Goal: Task Accomplishment & Management: Use online tool/utility

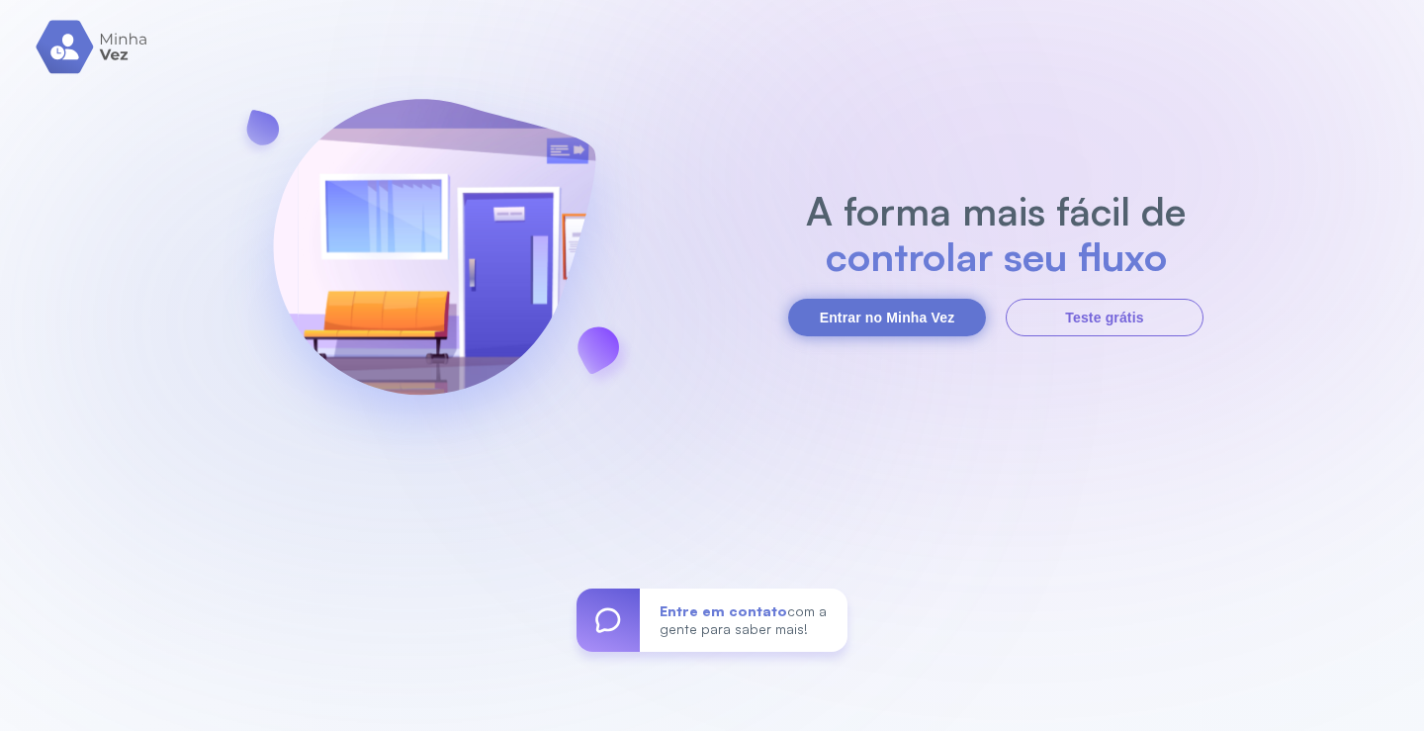
click at [925, 329] on button "Entrar no Minha Vez" at bounding box center [887, 318] width 198 height 38
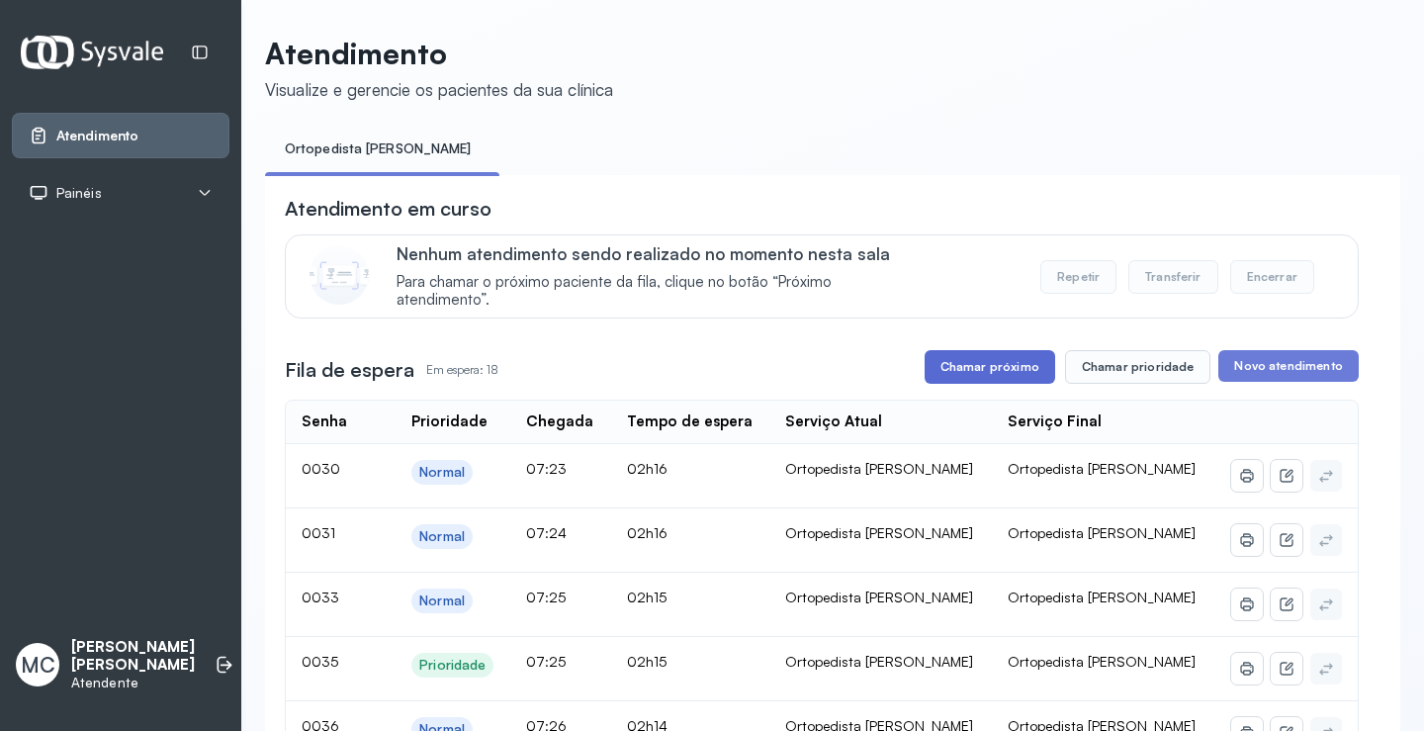
click at [935, 366] on button "Chamar próximo" at bounding box center [989, 367] width 131 height 34
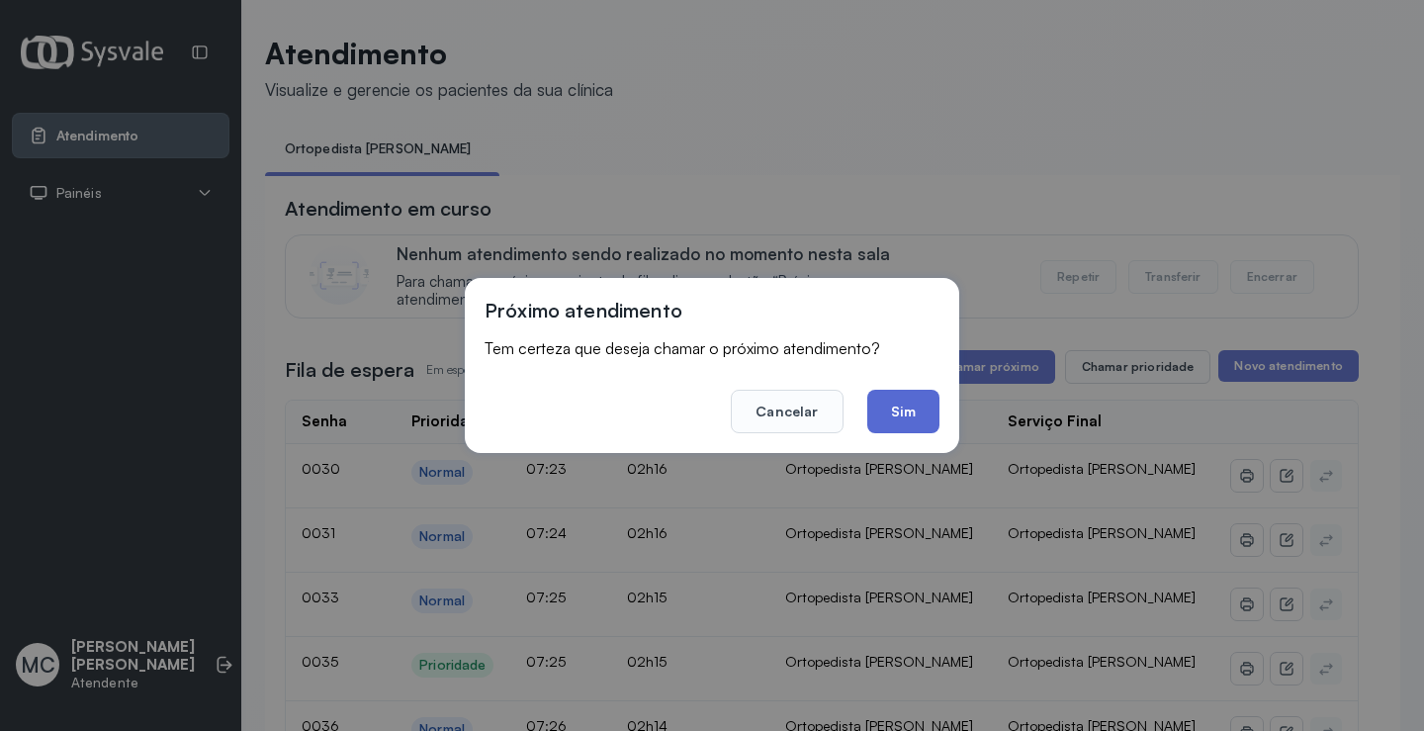
click at [892, 424] on button "Sim" at bounding box center [903, 412] width 72 height 44
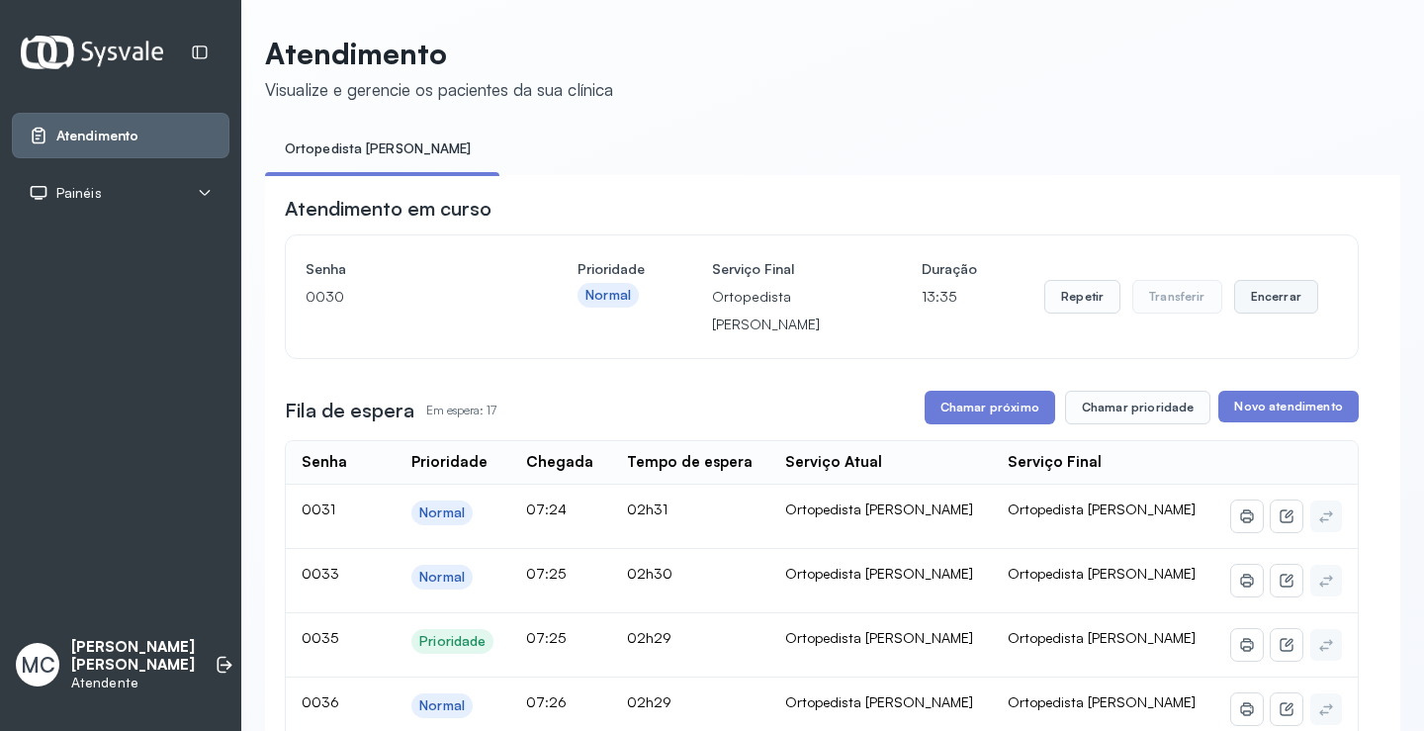
click at [1274, 308] on button "Encerrar" at bounding box center [1276, 297] width 84 height 34
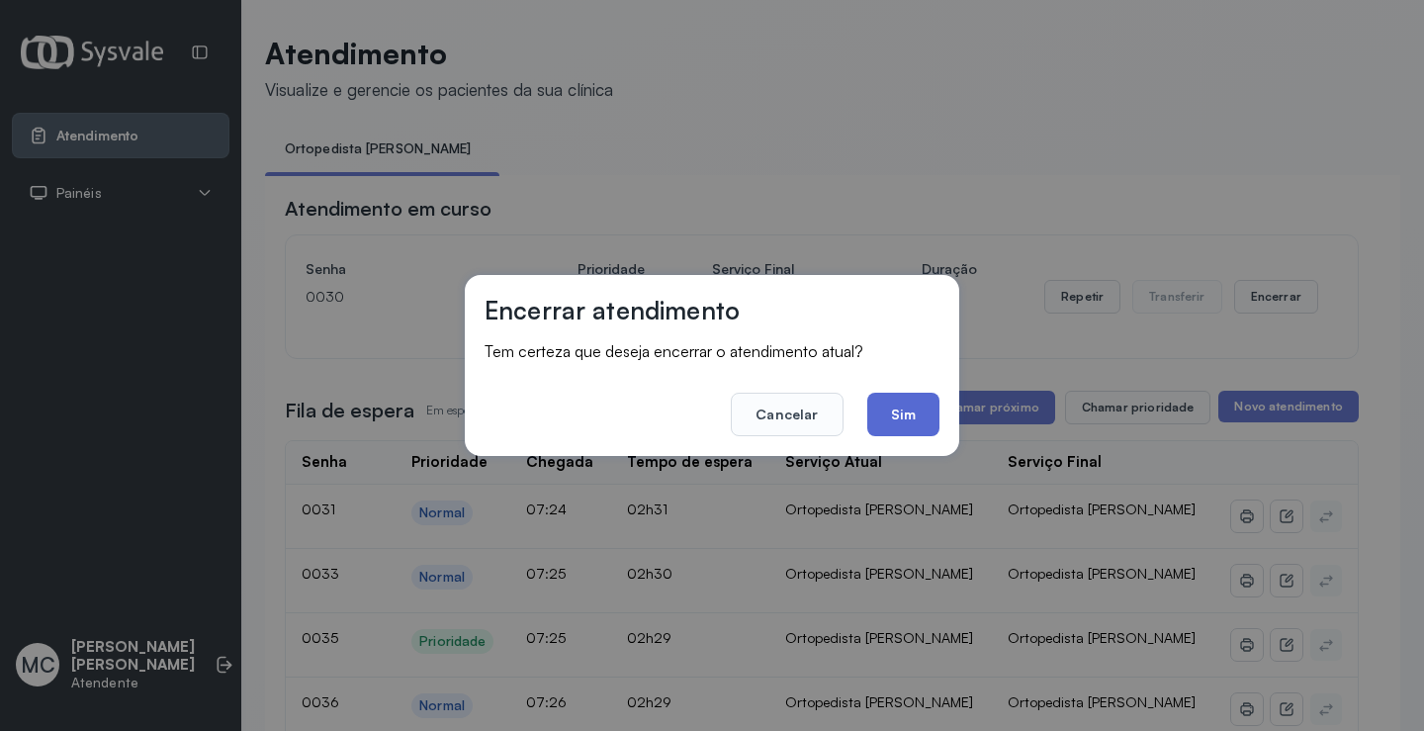
click at [892, 415] on button "Sim" at bounding box center [903, 415] width 72 height 44
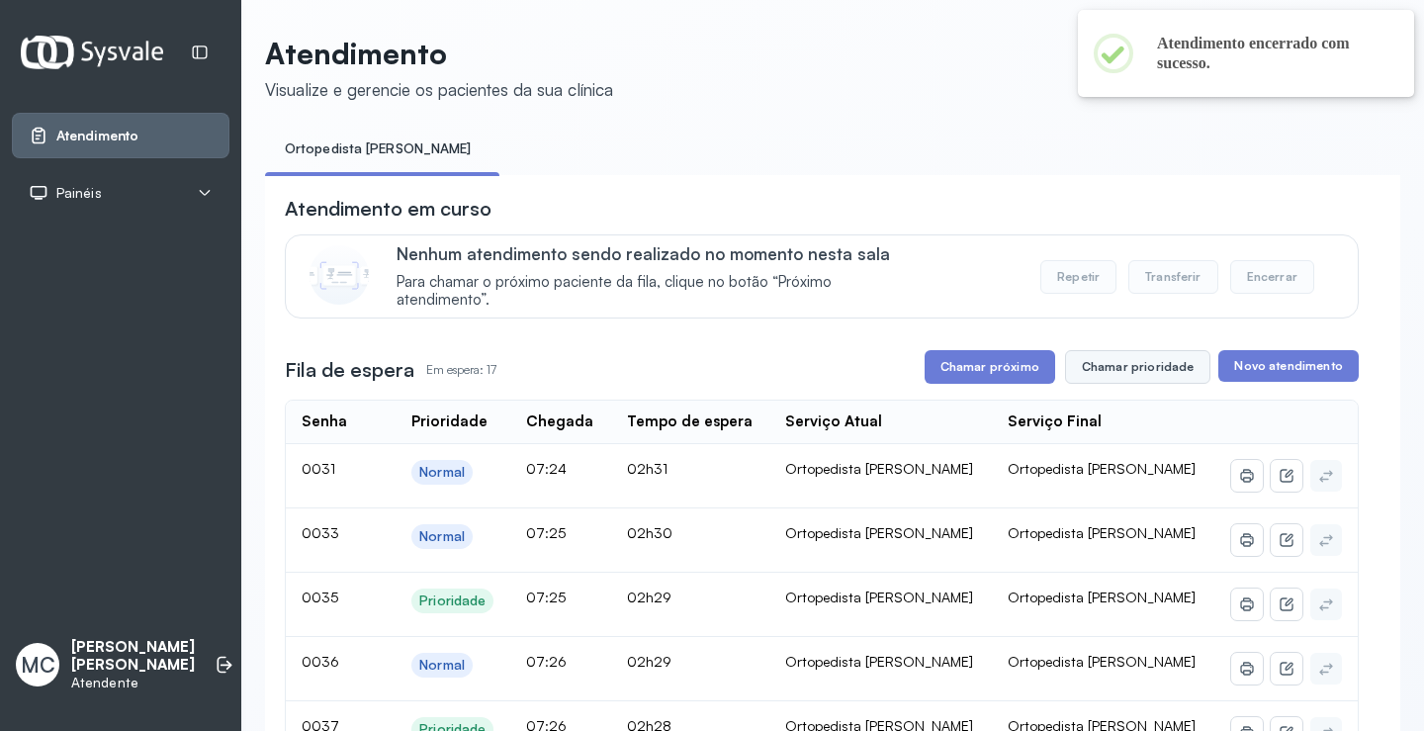
click at [1154, 359] on button "Chamar prioridade" at bounding box center [1138, 367] width 146 height 34
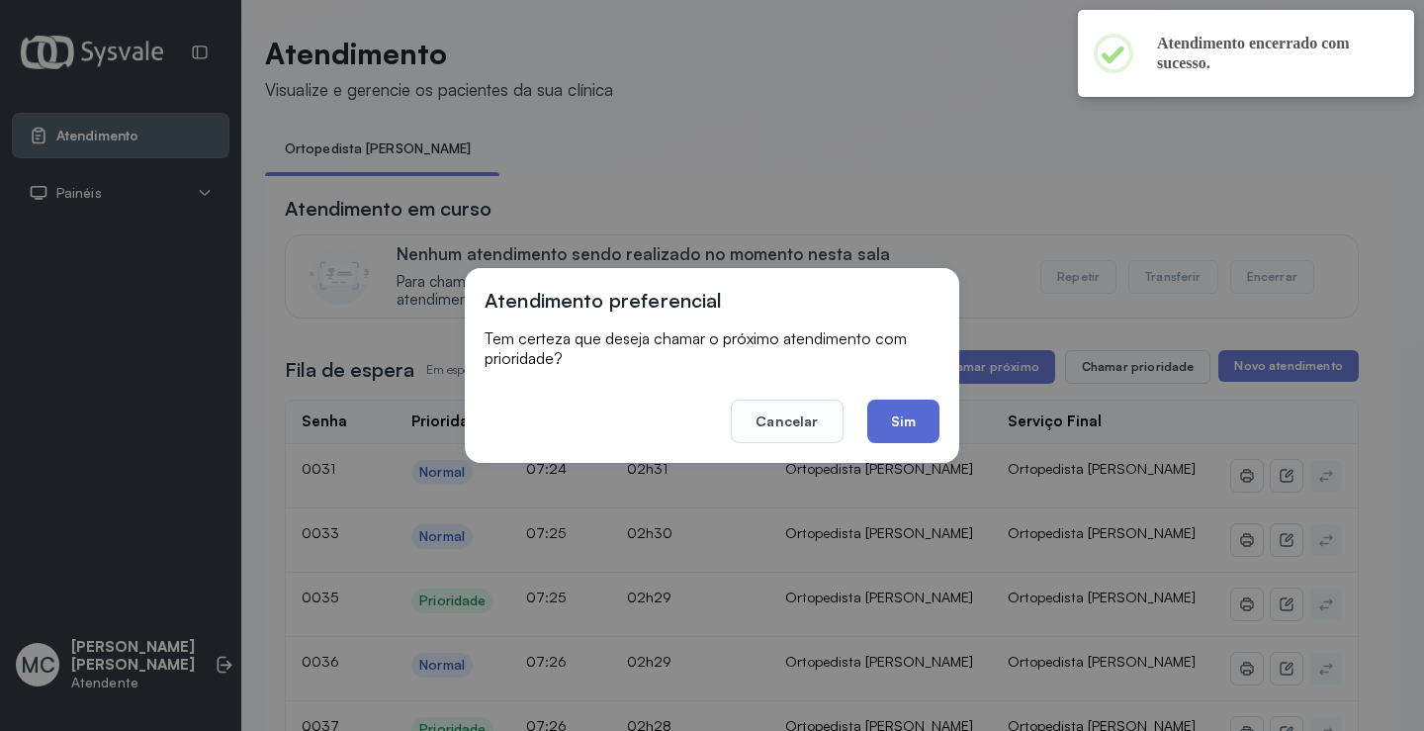
click at [896, 423] on button "Sim" at bounding box center [903, 421] width 72 height 44
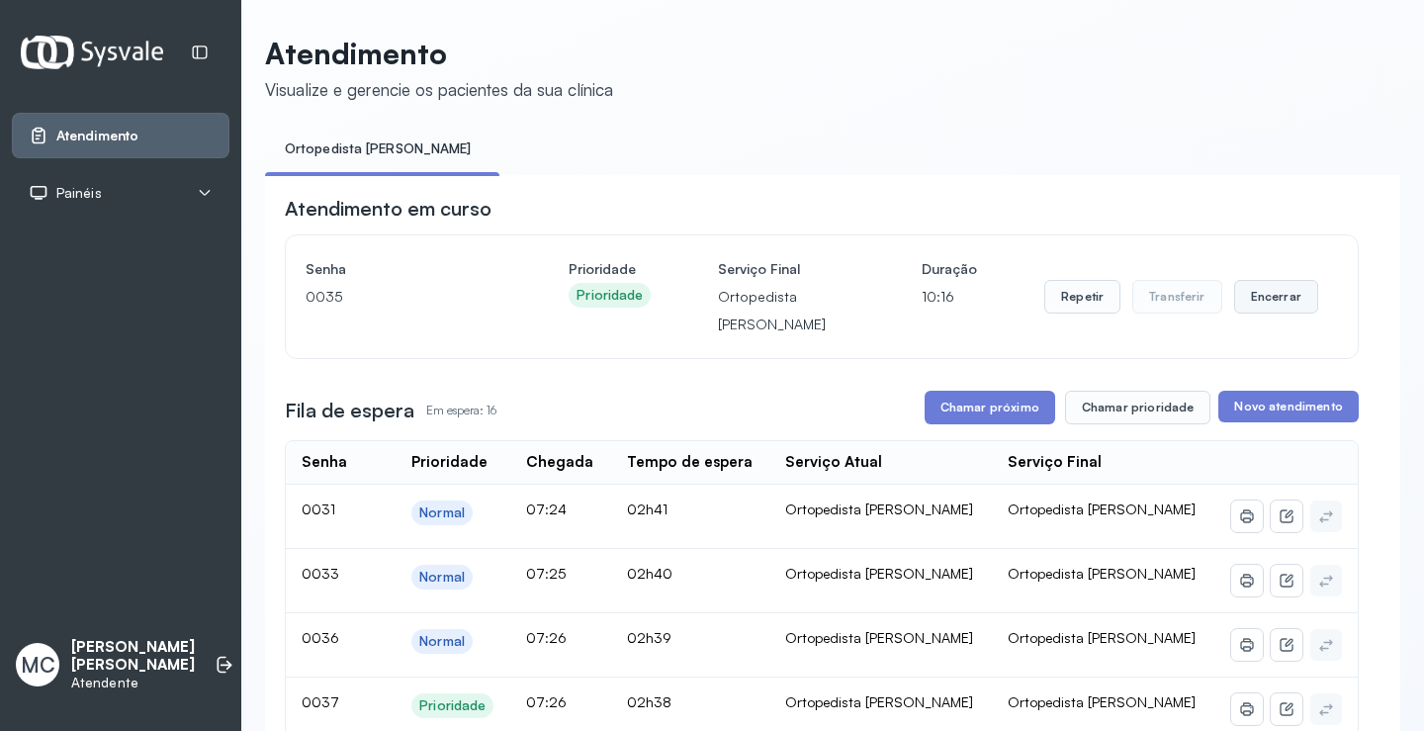
click at [1255, 303] on button "Encerrar" at bounding box center [1276, 297] width 84 height 34
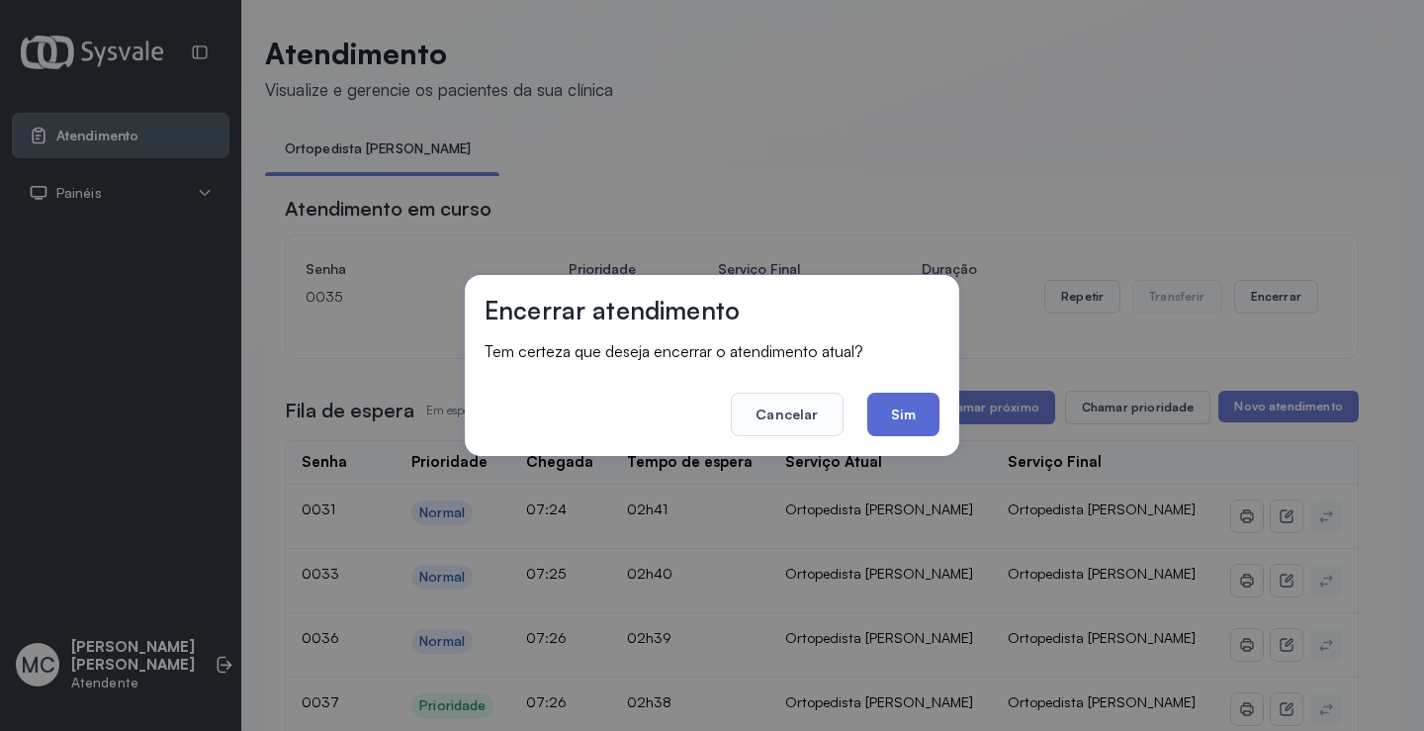
click at [919, 404] on button "Sim" at bounding box center [903, 415] width 72 height 44
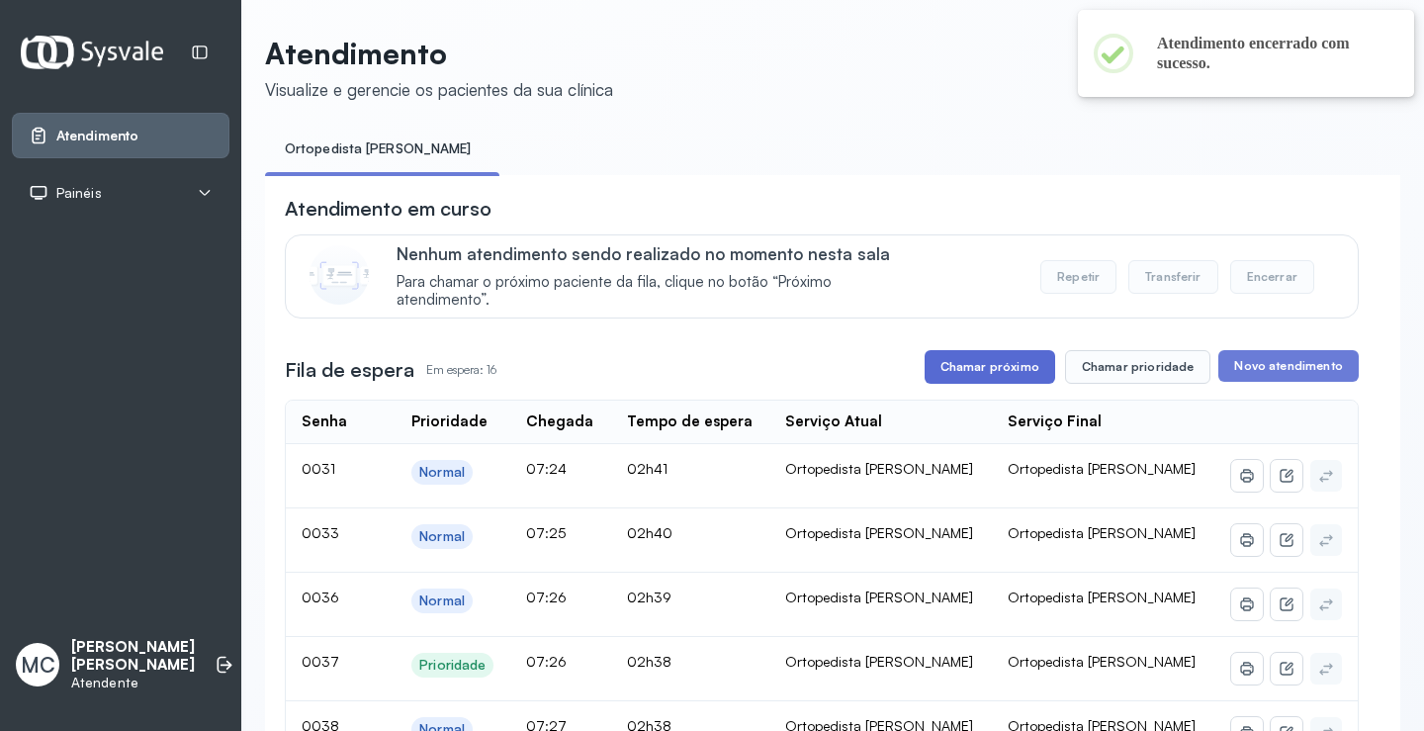
click at [1000, 378] on button "Chamar próximo" at bounding box center [989, 367] width 131 height 34
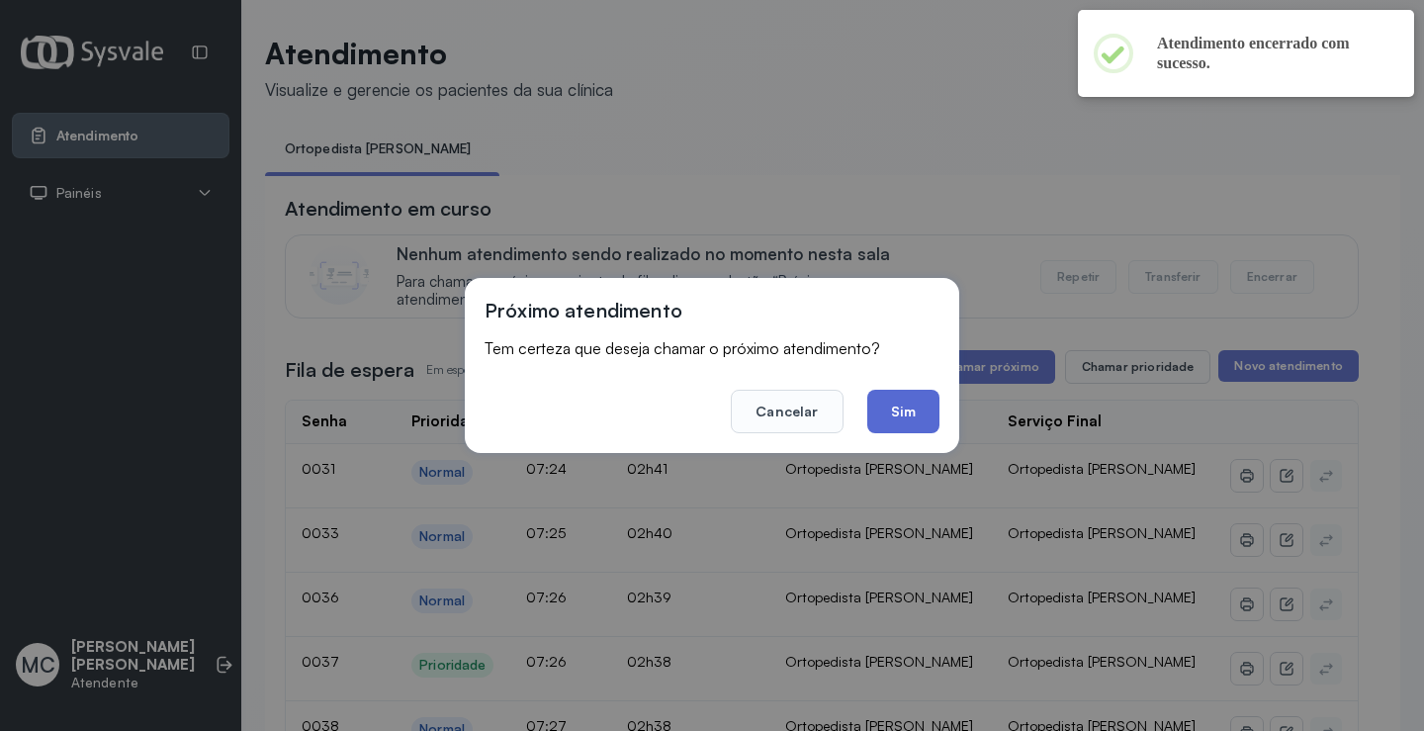
click at [923, 418] on button "Sim" at bounding box center [903, 412] width 72 height 44
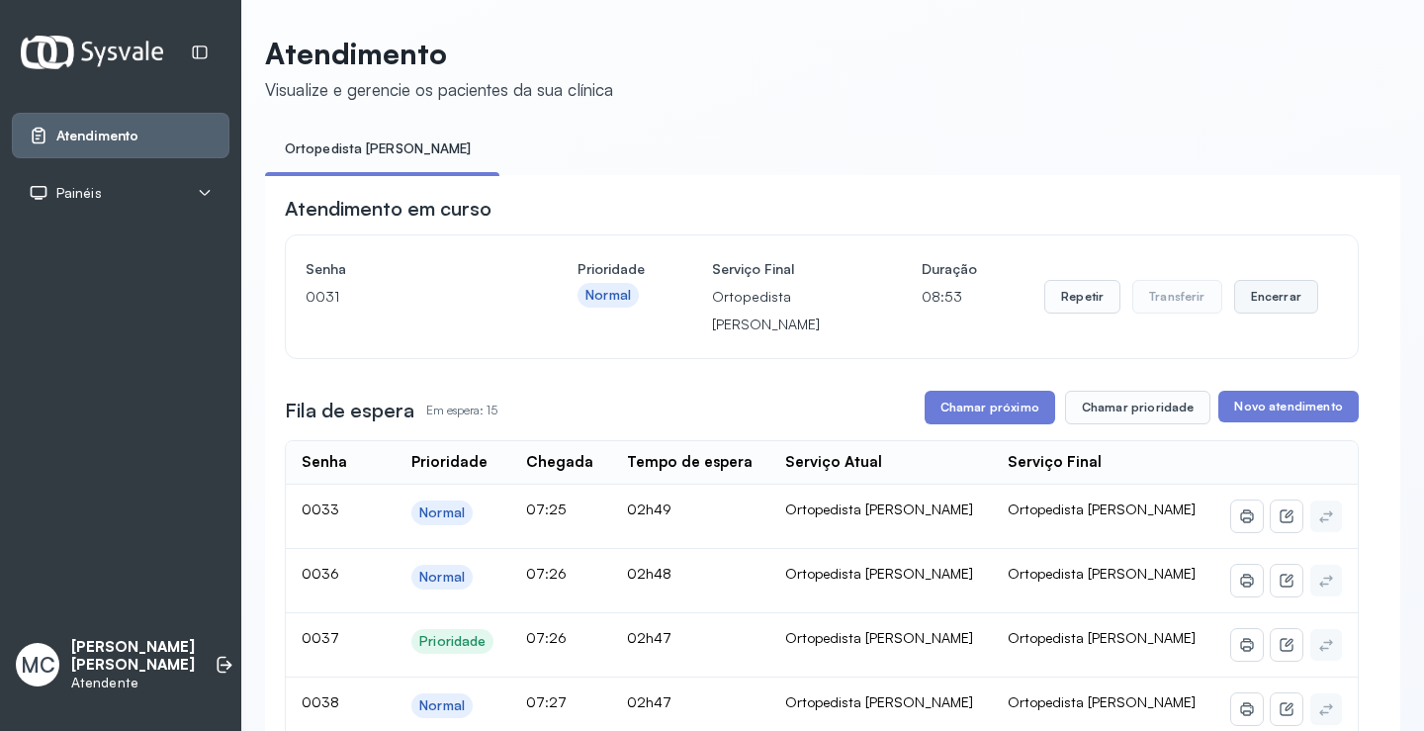
click at [1252, 309] on button "Encerrar" at bounding box center [1276, 297] width 84 height 34
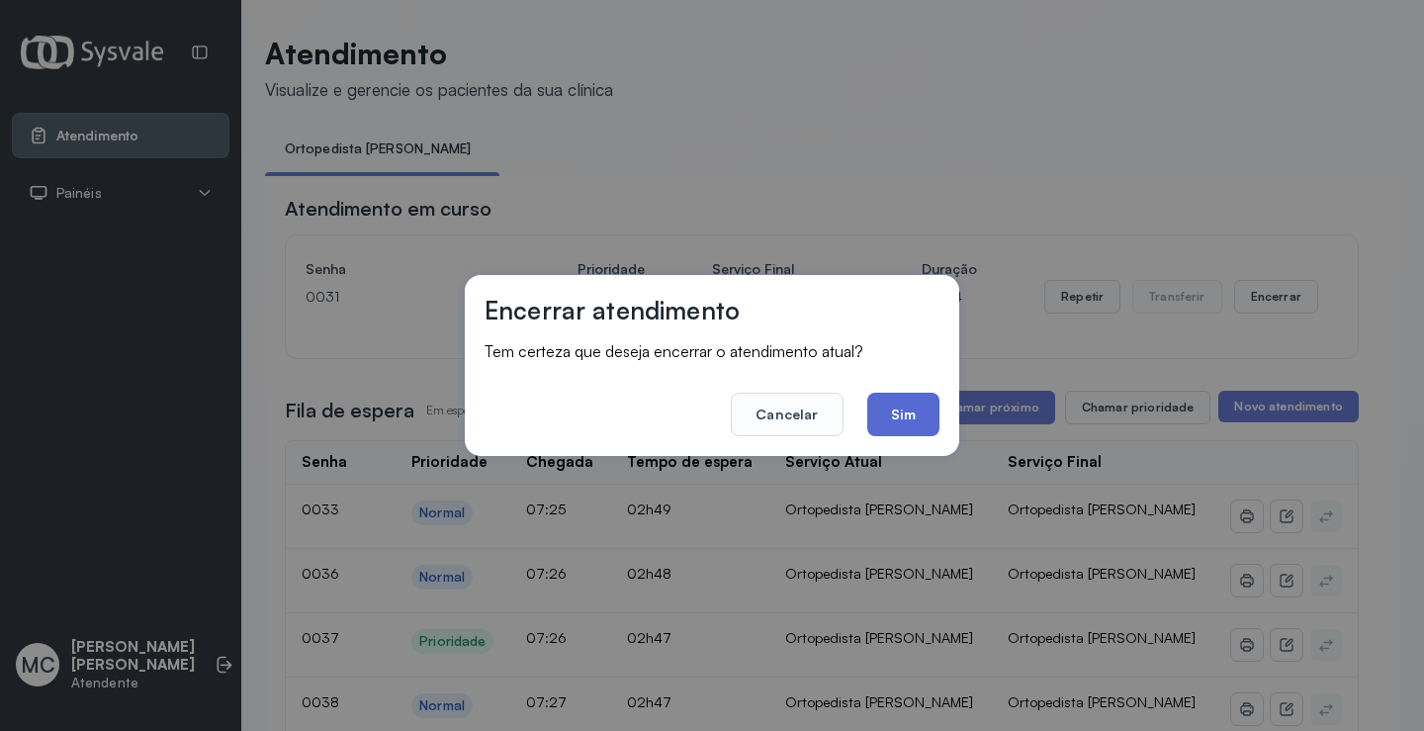
click at [927, 414] on button "Sim" at bounding box center [903, 415] width 72 height 44
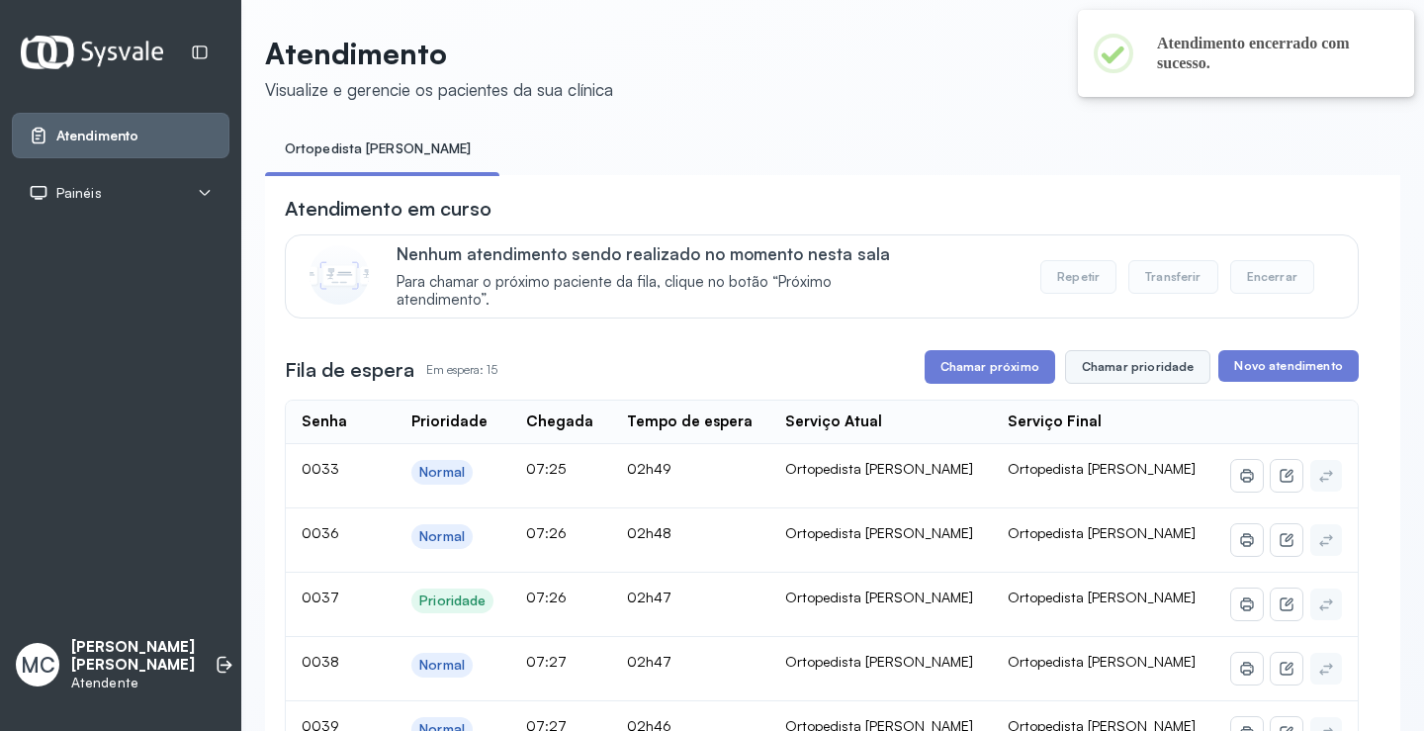
click at [1151, 366] on button "Chamar prioridade" at bounding box center [1138, 367] width 146 height 34
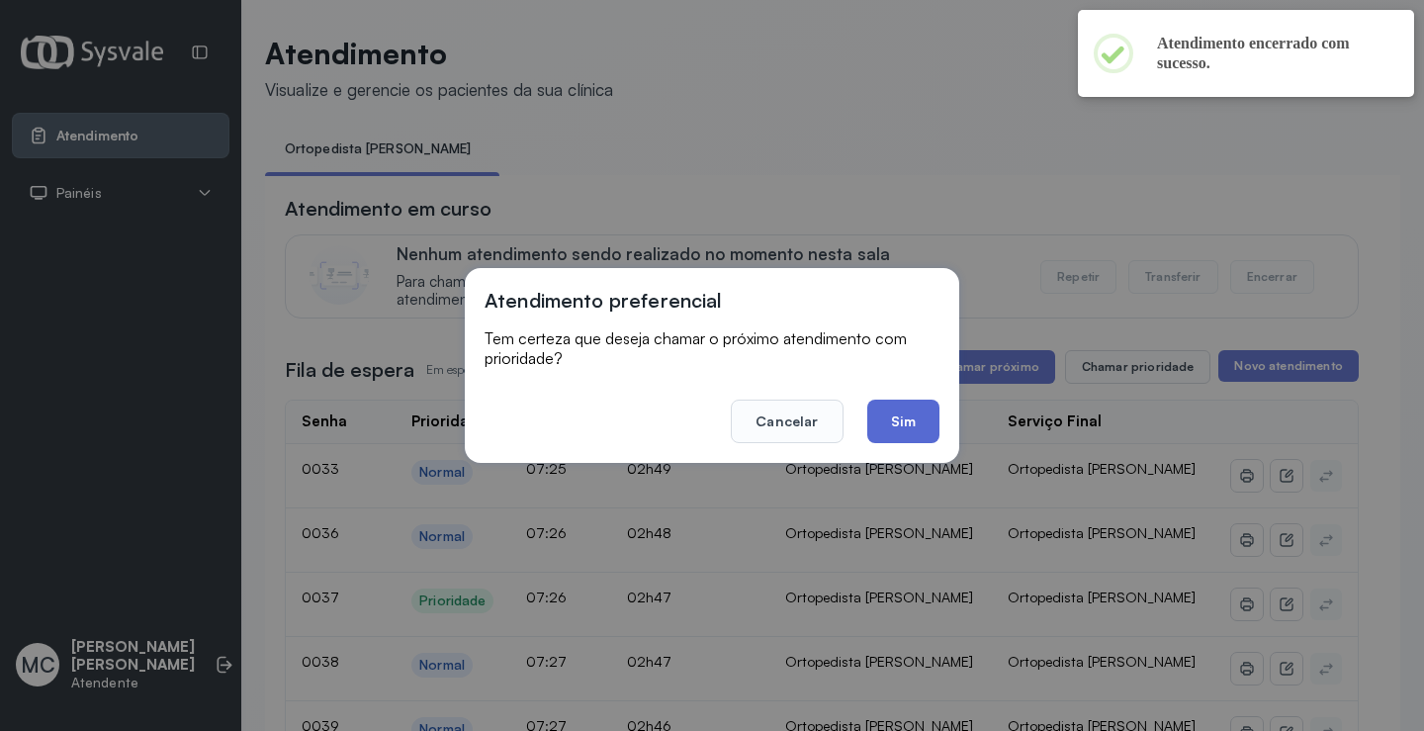
click at [906, 424] on button "Sim" at bounding box center [903, 421] width 72 height 44
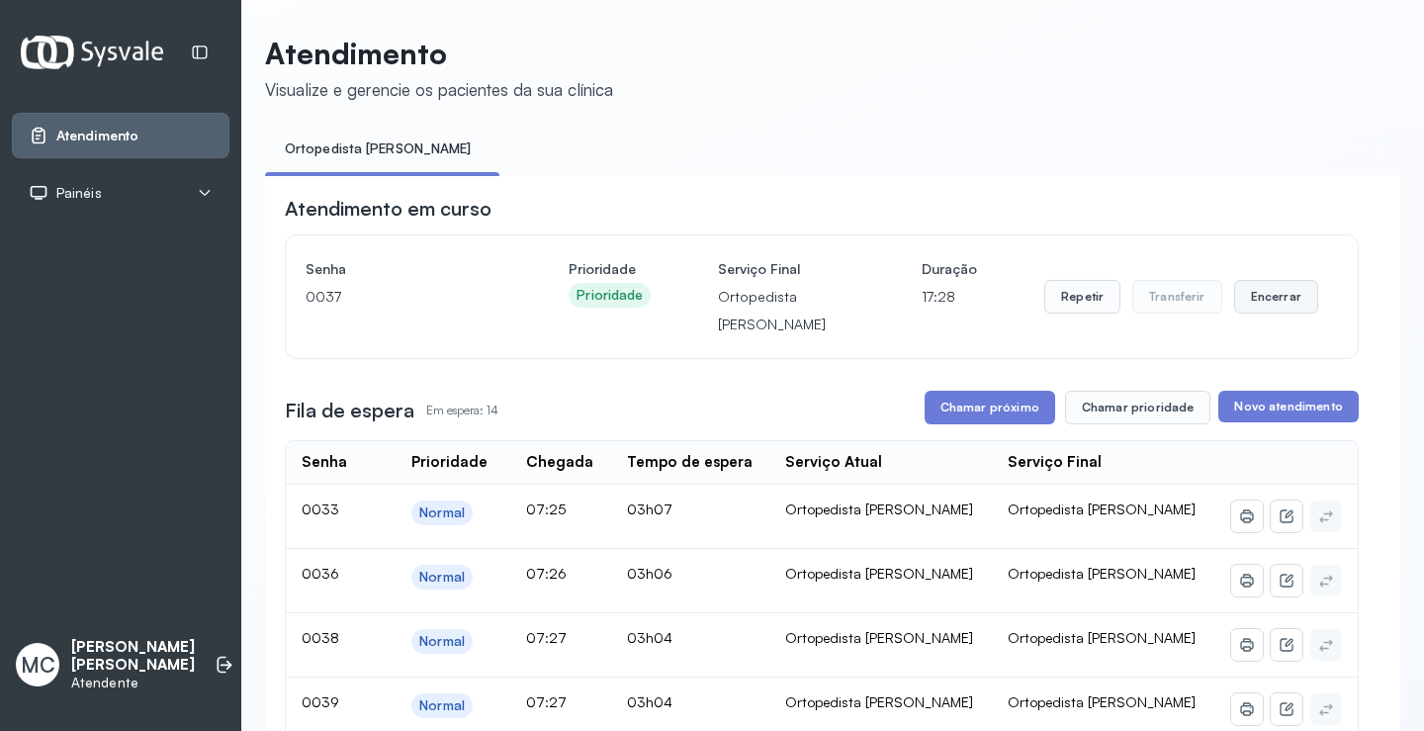
click at [1242, 308] on button "Encerrar" at bounding box center [1276, 297] width 84 height 34
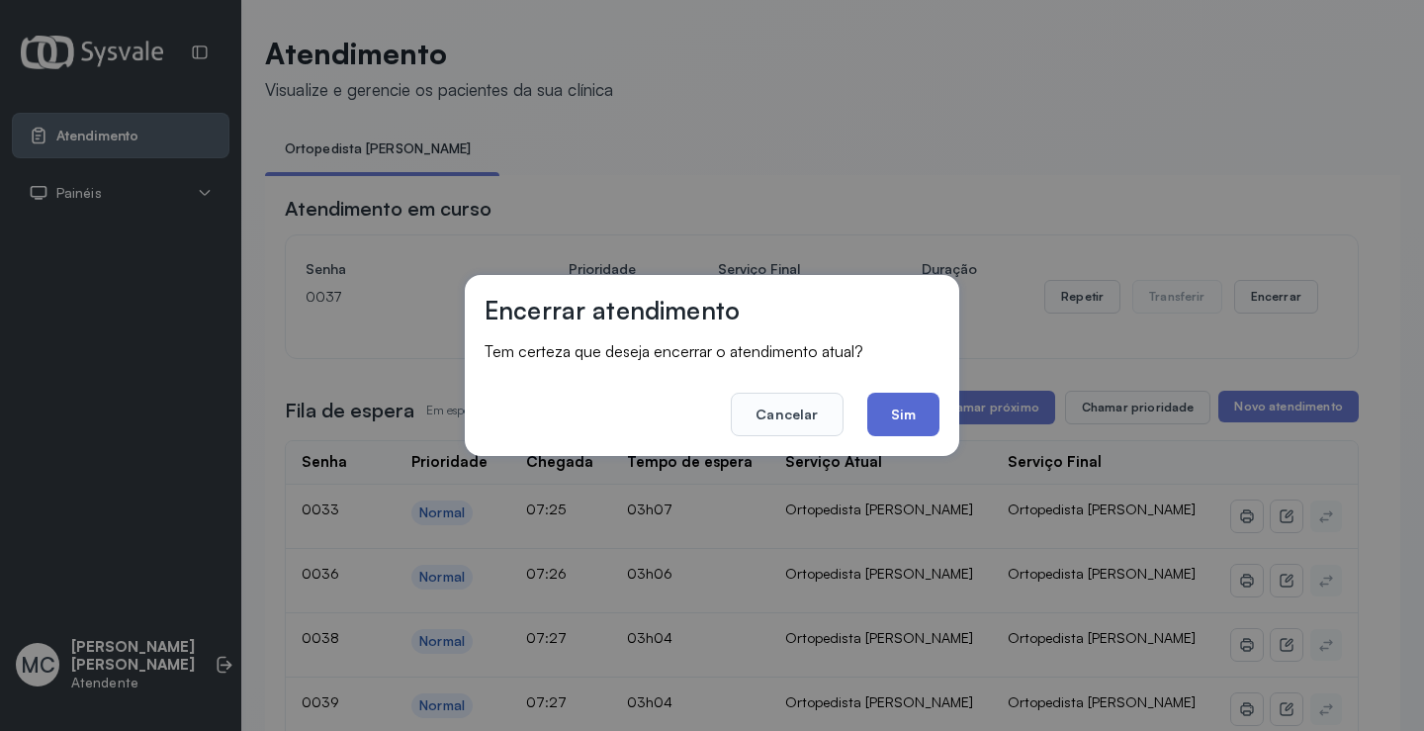
click at [897, 425] on button "Sim" at bounding box center [903, 415] width 72 height 44
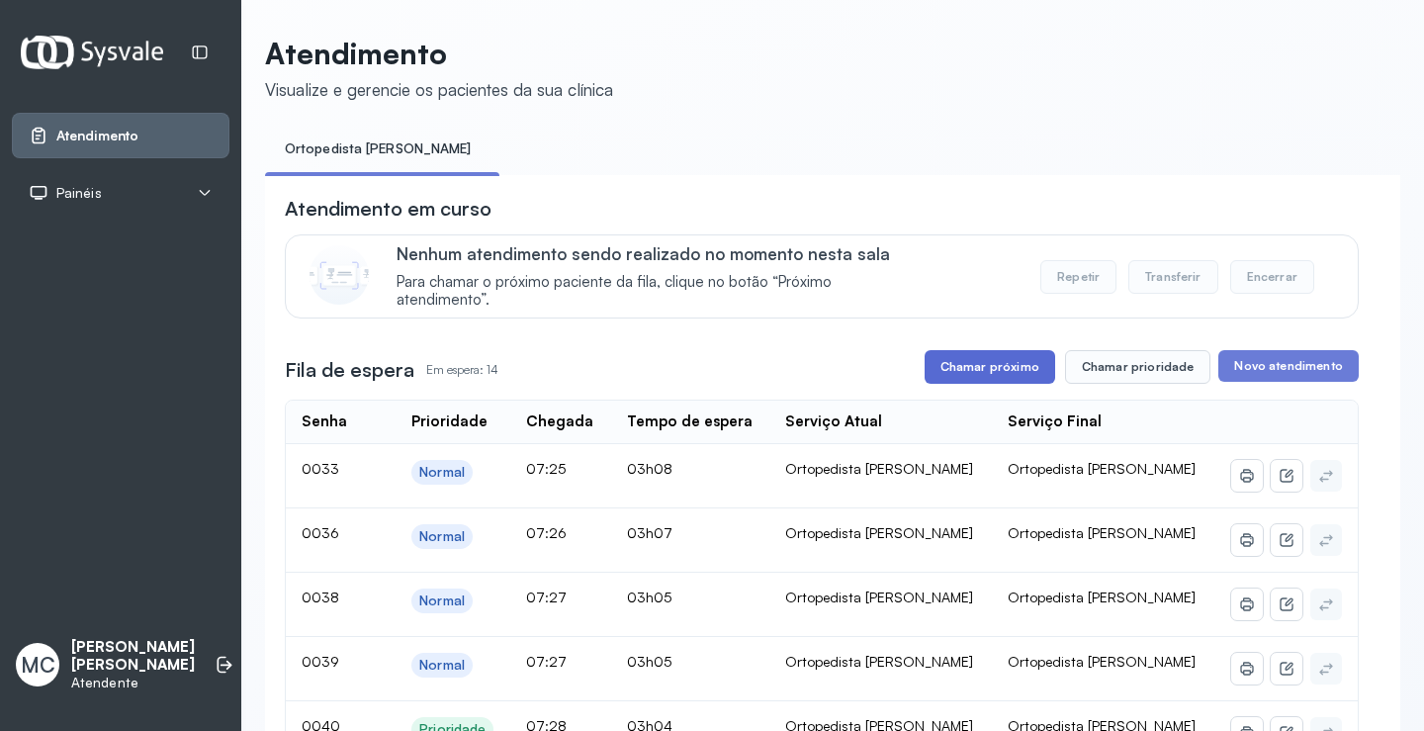
click at [1023, 384] on button "Chamar próximo" at bounding box center [989, 367] width 131 height 34
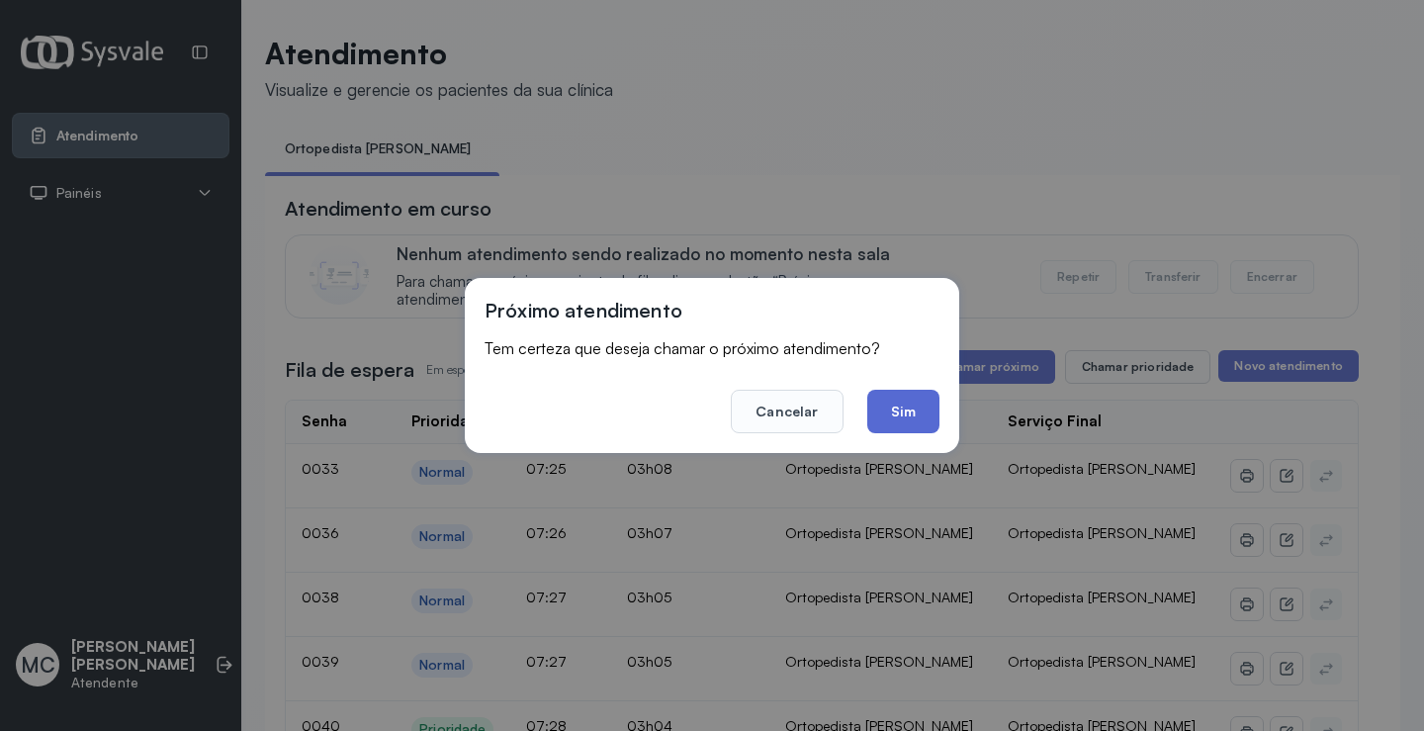
click at [922, 420] on button "Sim" at bounding box center [903, 412] width 72 height 44
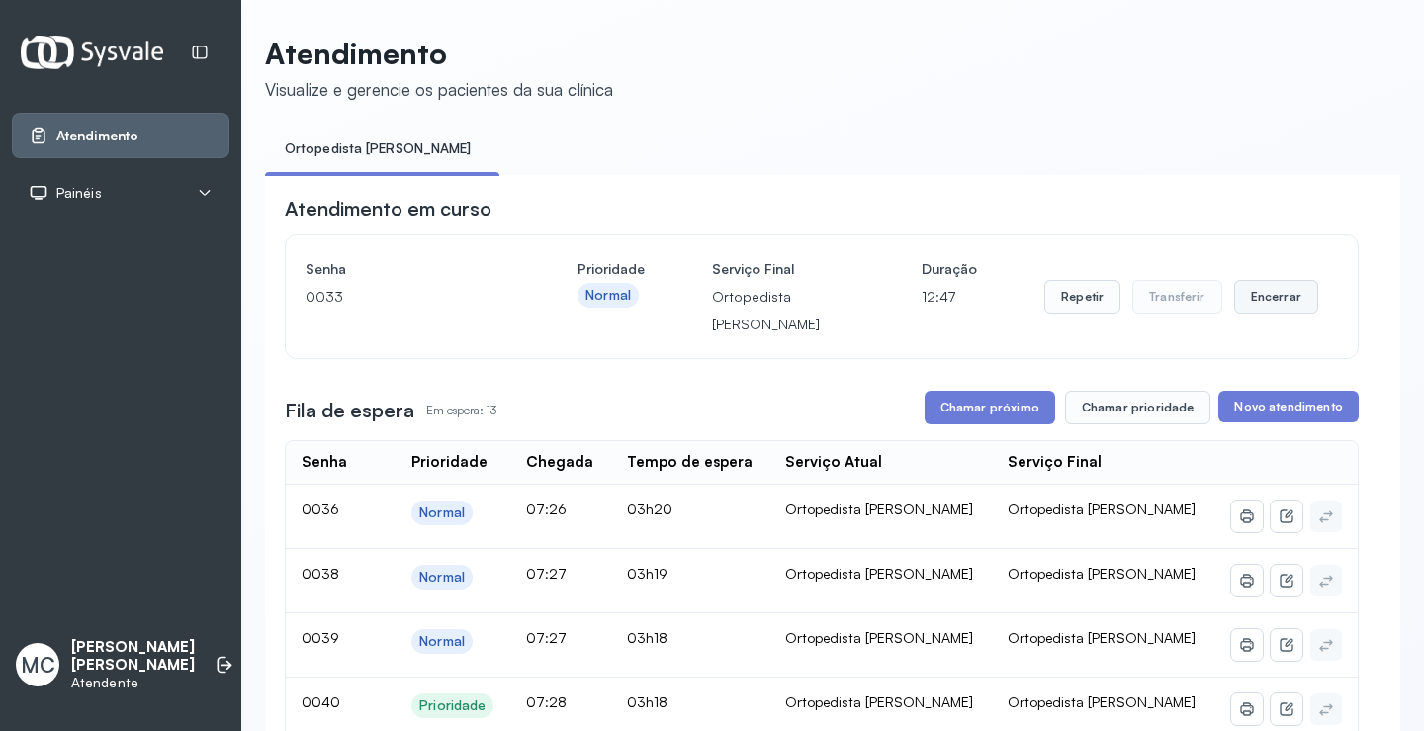
click at [1249, 306] on button "Encerrar" at bounding box center [1276, 297] width 84 height 34
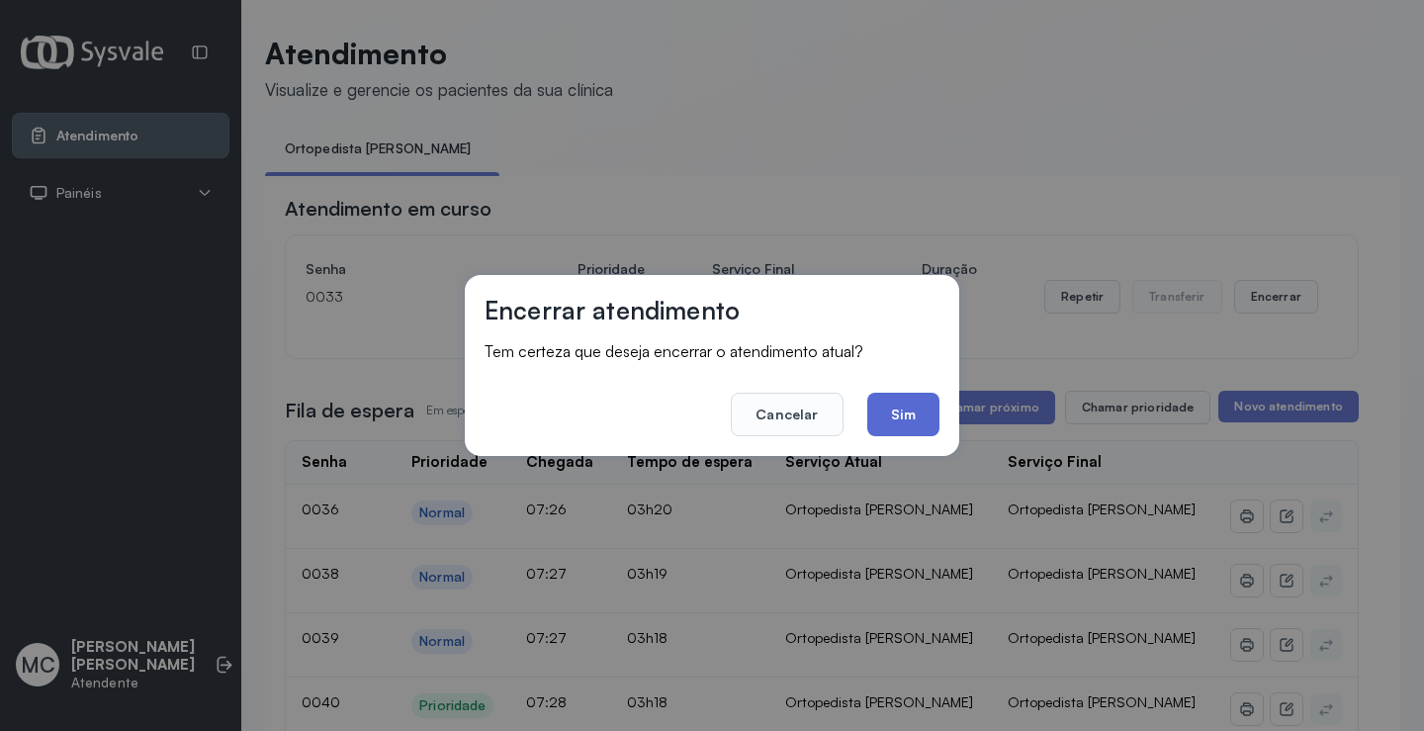
click at [914, 403] on button "Sim" at bounding box center [903, 415] width 72 height 44
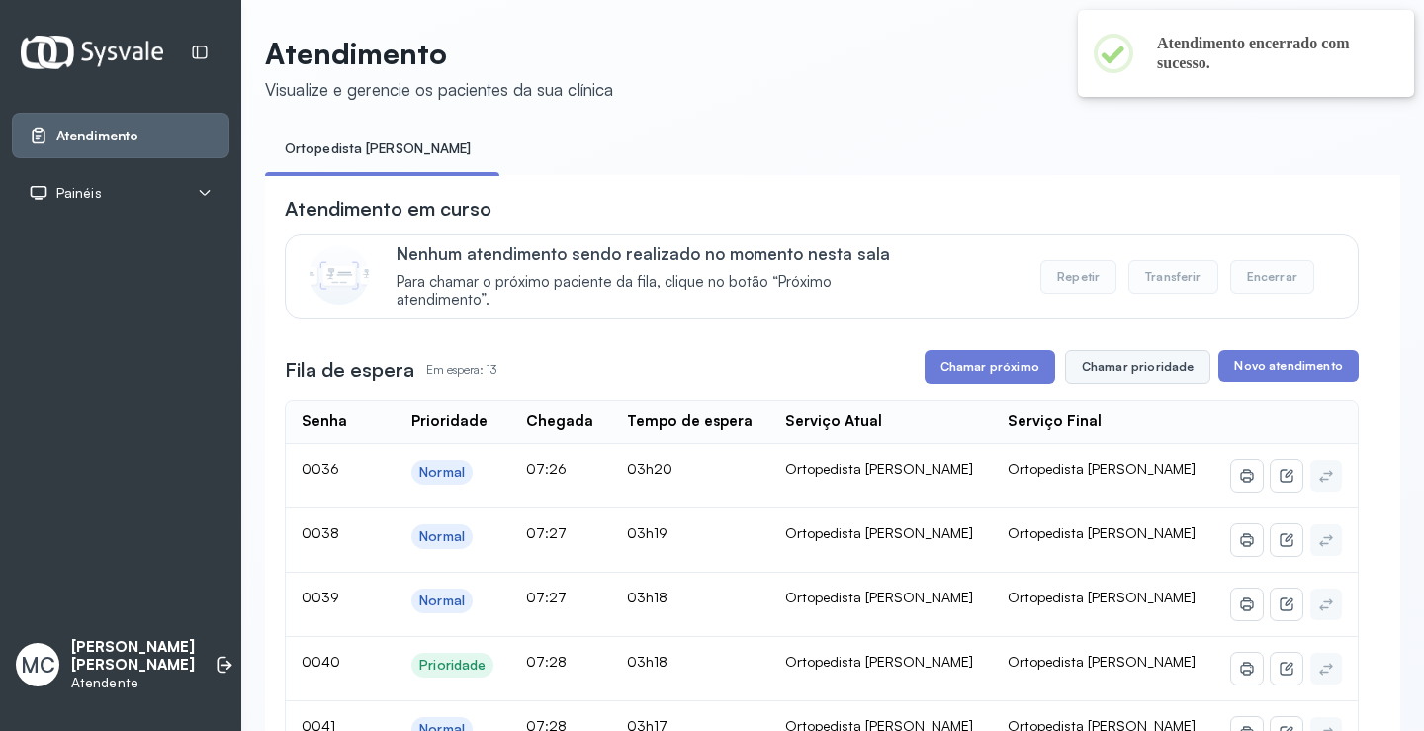
click at [1165, 369] on button "Chamar prioridade" at bounding box center [1138, 367] width 146 height 34
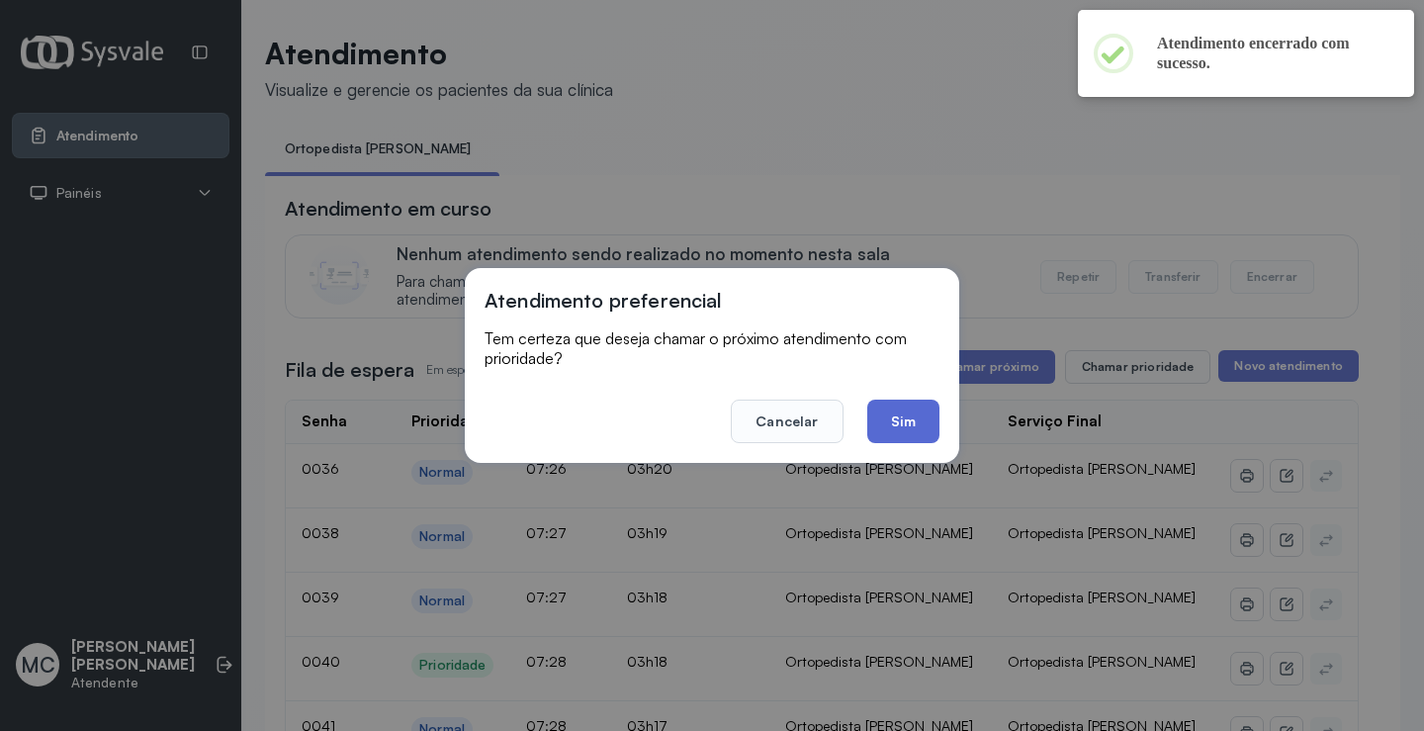
click at [925, 423] on button "Sim" at bounding box center [903, 421] width 72 height 44
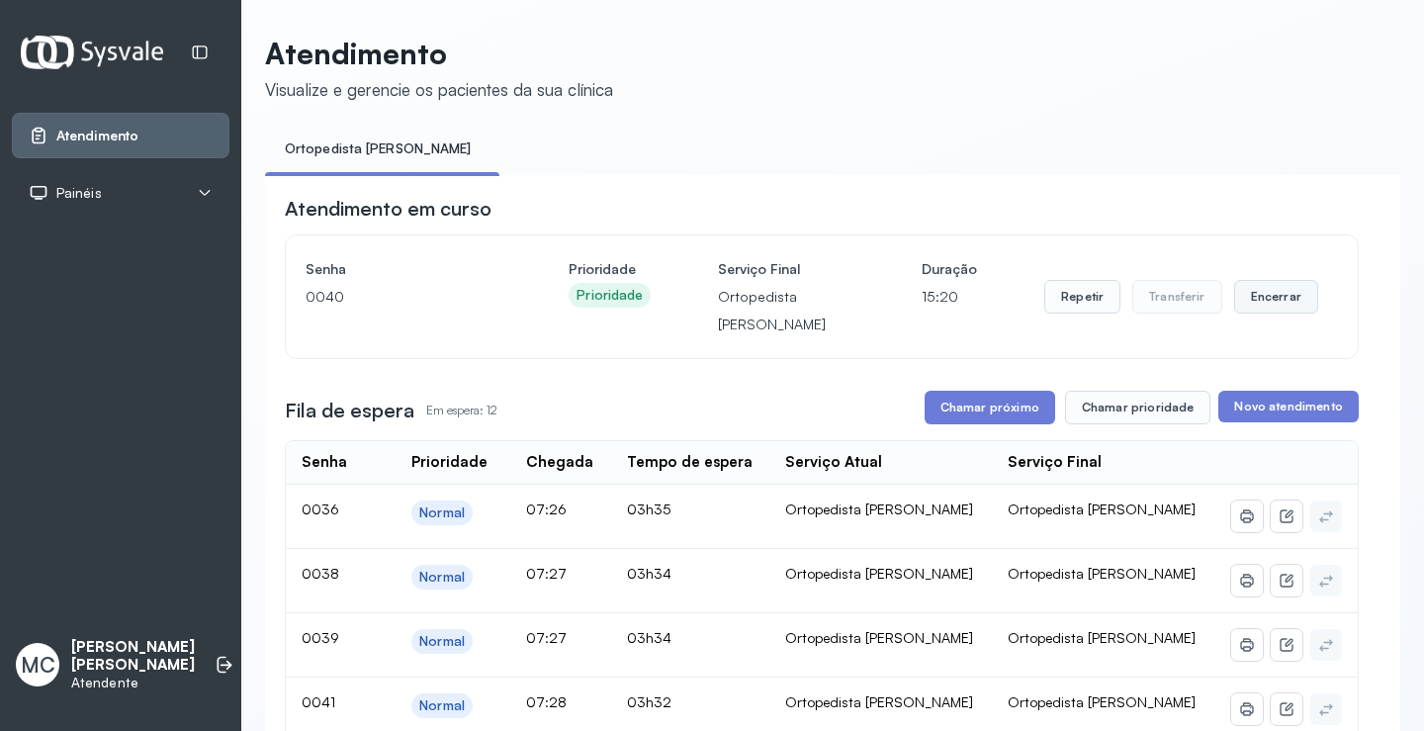
click at [1257, 297] on button "Encerrar" at bounding box center [1276, 297] width 84 height 34
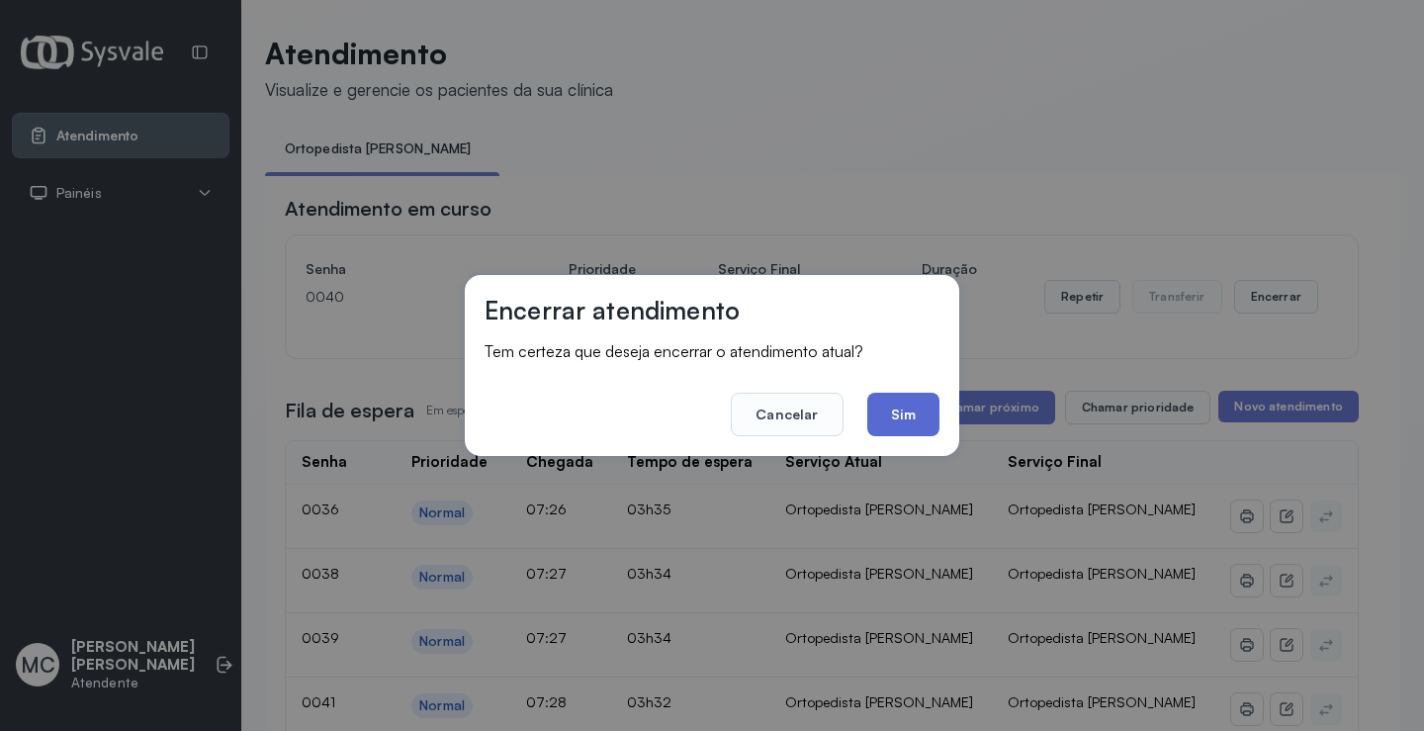
click at [932, 412] on button "Sim" at bounding box center [903, 415] width 72 height 44
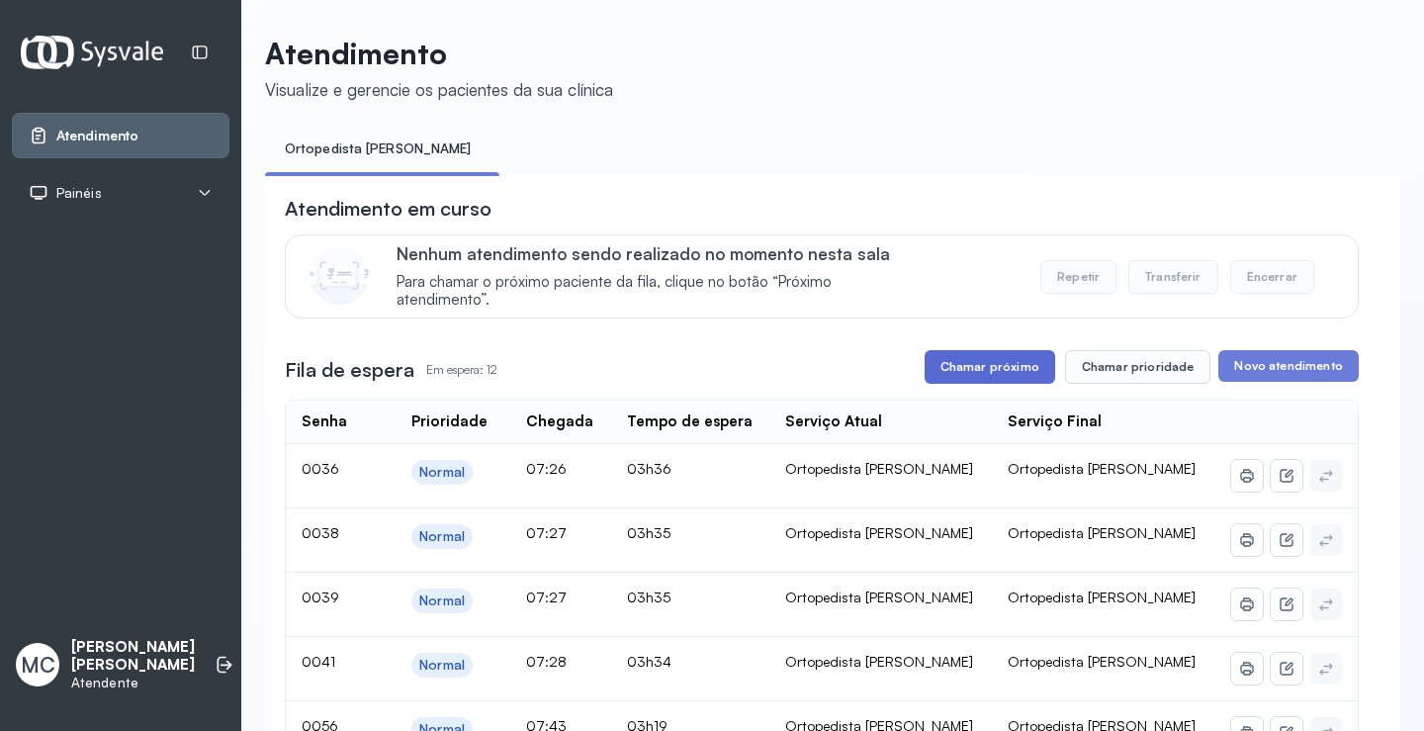
click at [940, 380] on button "Chamar próximo" at bounding box center [989, 367] width 131 height 34
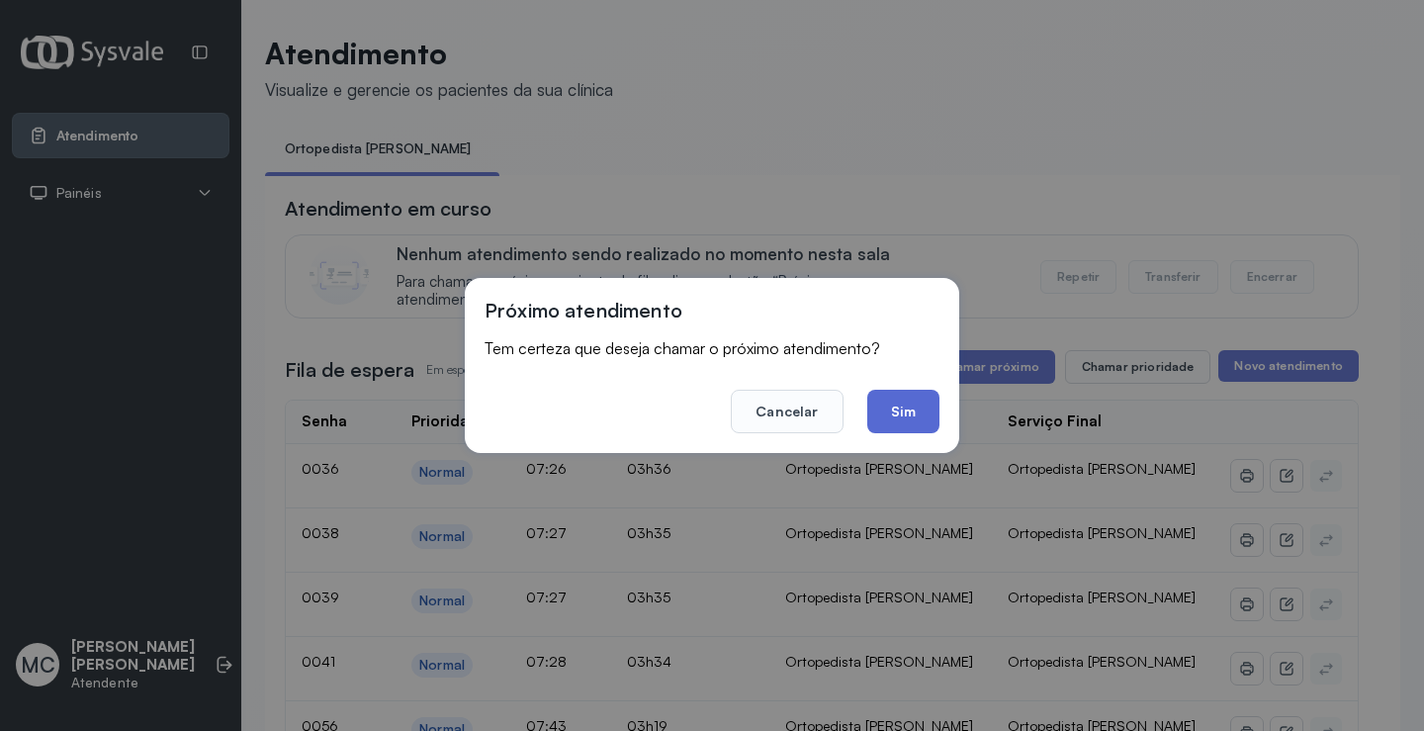
click at [901, 405] on button "Sim" at bounding box center [903, 412] width 72 height 44
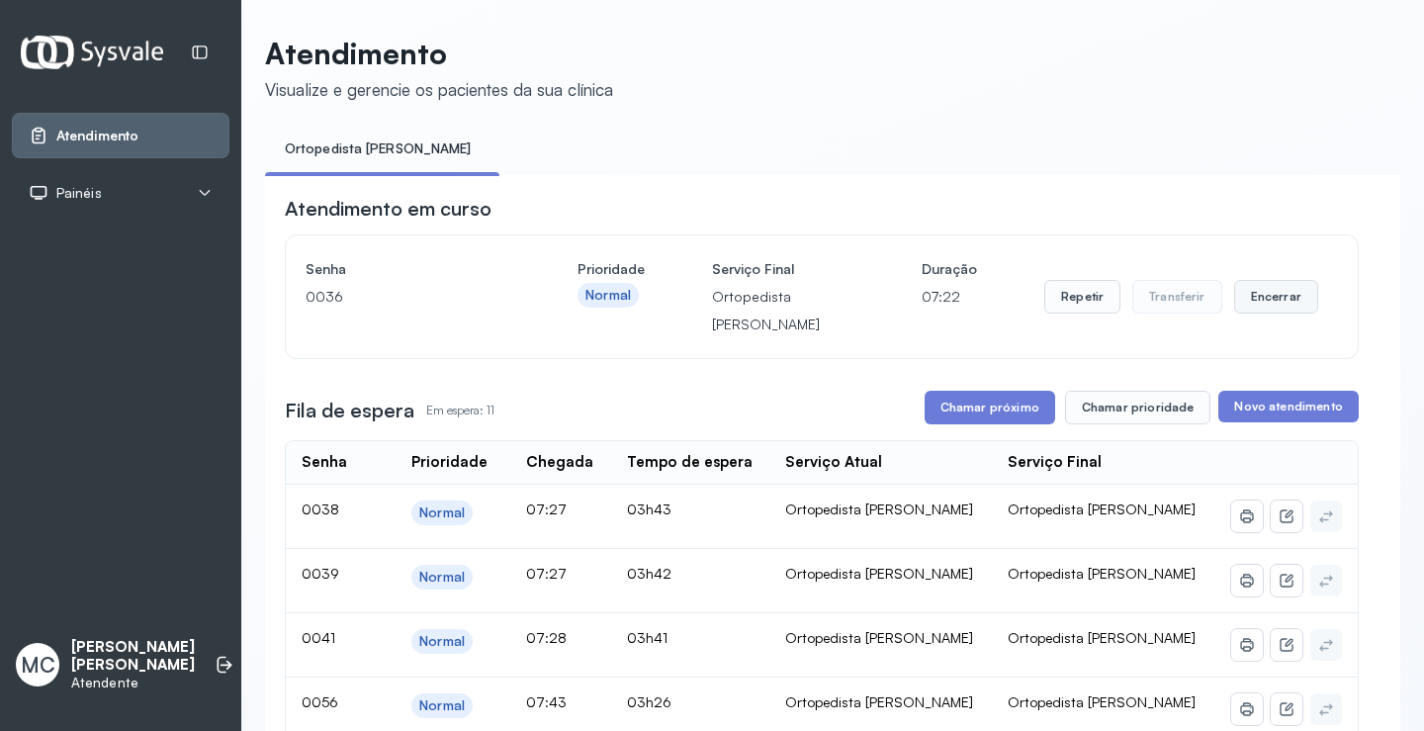
click at [1253, 295] on button "Encerrar" at bounding box center [1276, 297] width 84 height 34
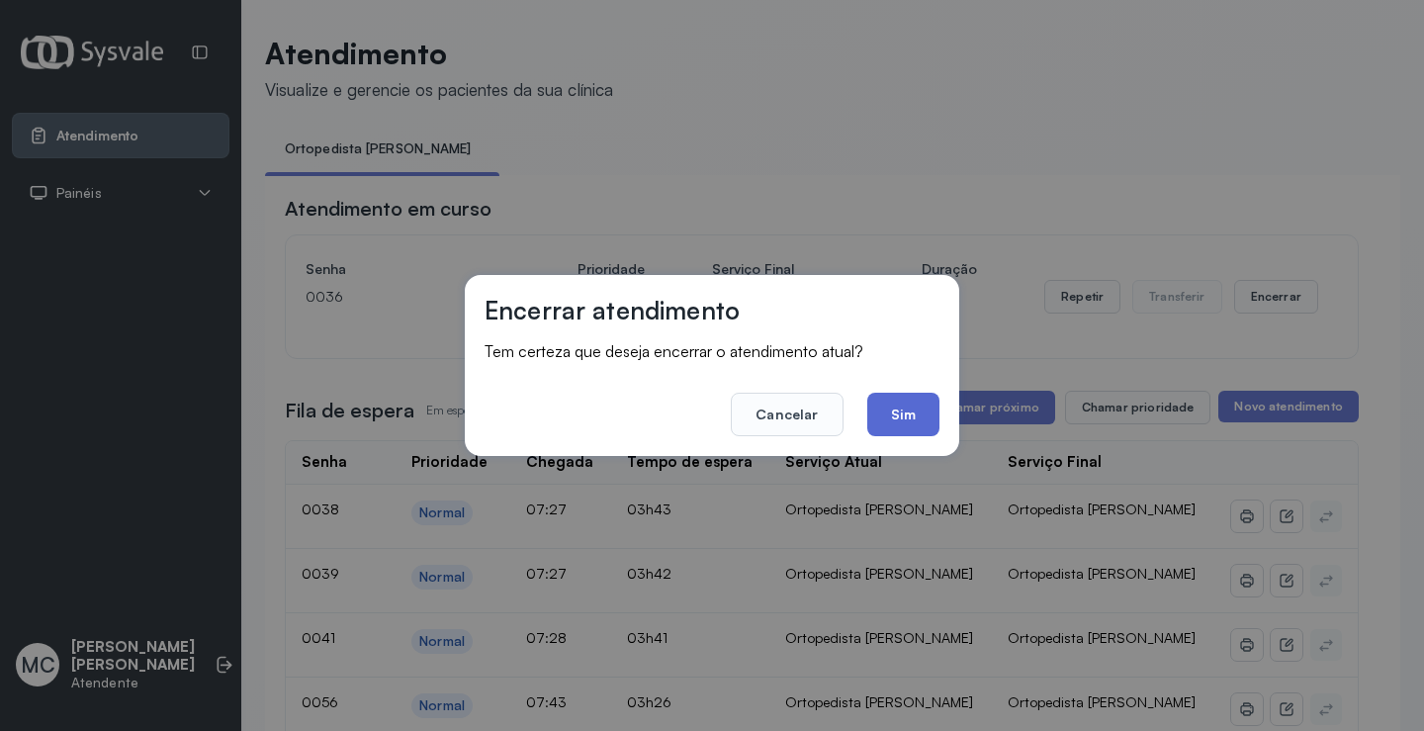
click at [903, 424] on button "Sim" at bounding box center [903, 415] width 72 height 44
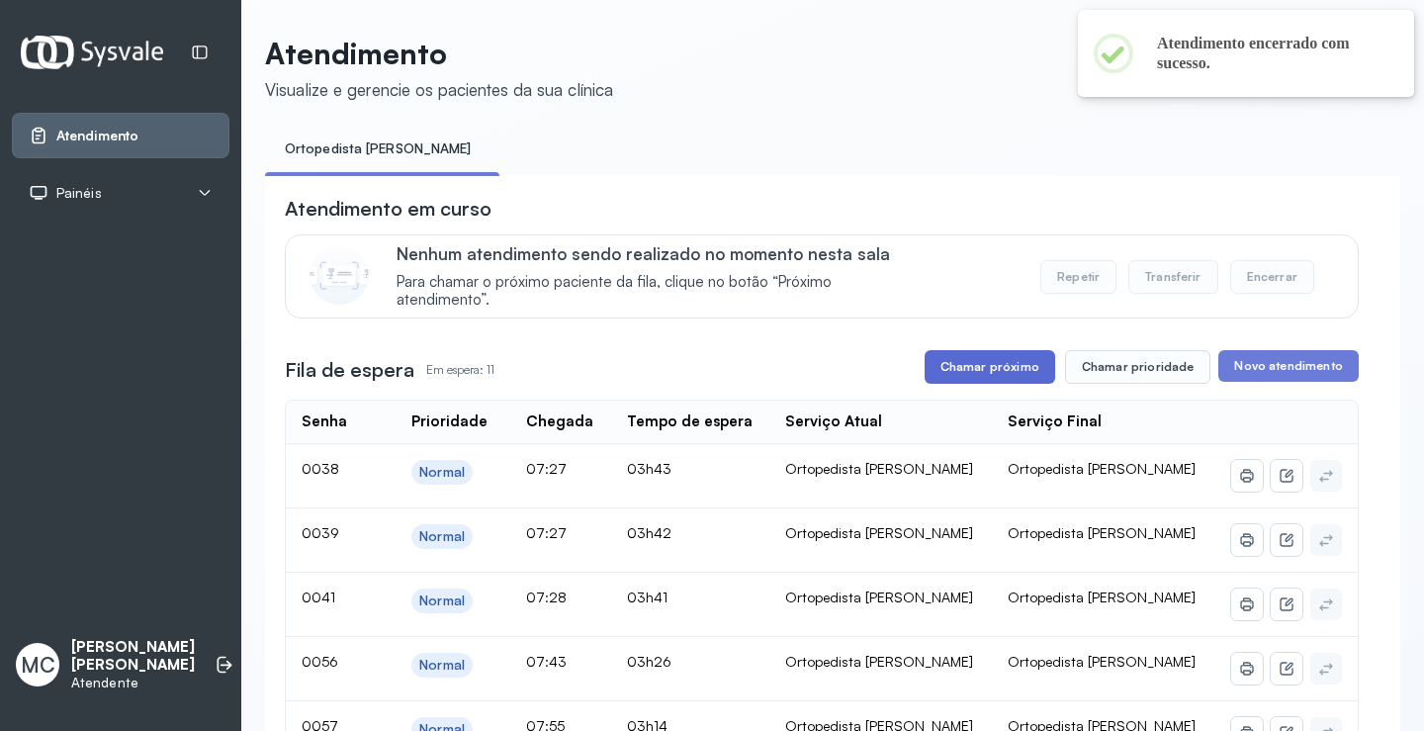
click at [1018, 382] on button "Chamar próximo" at bounding box center [989, 367] width 131 height 34
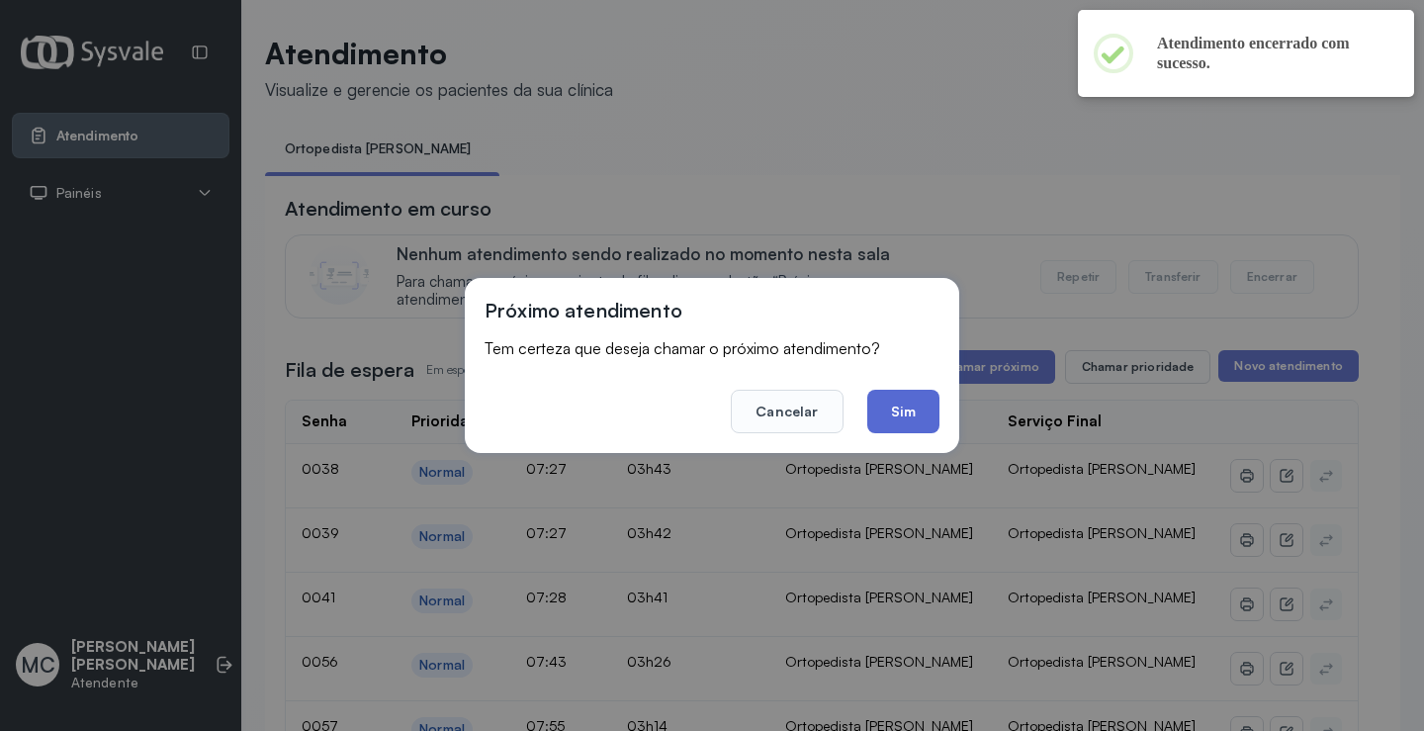
click at [922, 413] on button "Sim" at bounding box center [903, 412] width 72 height 44
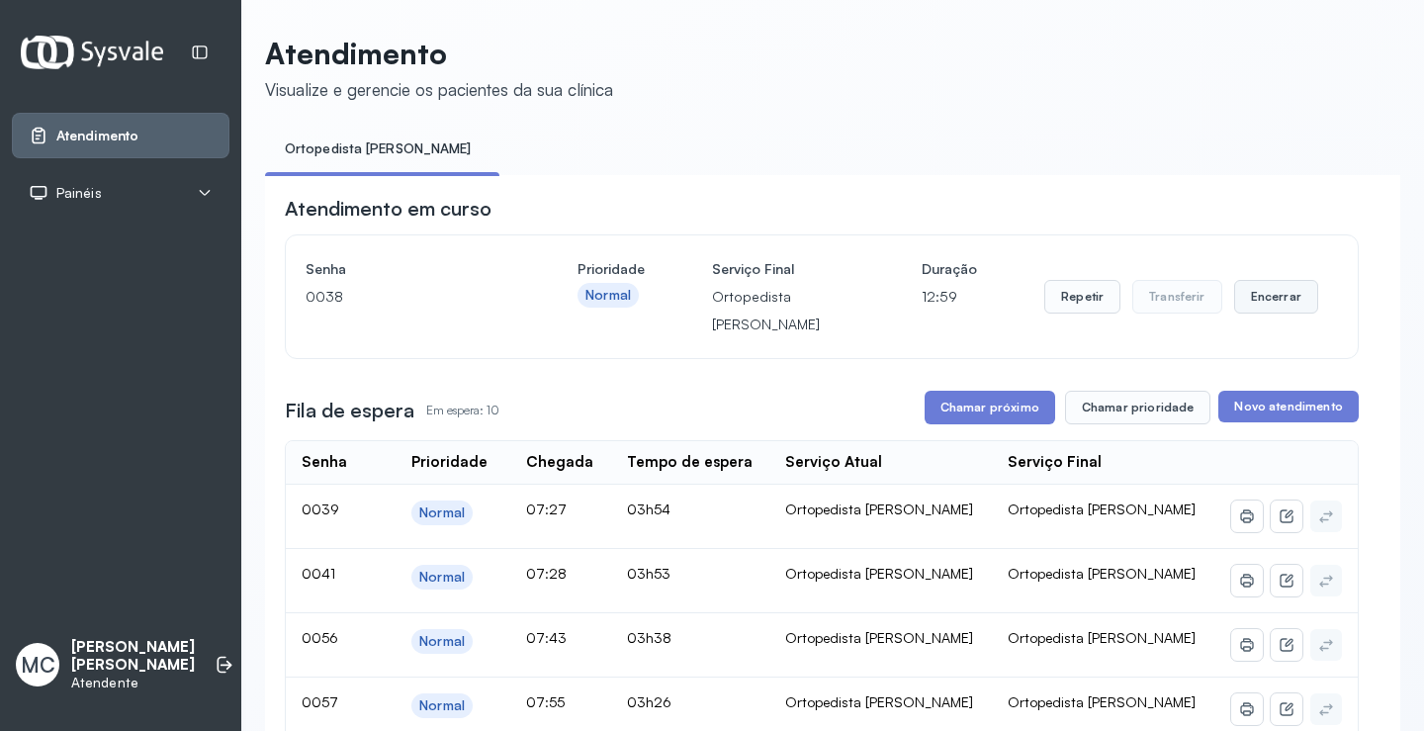
click at [1234, 296] on button "Encerrar" at bounding box center [1276, 297] width 84 height 34
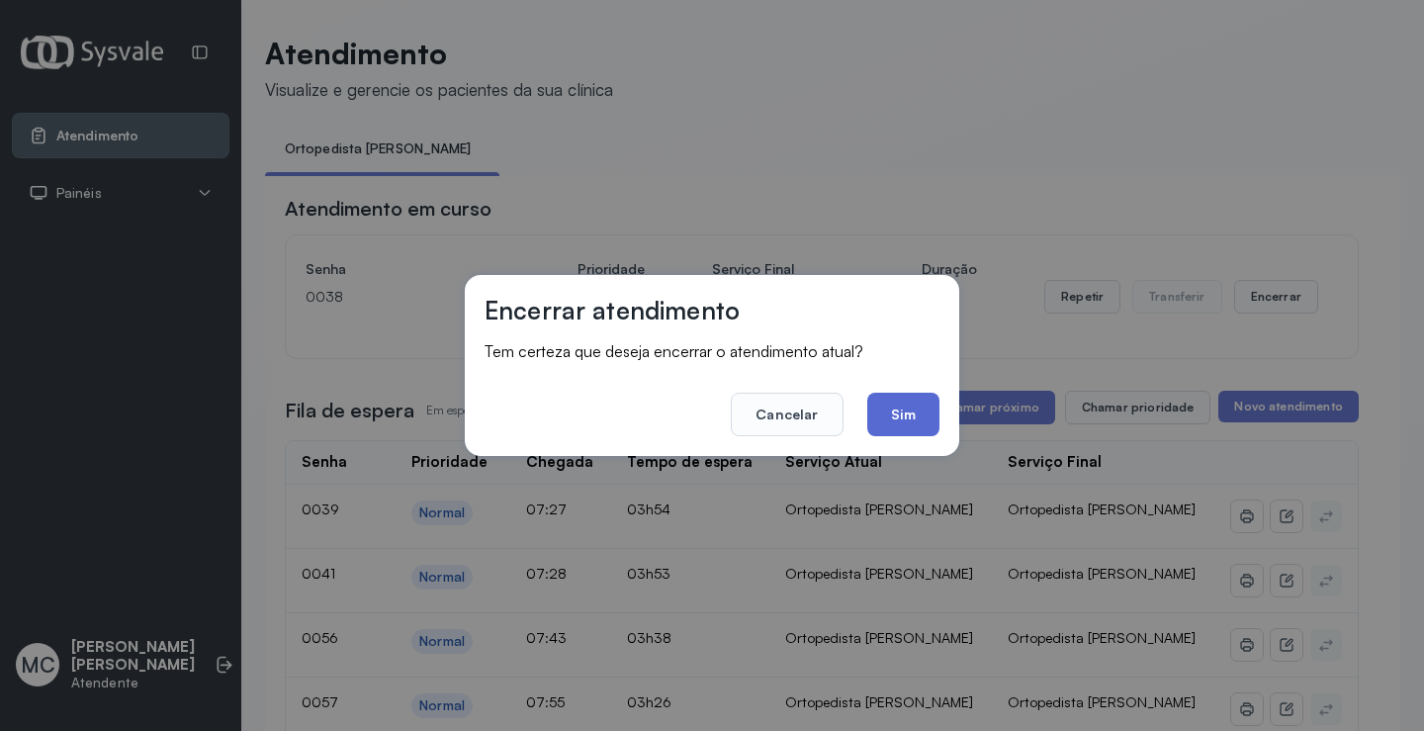
click at [873, 417] on button "Sim" at bounding box center [903, 415] width 72 height 44
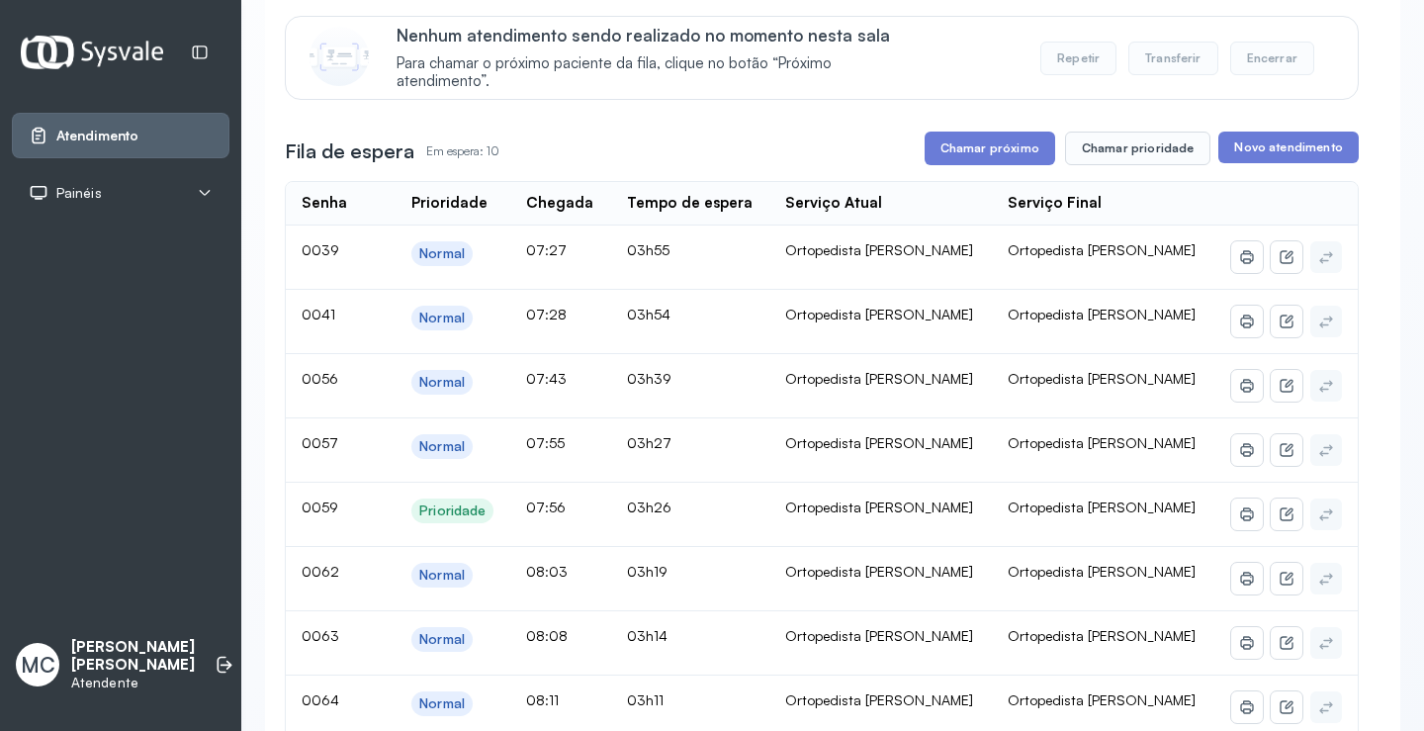
scroll to position [198, 0]
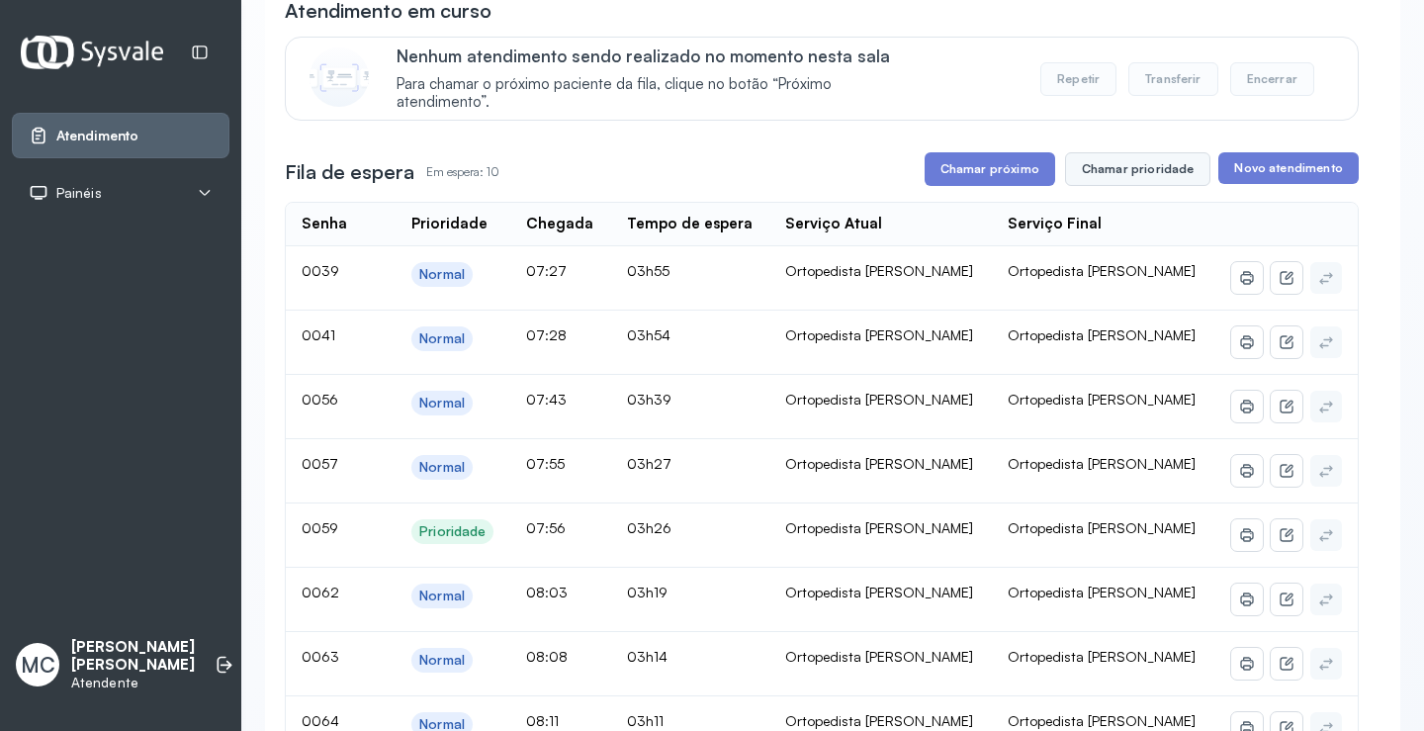
click at [1087, 184] on button "Chamar prioridade" at bounding box center [1138, 169] width 146 height 34
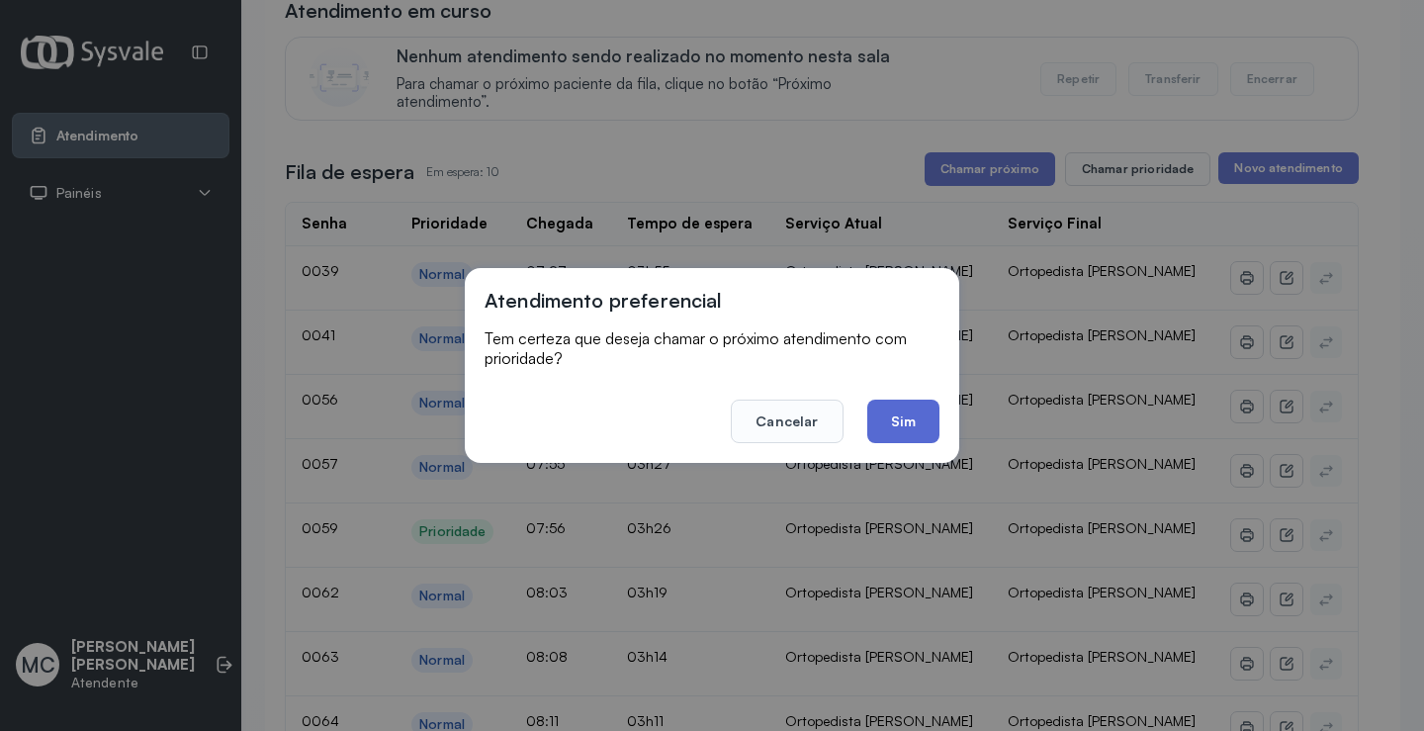
click at [912, 428] on button "Sim" at bounding box center [903, 421] width 72 height 44
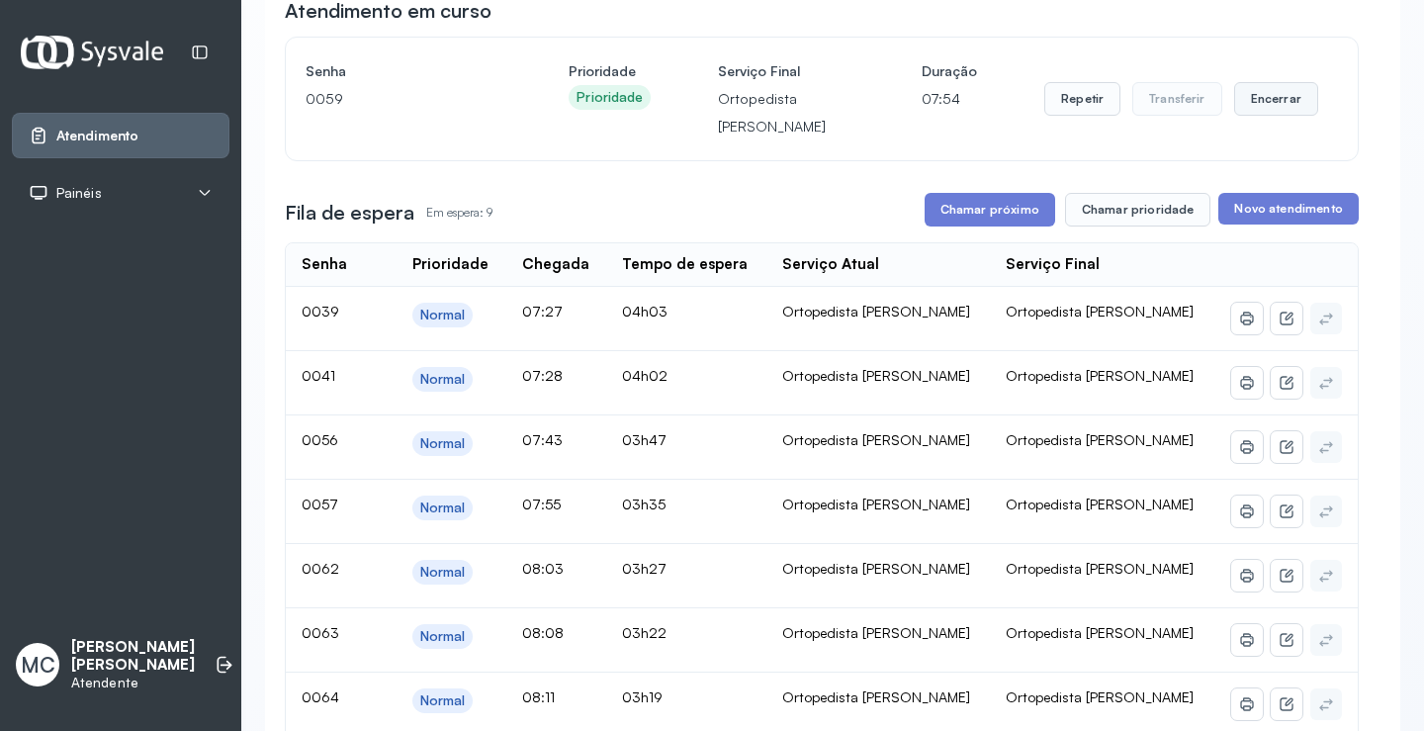
click at [1234, 92] on button "Encerrar" at bounding box center [1276, 99] width 84 height 34
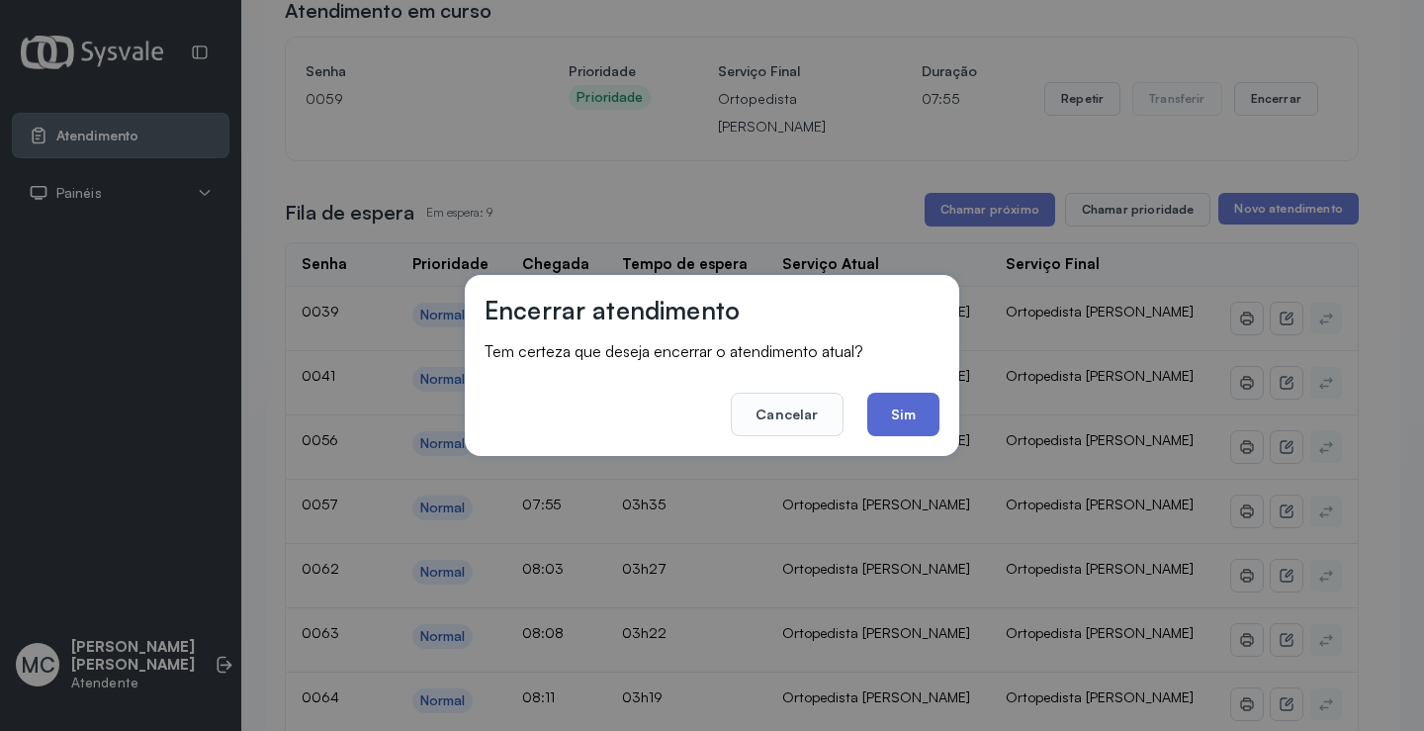
click at [919, 432] on button "Sim" at bounding box center [903, 415] width 72 height 44
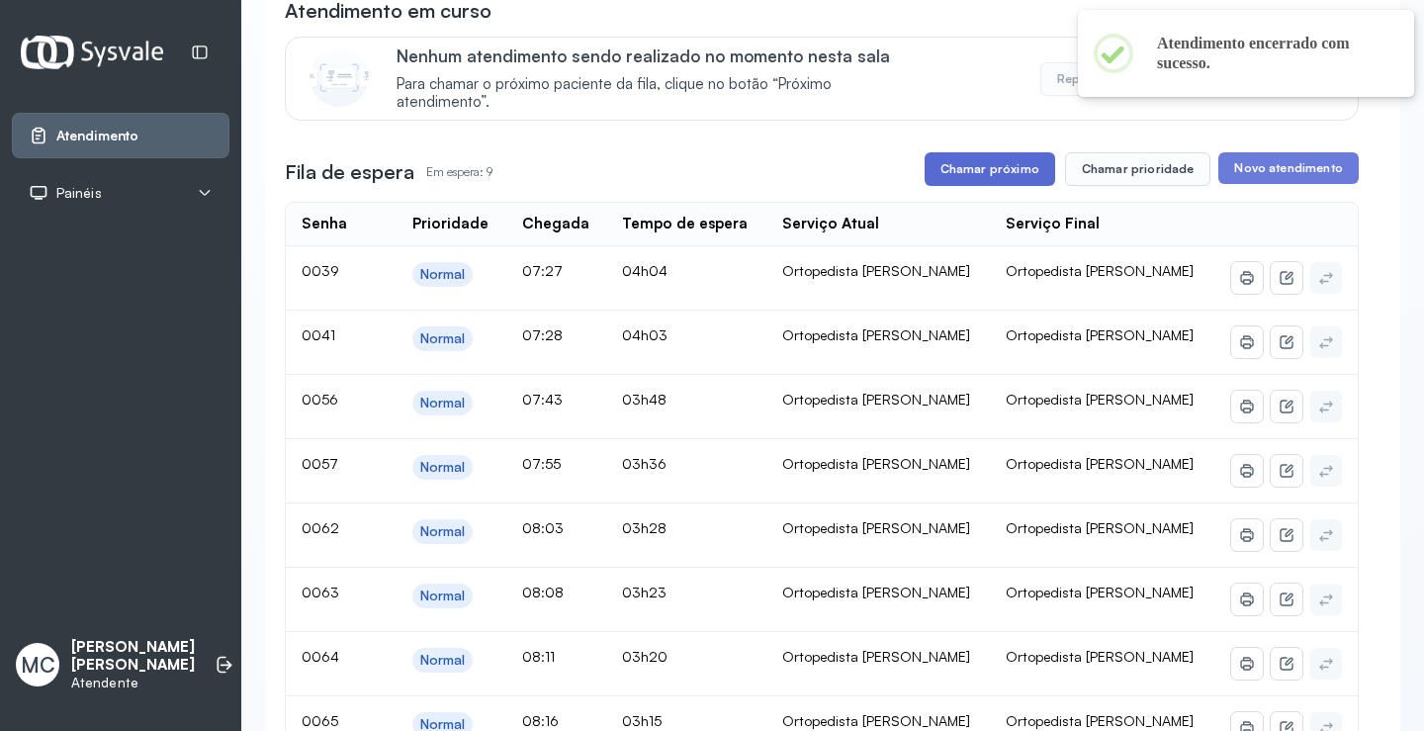
click at [976, 160] on button "Chamar próximo" at bounding box center [989, 169] width 131 height 34
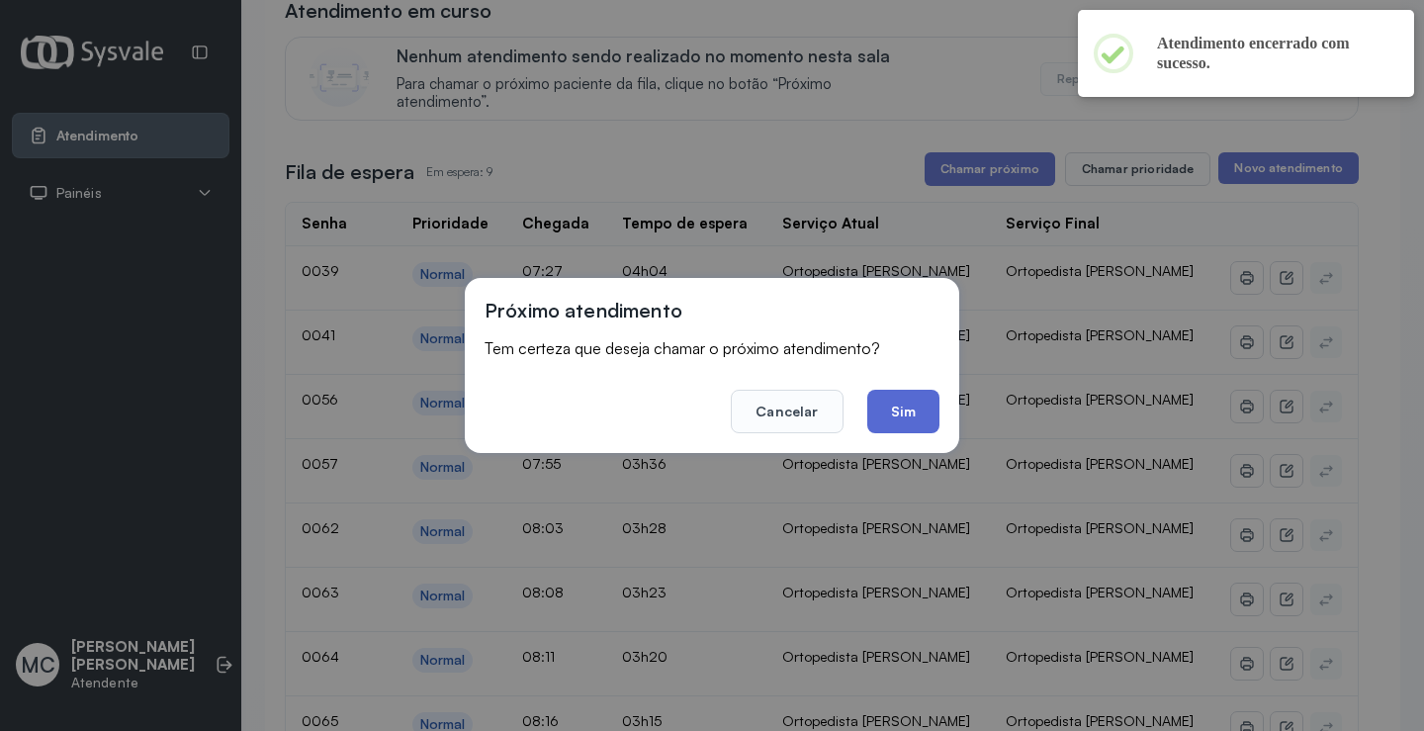
click at [882, 425] on button "Sim" at bounding box center [903, 412] width 72 height 44
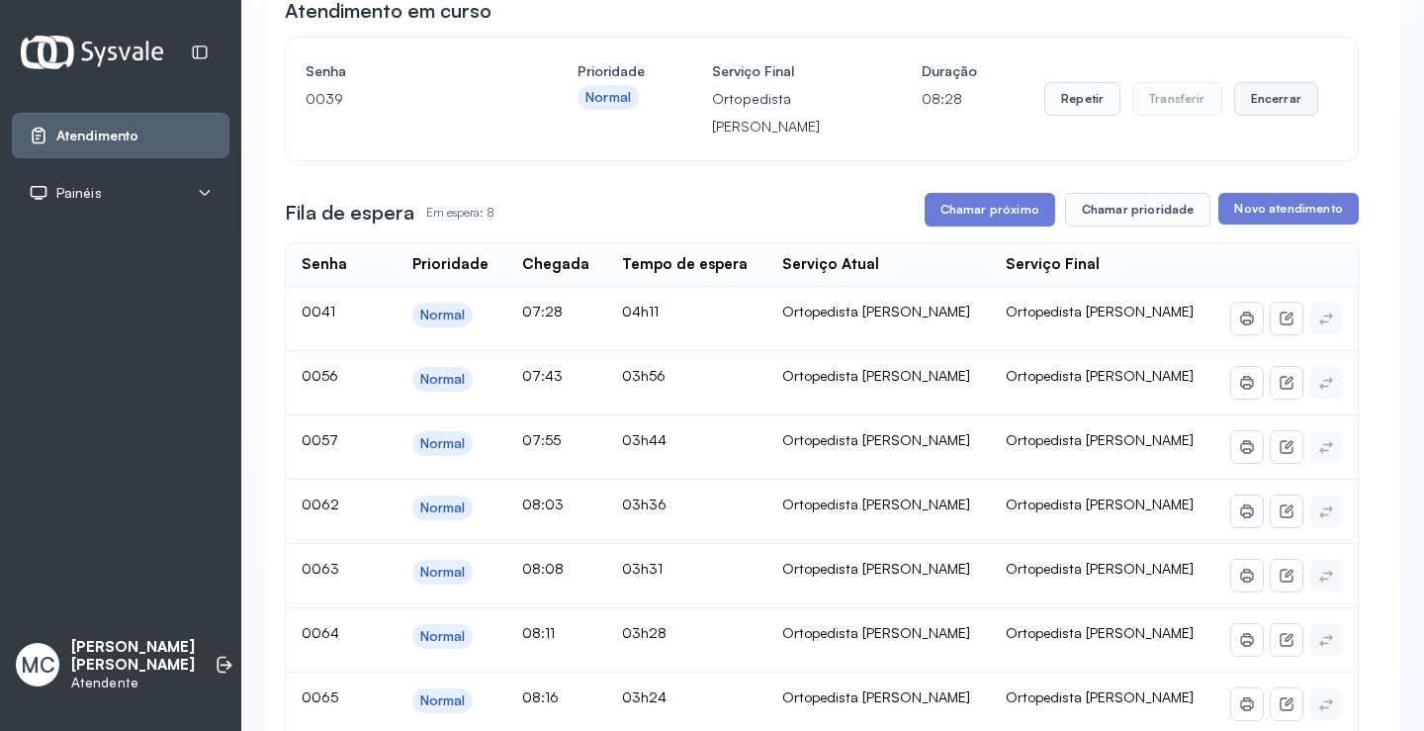
click at [1296, 93] on button "Encerrar" at bounding box center [1276, 99] width 84 height 34
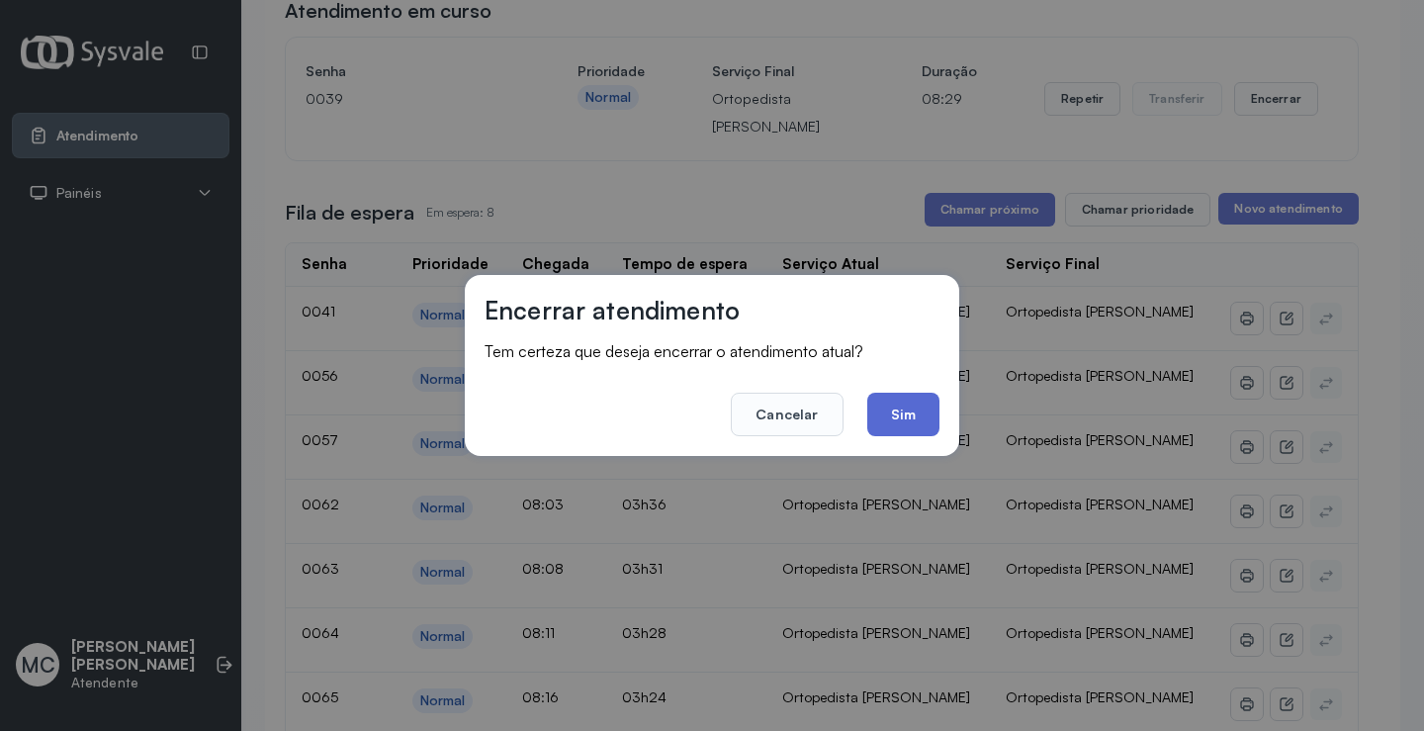
click at [905, 419] on button "Sim" at bounding box center [903, 415] width 72 height 44
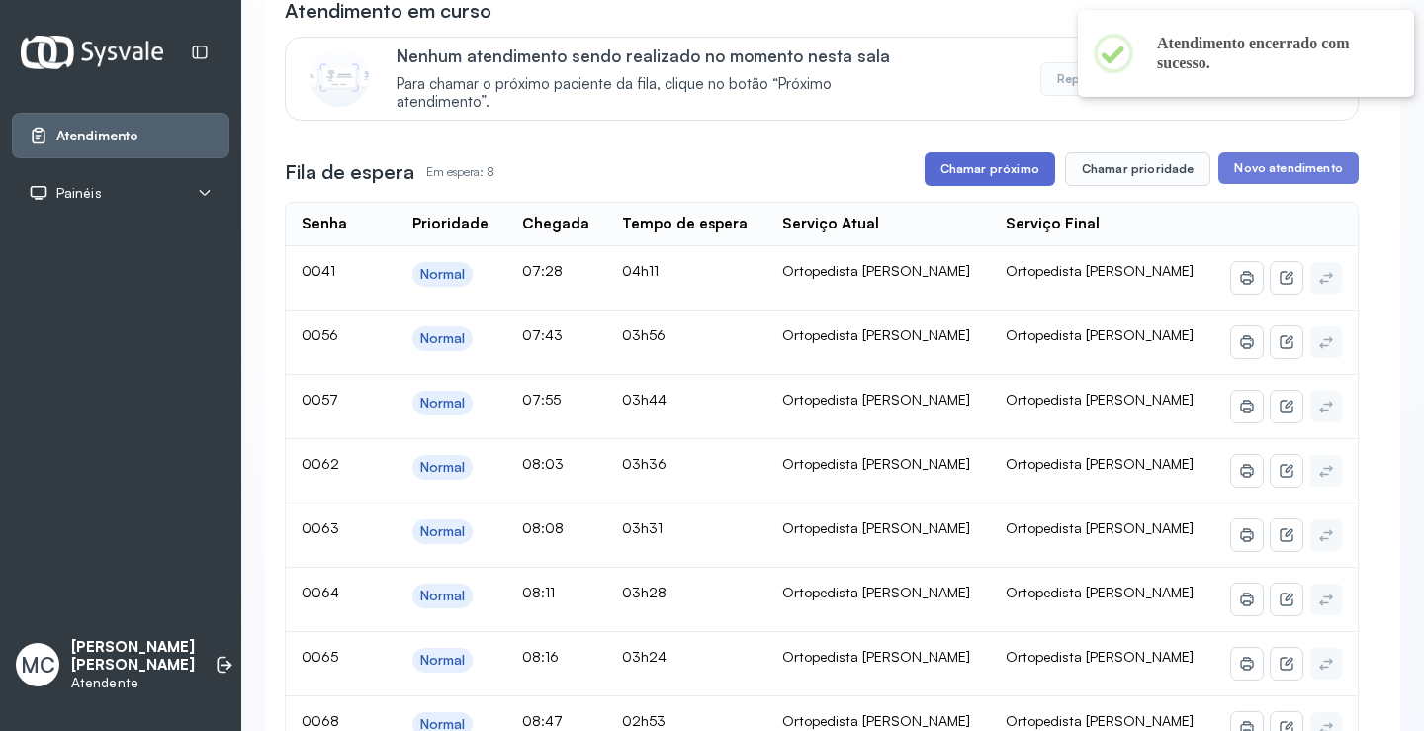
click at [1010, 157] on button "Chamar próximo" at bounding box center [989, 169] width 131 height 34
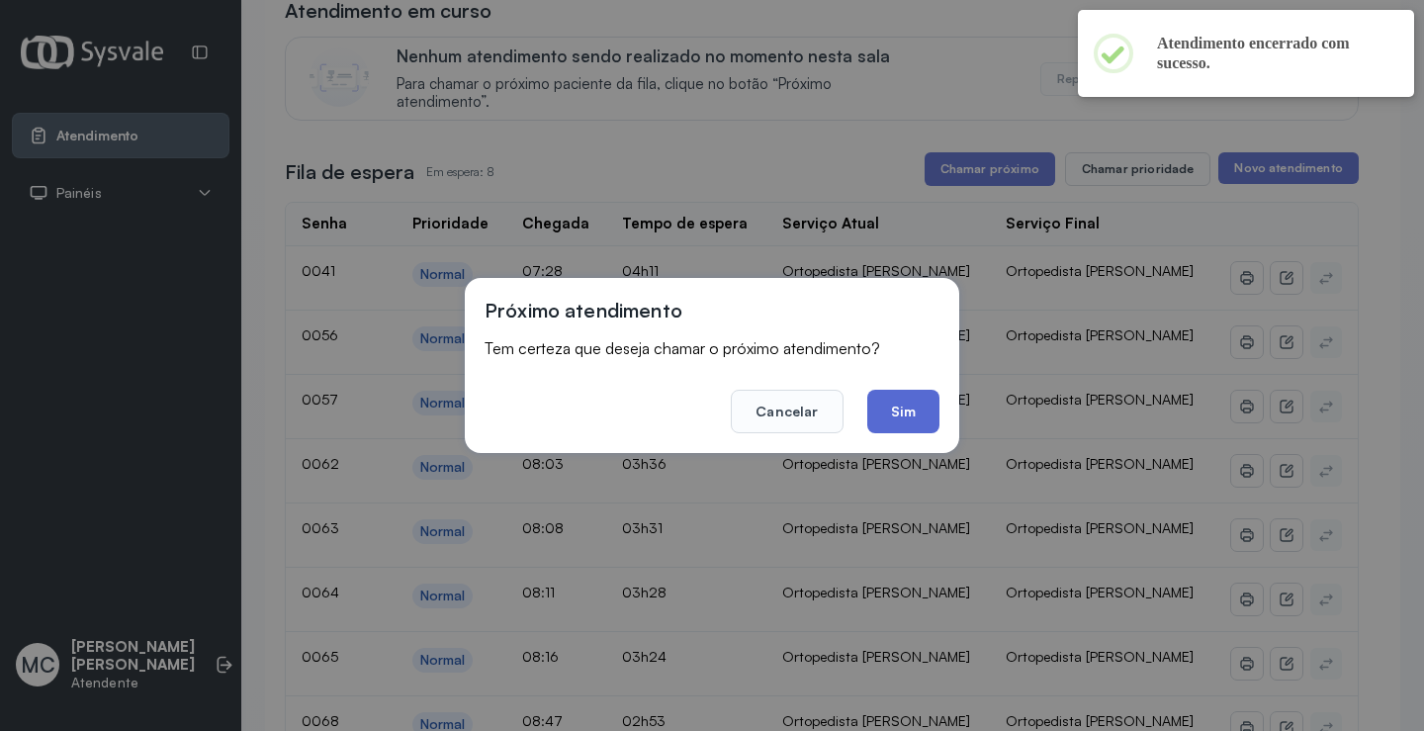
click at [894, 402] on button "Sim" at bounding box center [903, 412] width 72 height 44
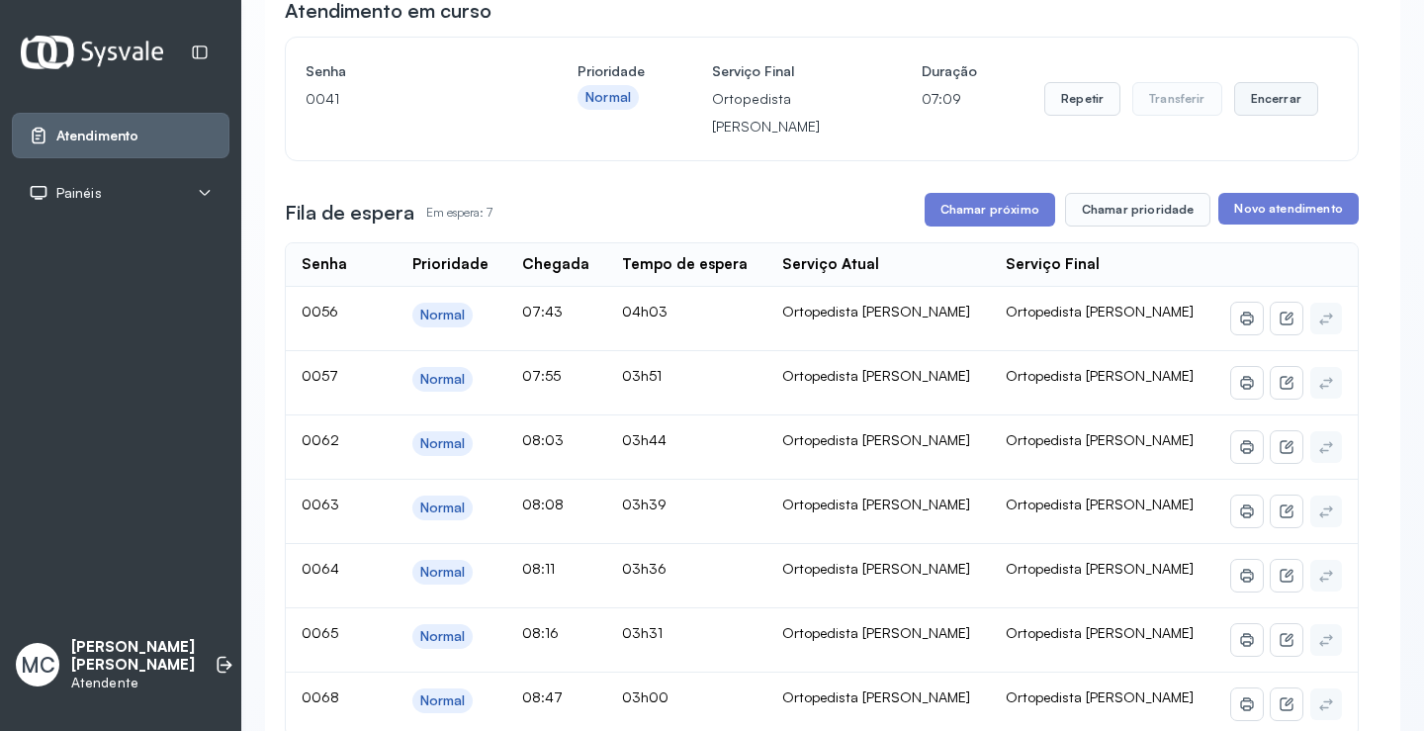
click at [1253, 109] on button "Encerrar" at bounding box center [1276, 99] width 84 height 34
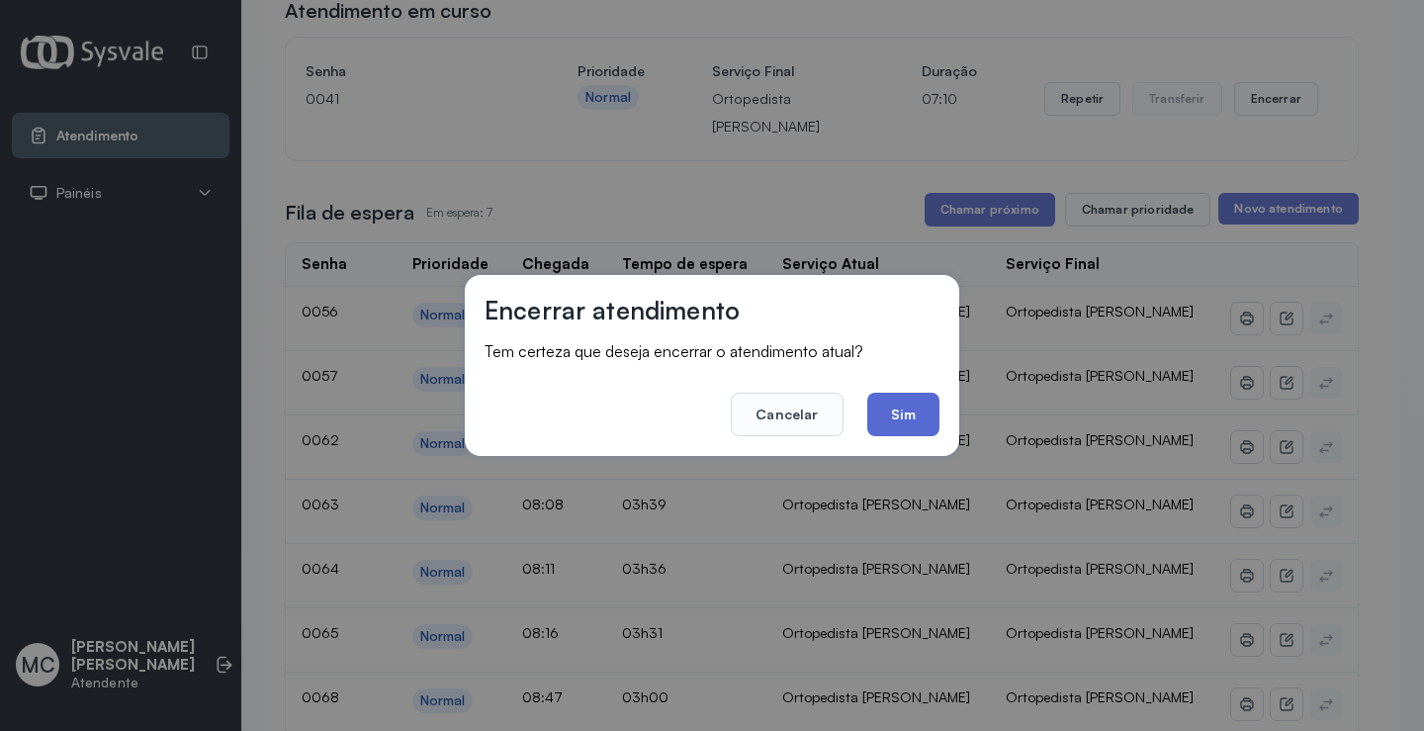
click at [876, 410] on button "Sim" at bounding box center [903, 415] width 72 height 44
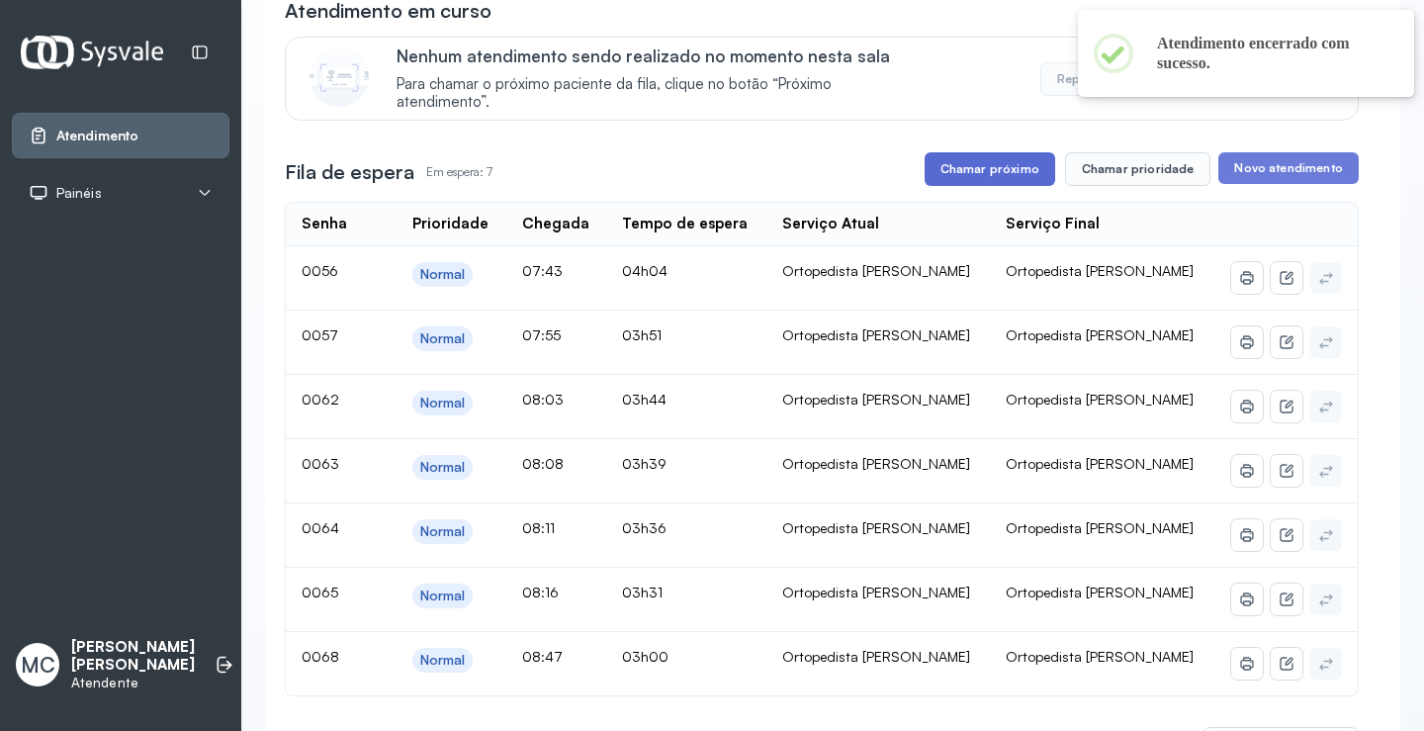
click at [1002, 168] on button "Chamar próximo" at bounding box center [989, 169] width 131 height 34
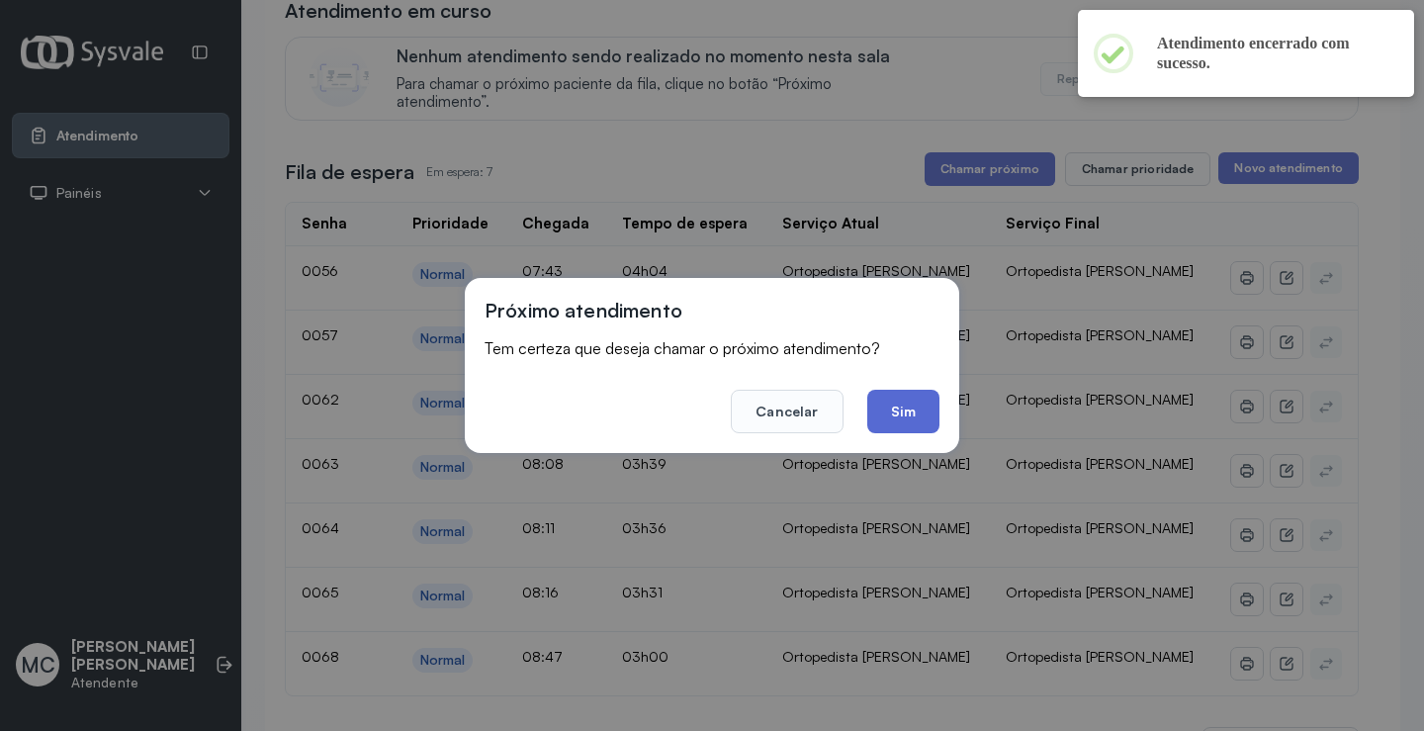
click at [914, 414] on button "Sim" at bounding box center [903, 412] width 72 height 44
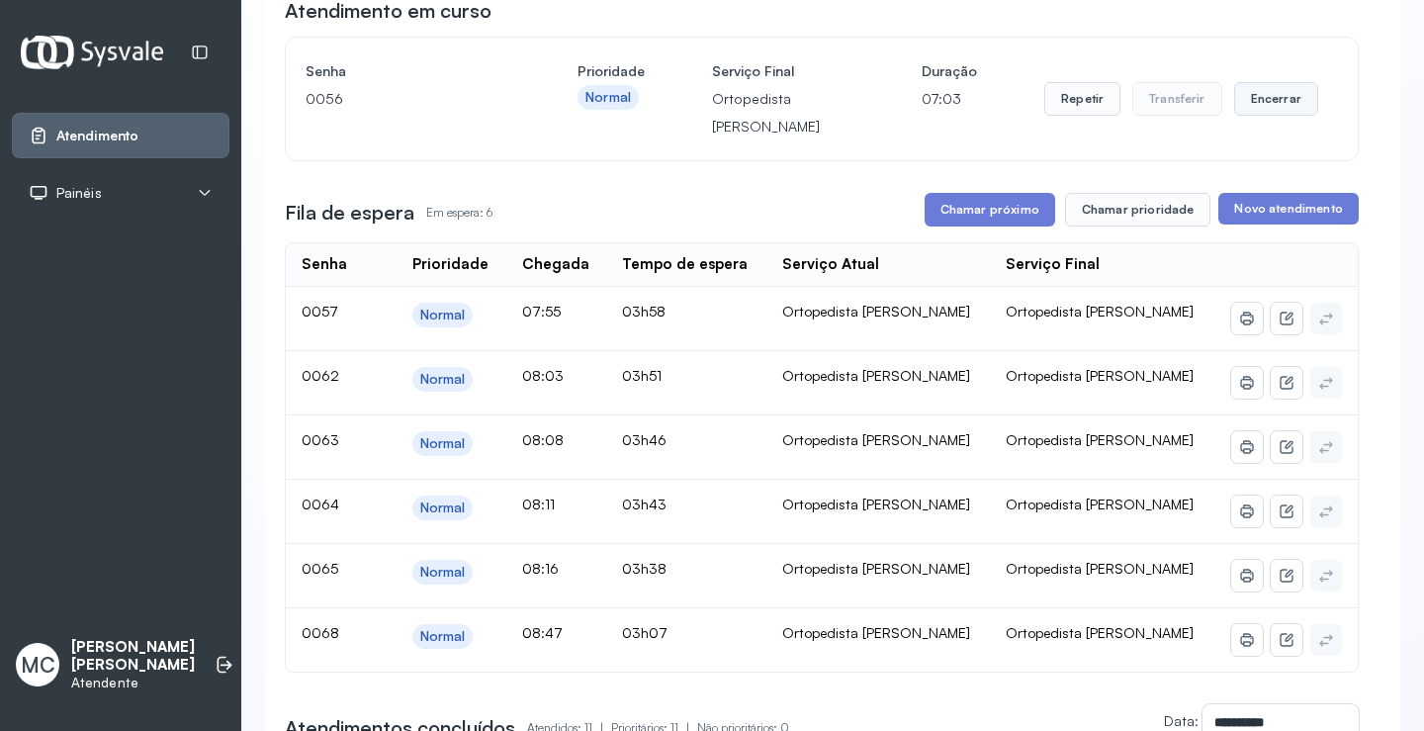
click at [1244, 97] on button "Encerrar" at bounding box center [1276, 99] width 84 height 34
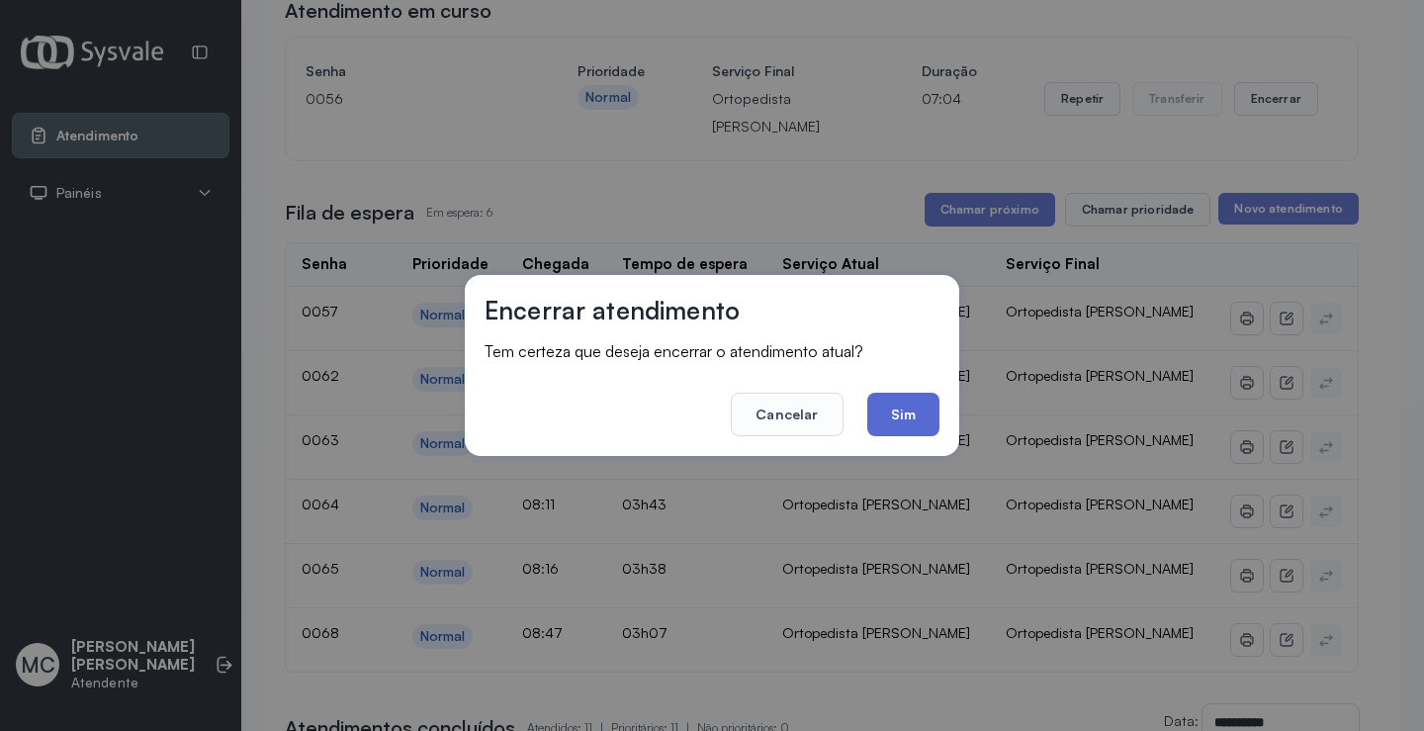
click at [922, 401] on button "Sim" at bounding box center [903, 415] width 72 height 44
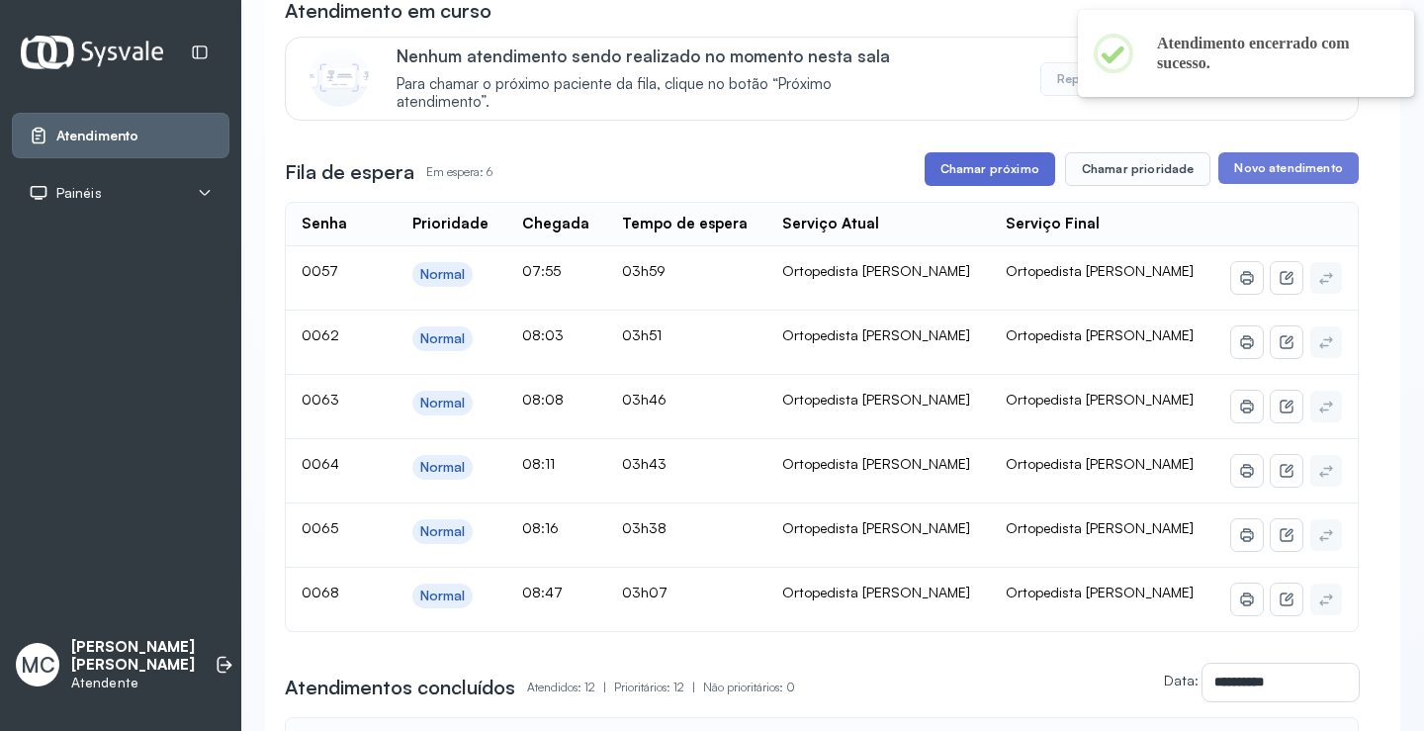
click at [997, 173] on button "Chamar próximo" at bounding box center [989, 169] width 131 height 34
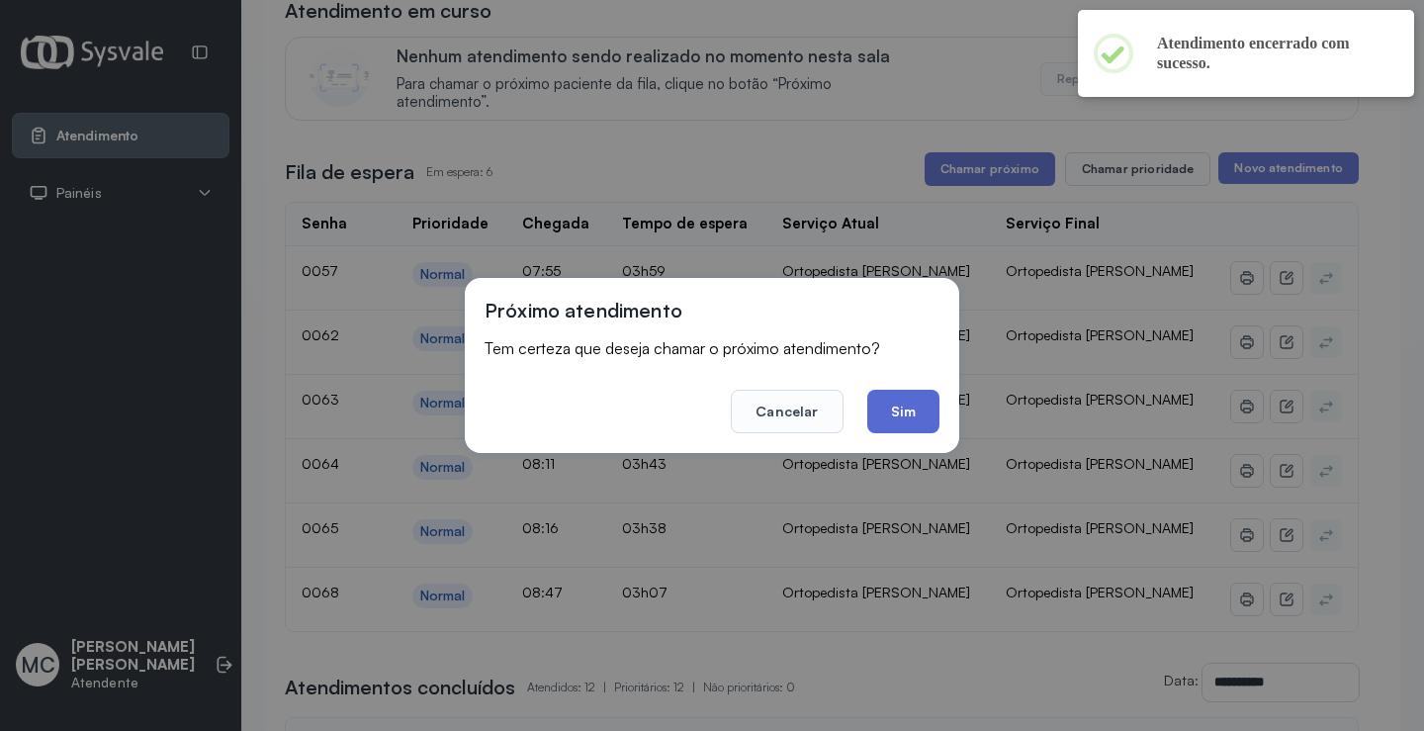
click at [901, 414] on button "Sim" at bounding box center [903, 412] width 72 height 44
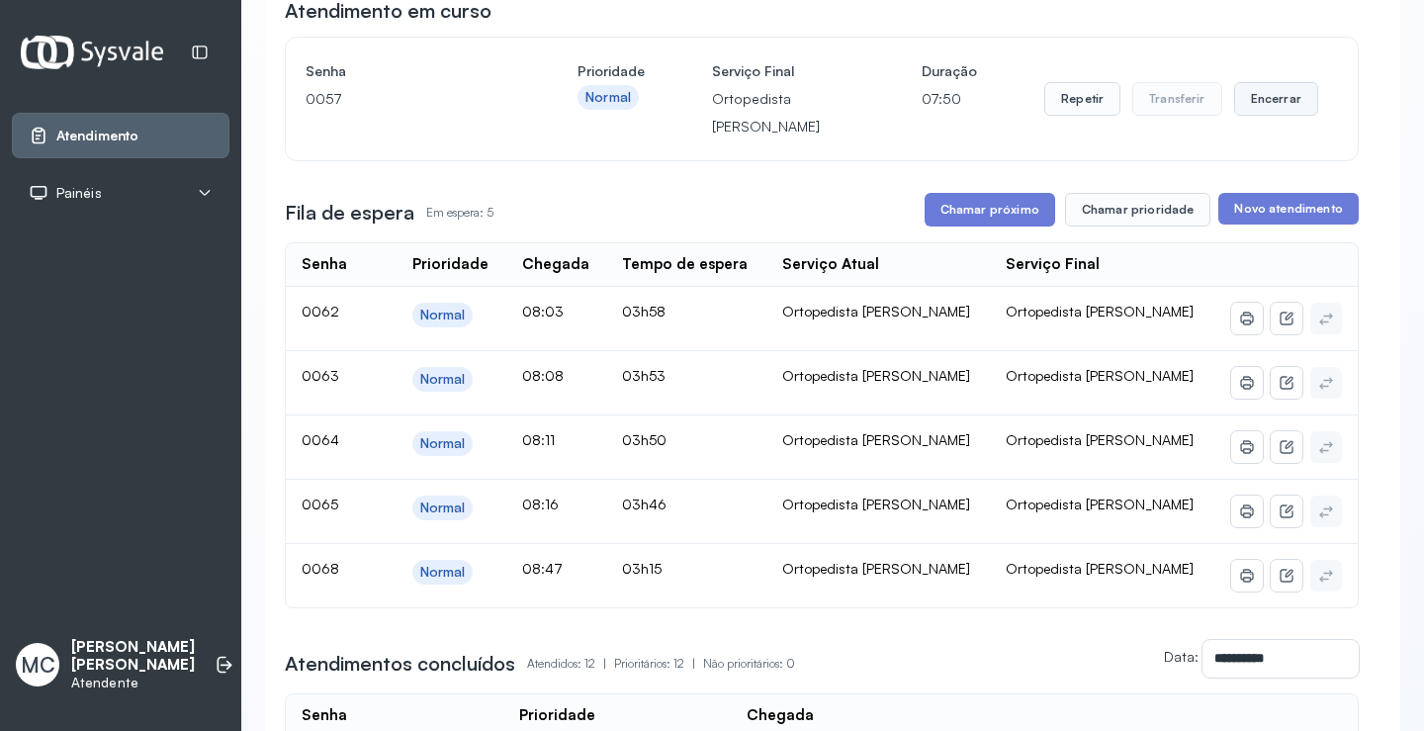
click at [1291, 108] on button "Encerrar" at bounding box center [1276, 99] width 84 height 34
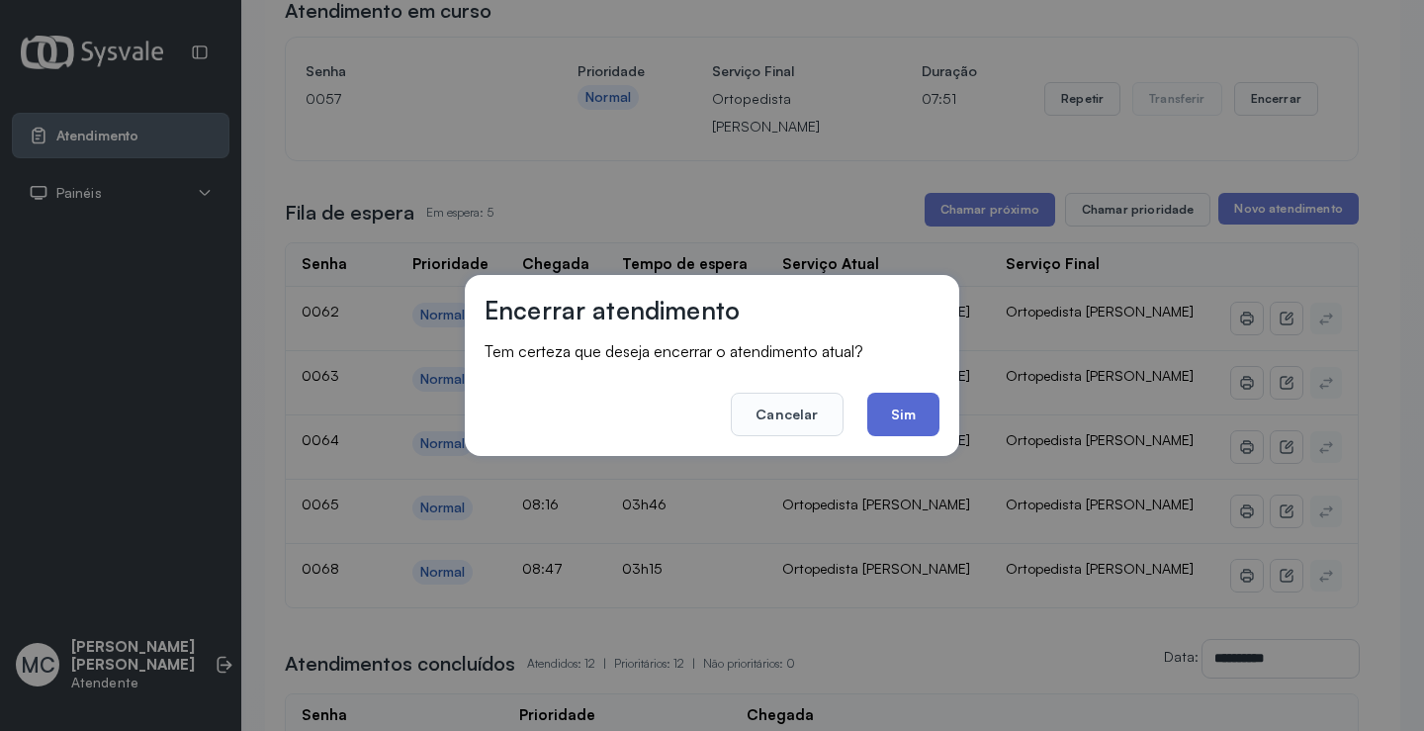
click at [927, 397] on button "Sim" at bounding box center [903, 415] width 72 height 44
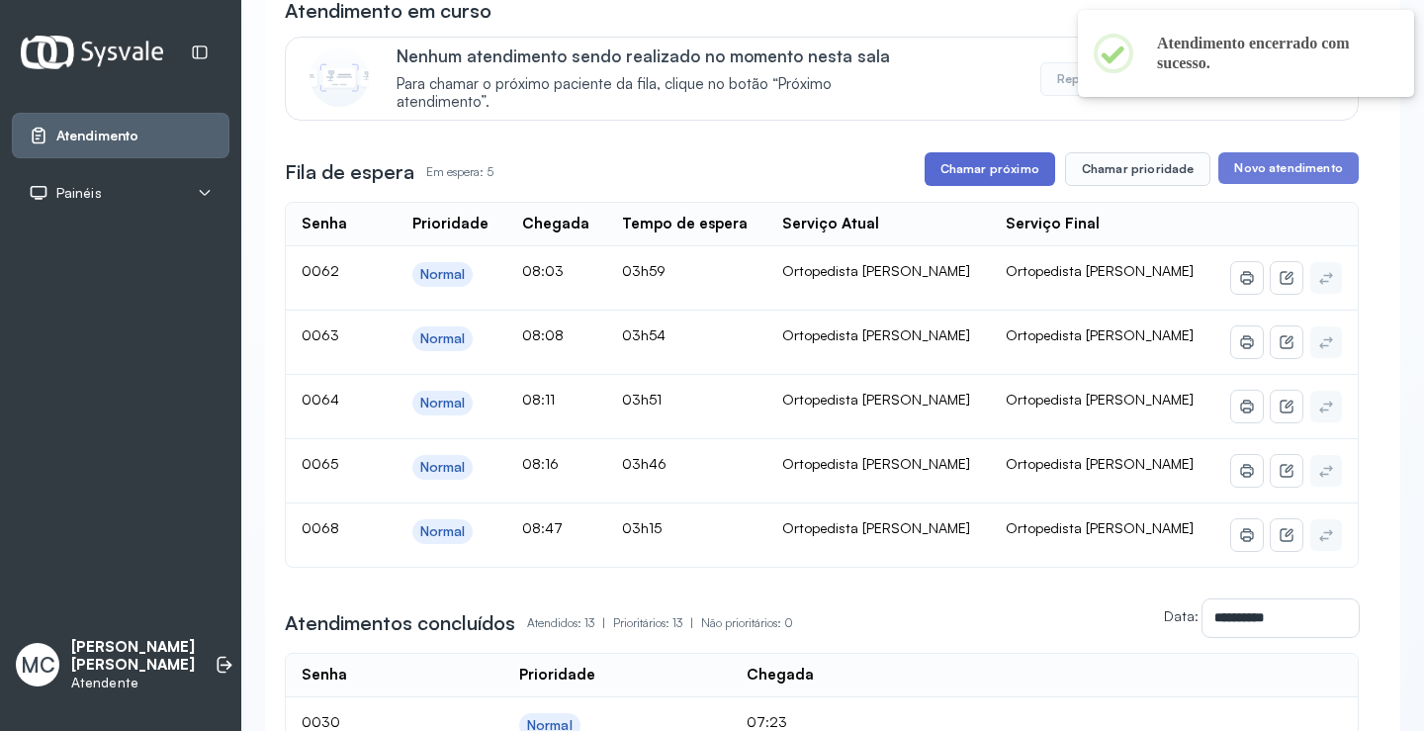
click at [988, 170] on button "Chamar próximo" at bounding box center [989, 169] width 131 height 34
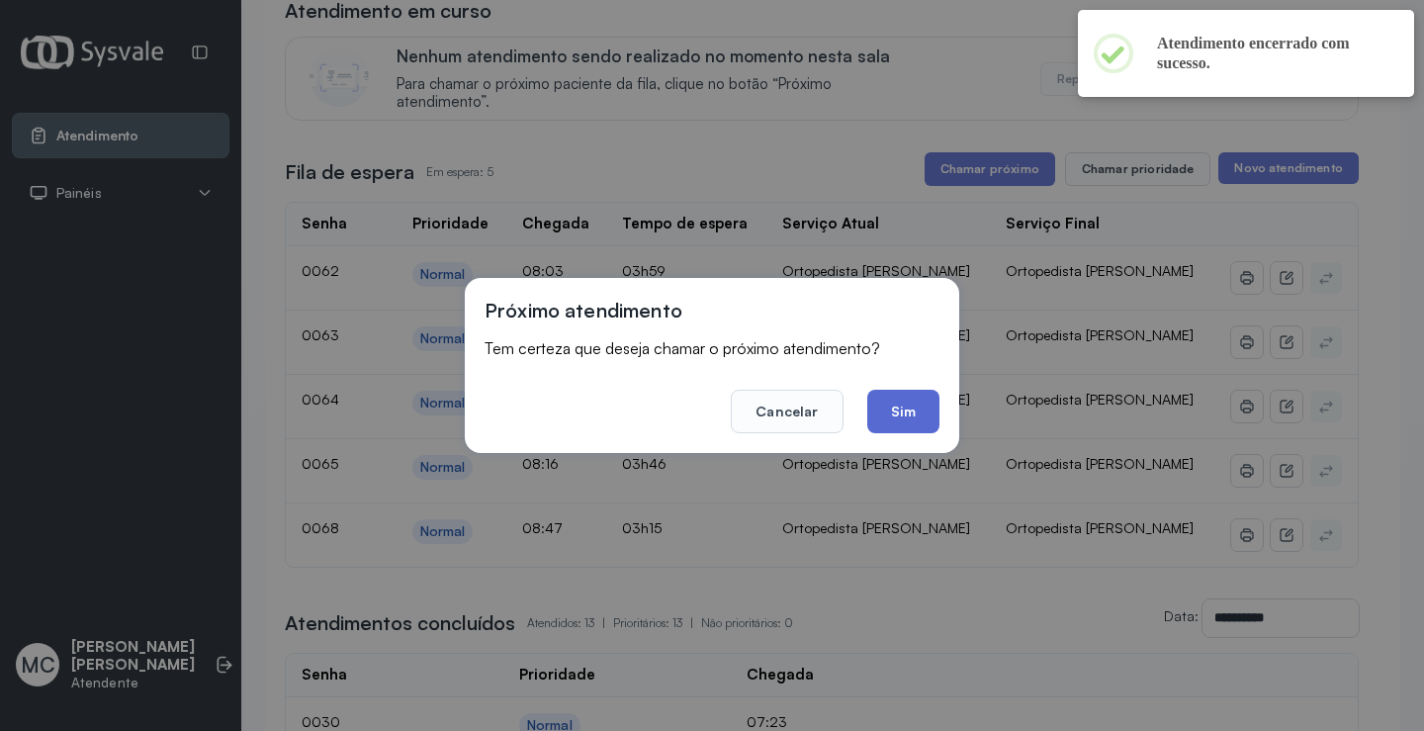
click at [905, 416] on button "Sim" at bounding box center [903, 412] width 72 height 44
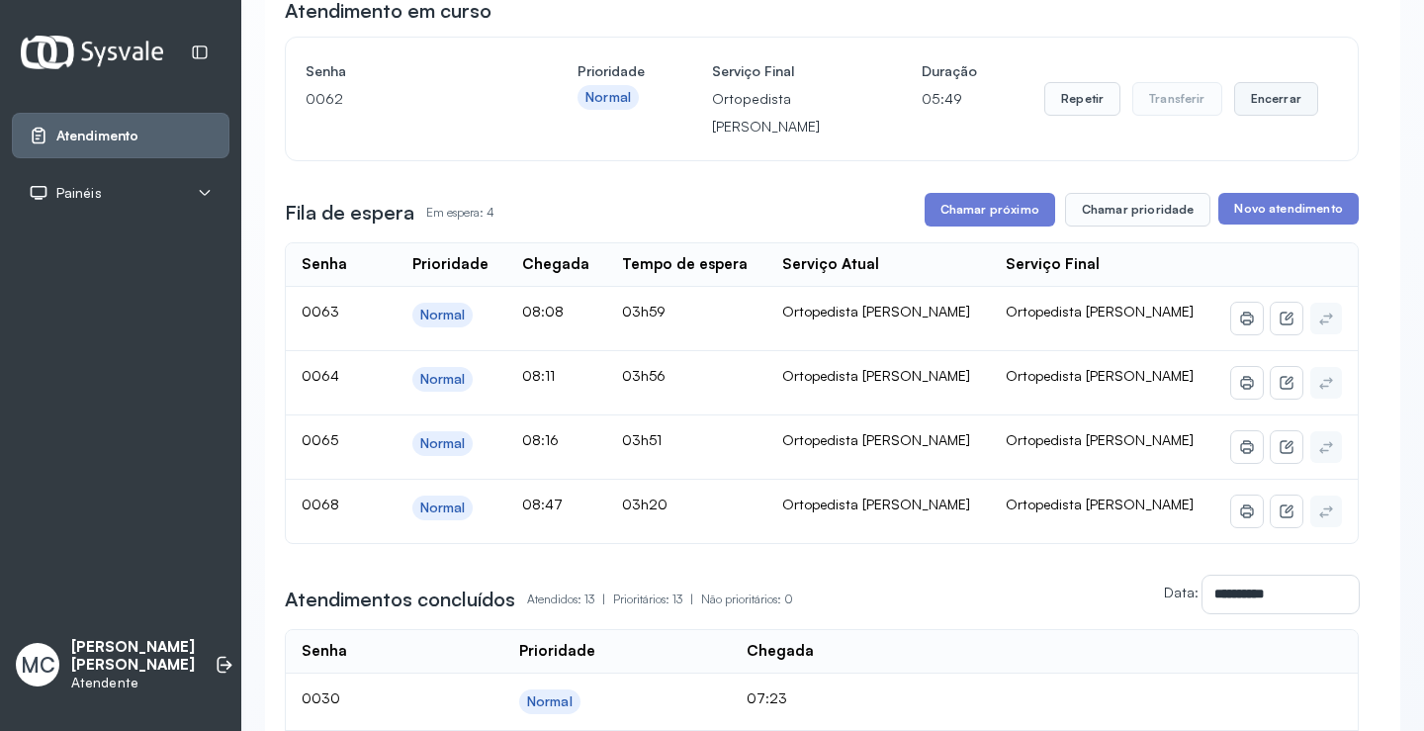
click at [1292, 106] on button "Encerrar" at bounding box center [1276, 99] width 84 height 34
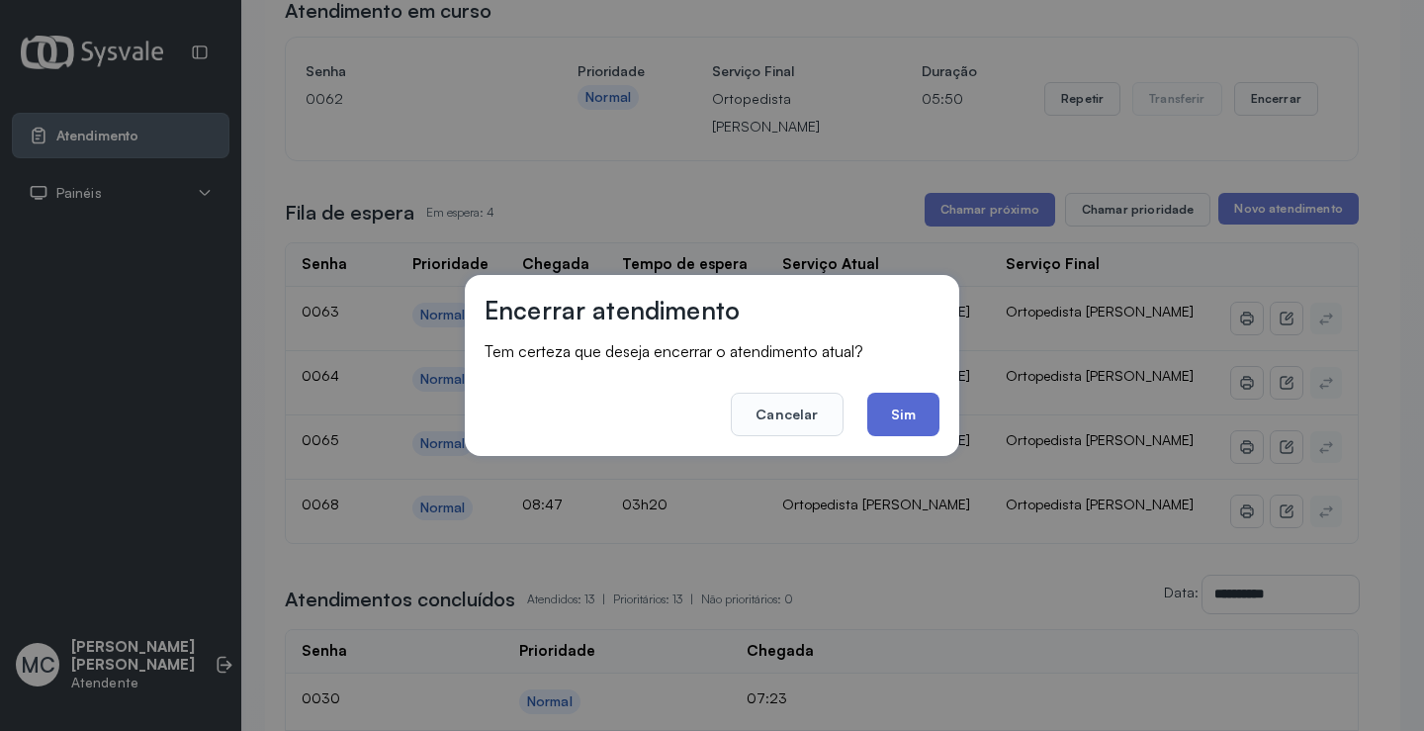
click at [892, 426] on button "Sim" at bounding box center [903, 415] width 72 height 44
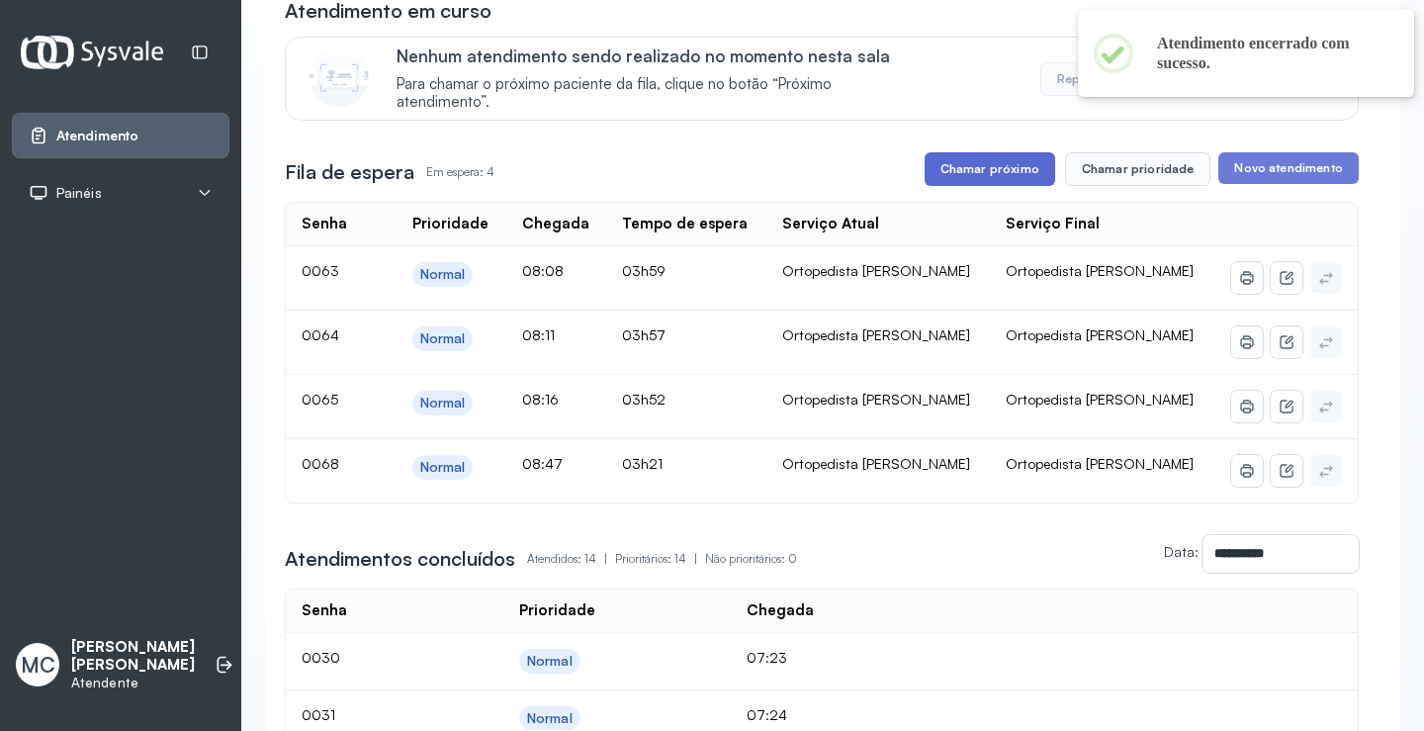
click at [972, 186] on button "Chamar próximo" at bounding box center [989, 169] width 131 height 34
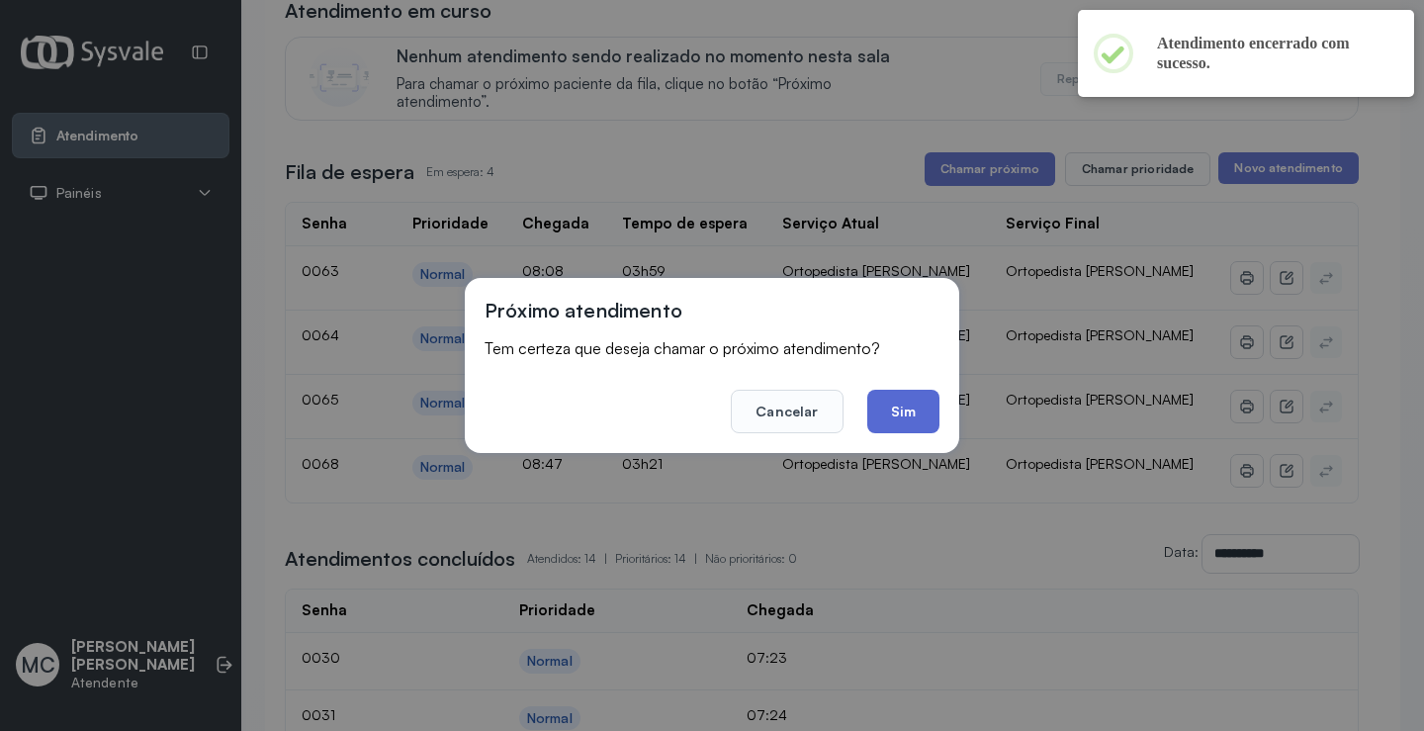
click at [908, 413] on button "Sim" at bounding box center [903, 412] width 72 height 44
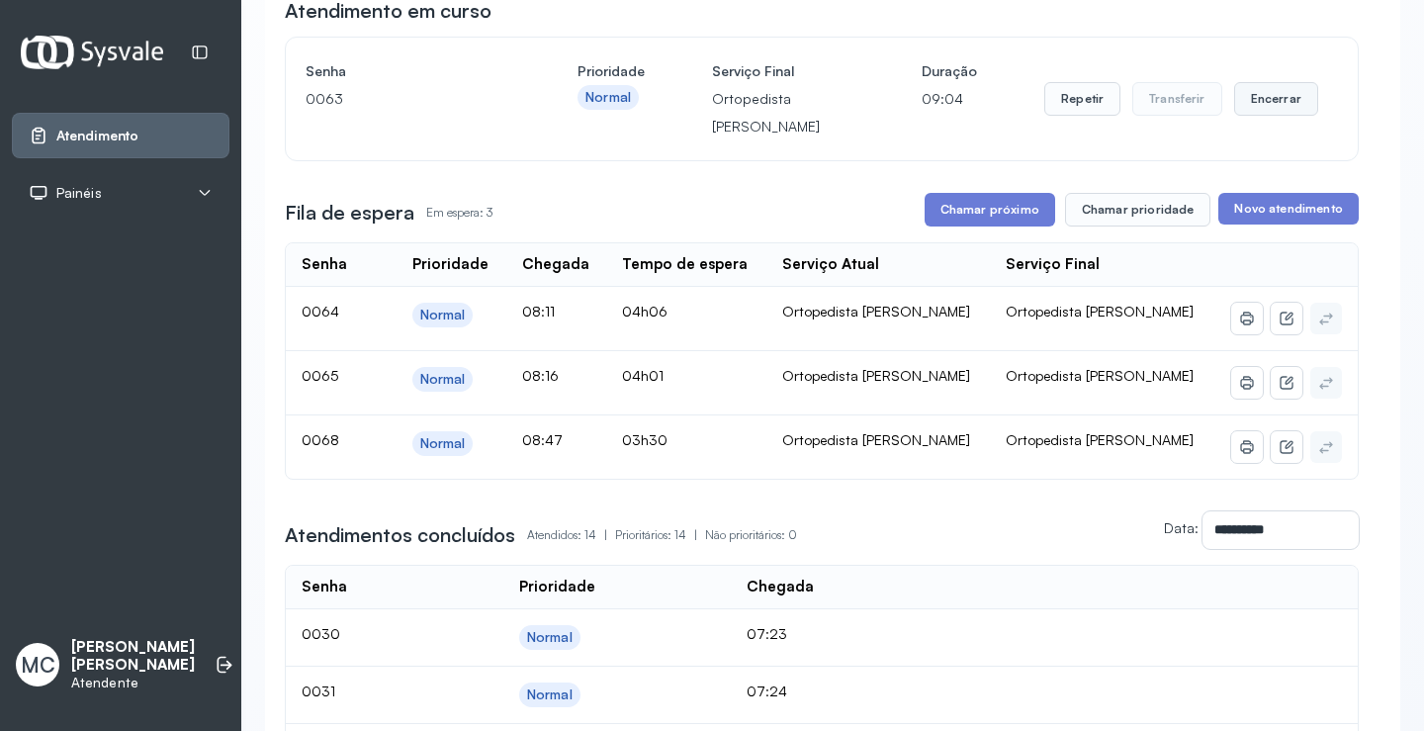
click at [1240, 109] on button "Encerrar" at bounding box center [1276, 99] width 84 height 34
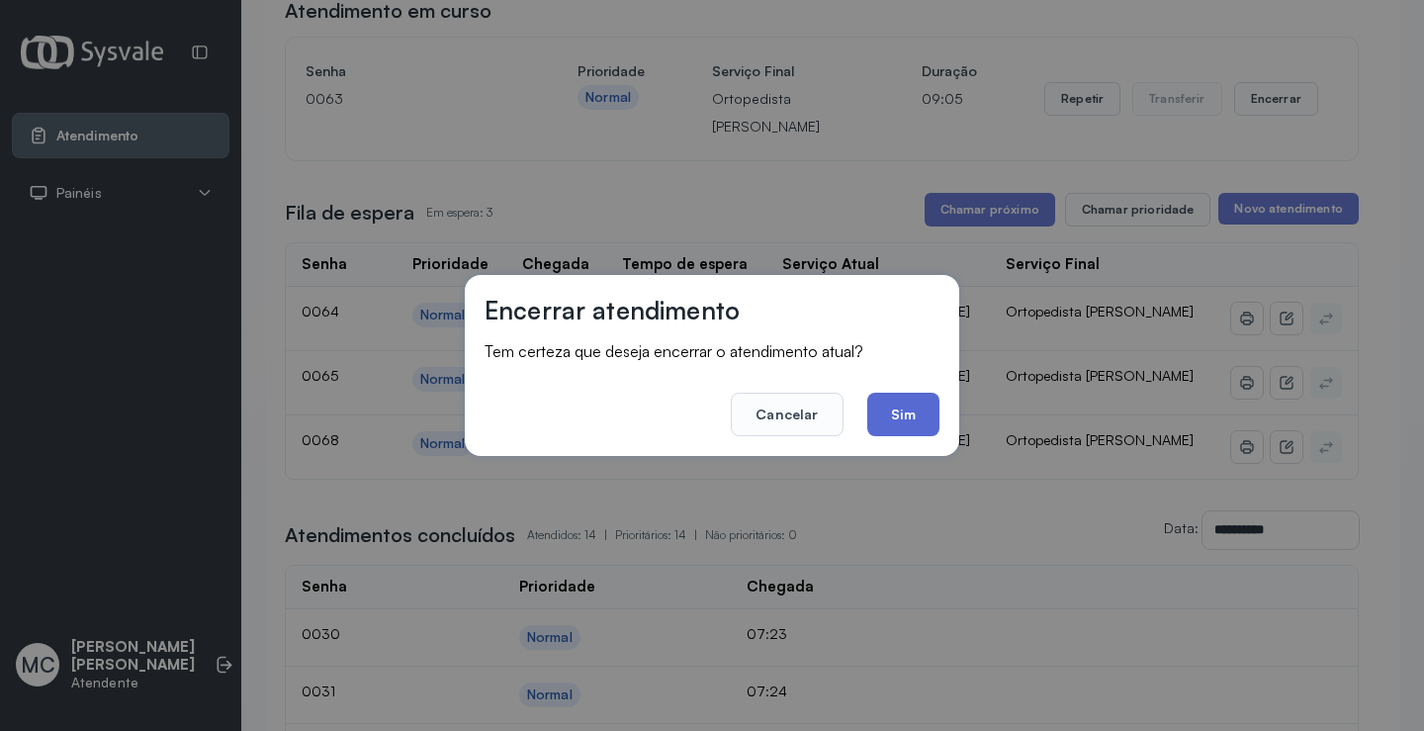
click at [907, 422] on button "Sim" at bounding box center [903, 415] width 72 height 44
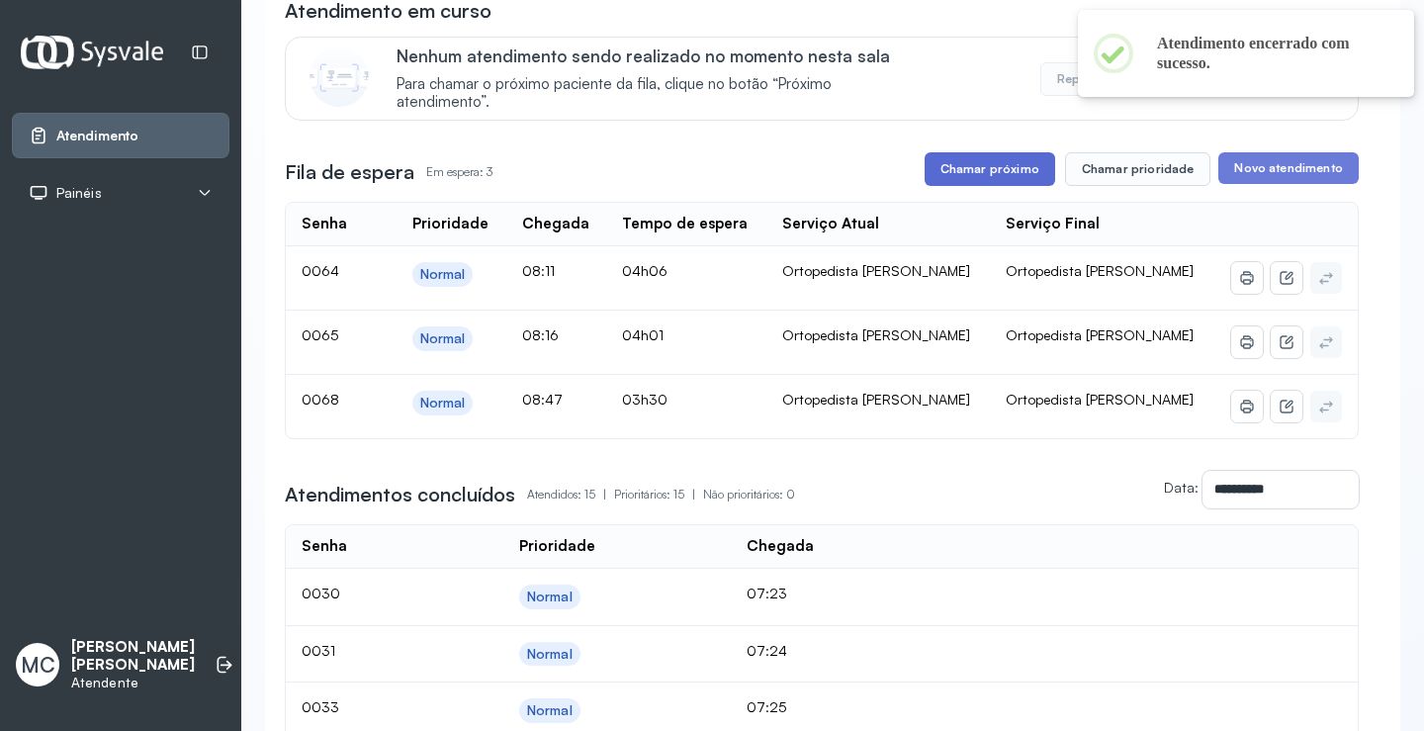
click at [998, 181] on button "Chamar próximo" at bounding box center [989, 169] width 131 height 34
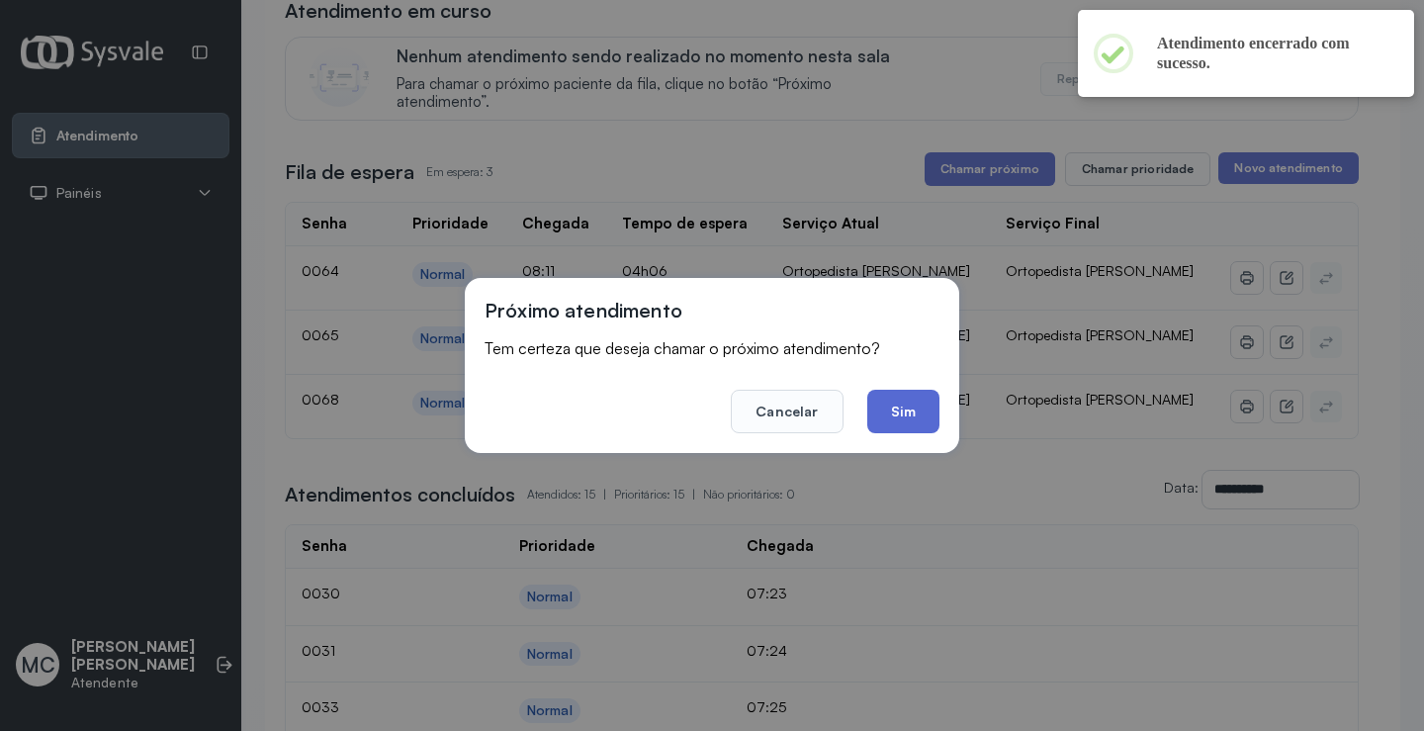
click at [881, 411] on button "Sim" at bounding box center [903, 412] width 72 height 44
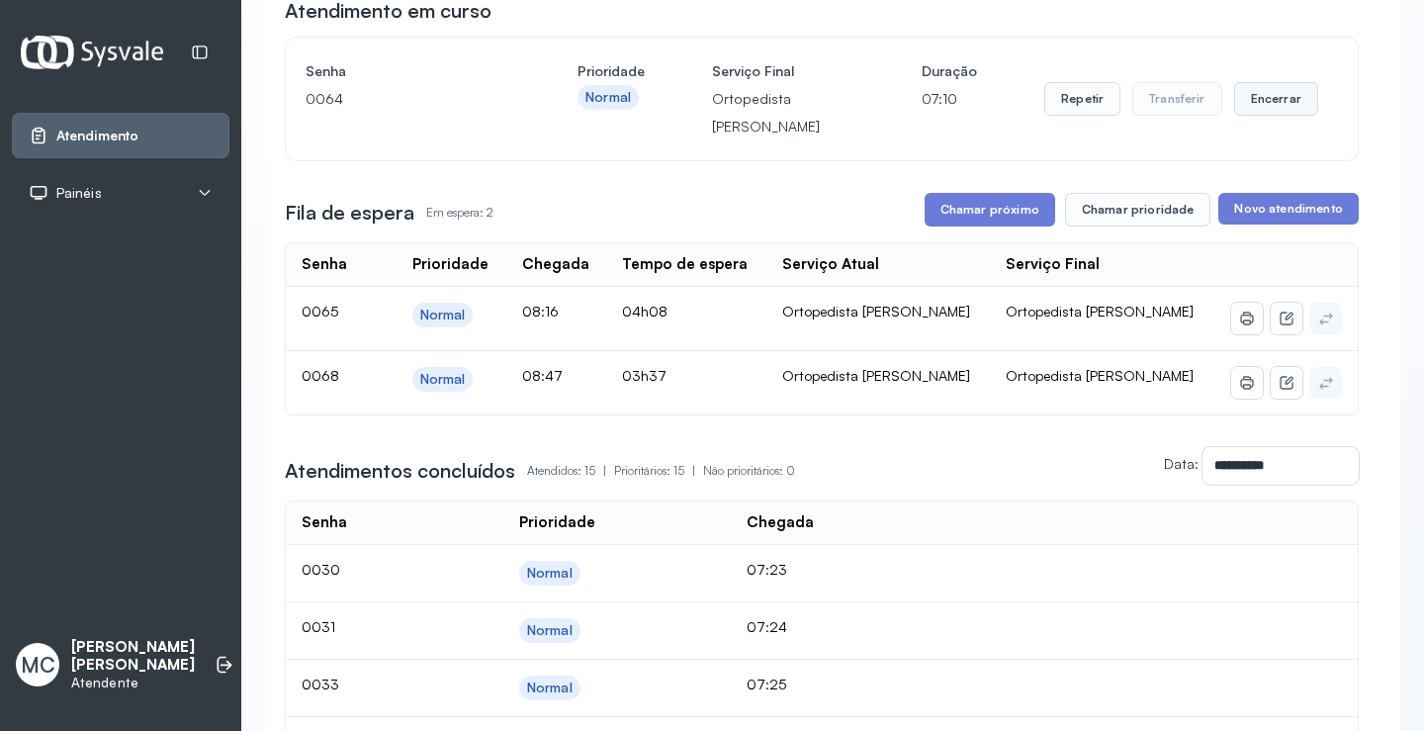
click at [1251, 114] on button "Encerrar" at bounding box center [1276, 99] width 84 height 34
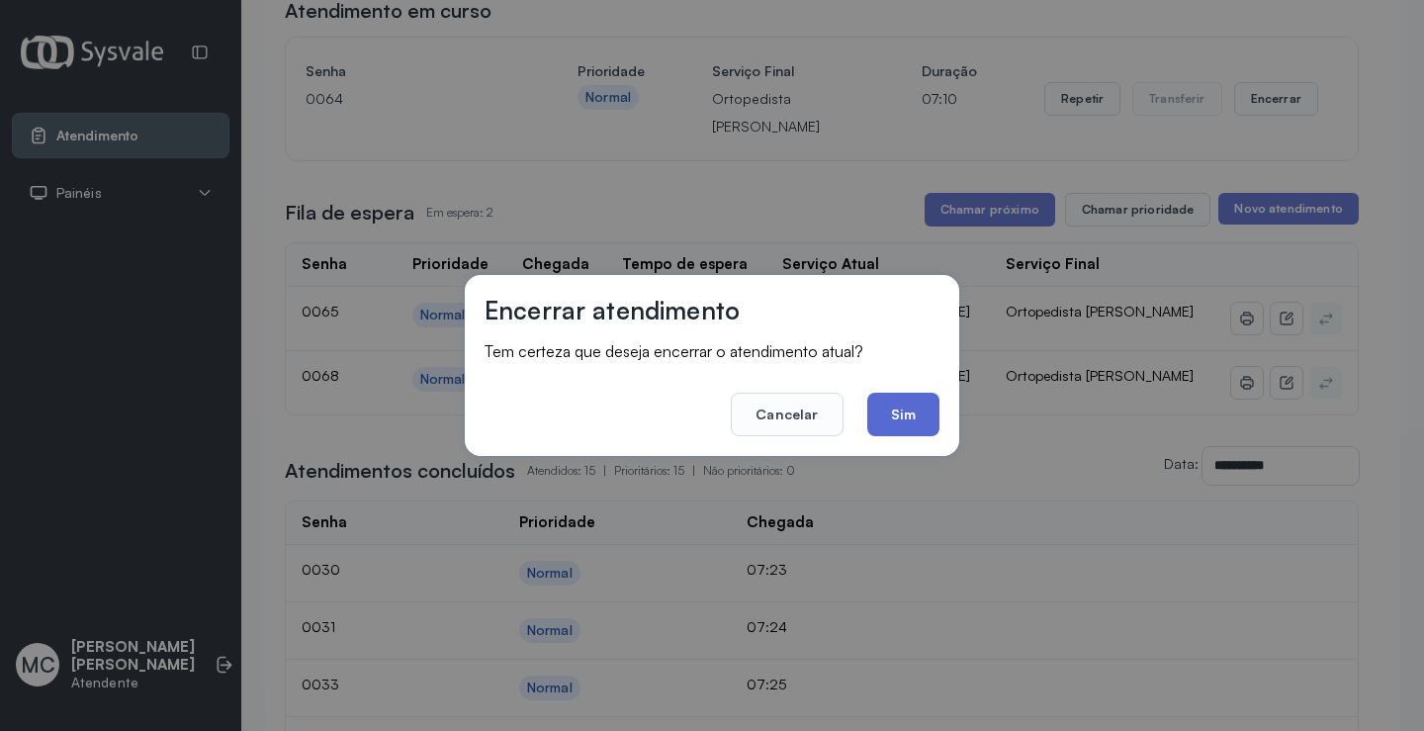
click at [923, 426] on button "Sim" at bounding box center [903, 415] width 72 height 44
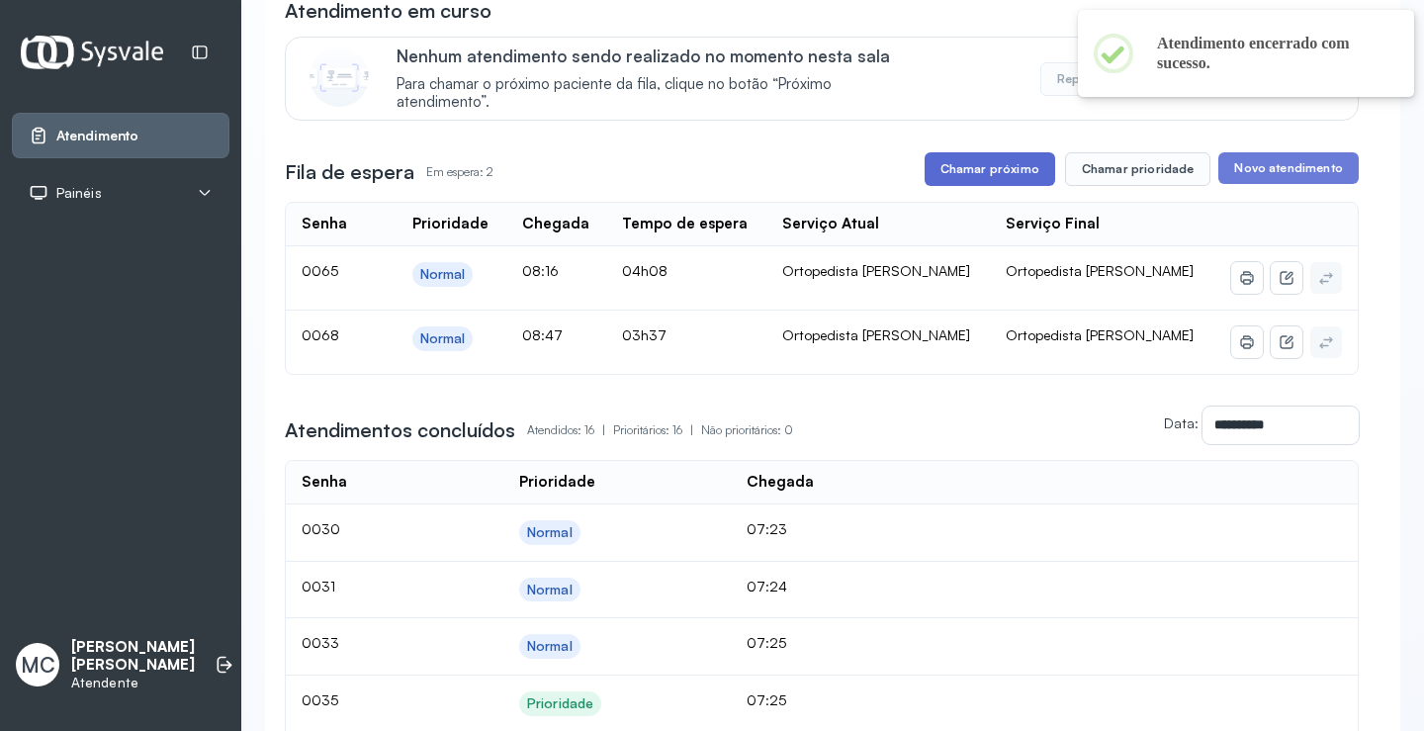
click at [1026, 179] on button "Chamar próximo" at bounding box center [989, 169] width 131 height 34
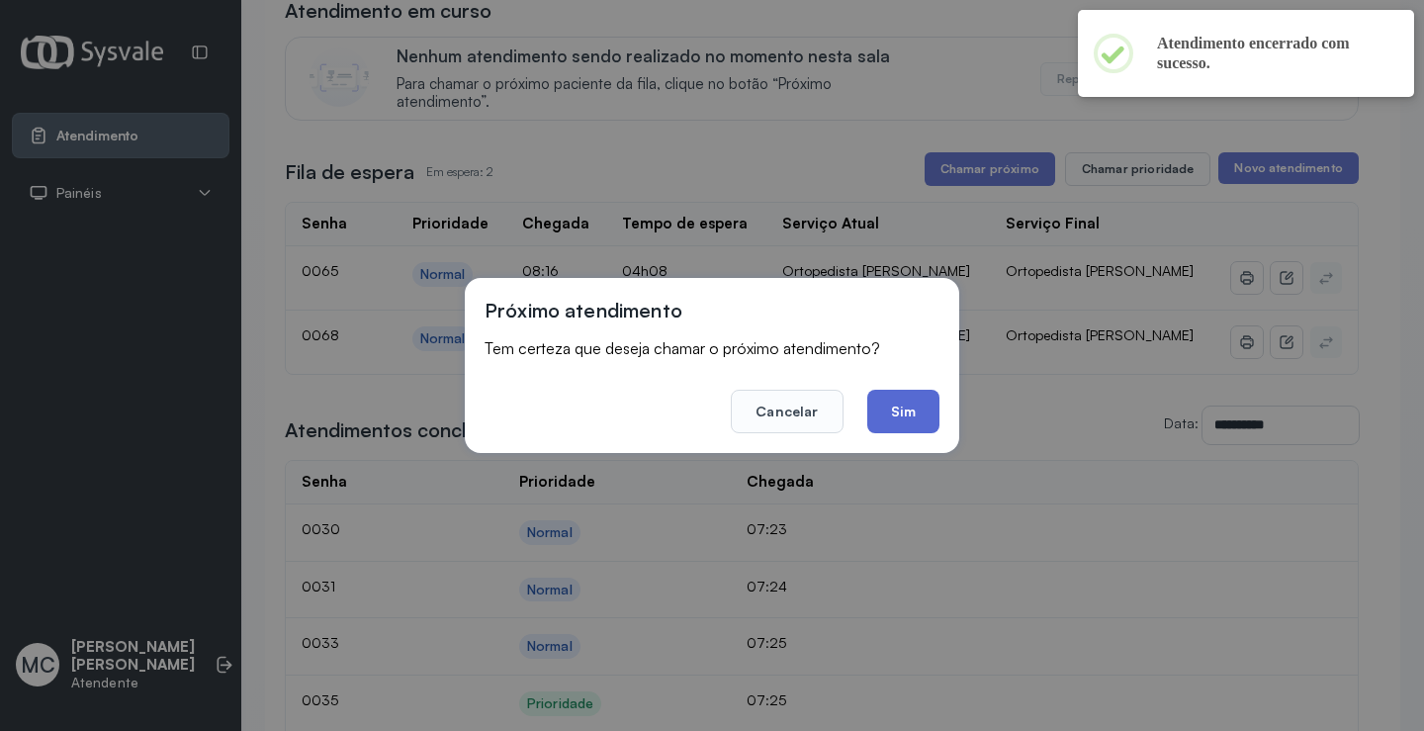
click at [917, 403] on button "Sim" at bounding box center [903, 412] width 72 height 44
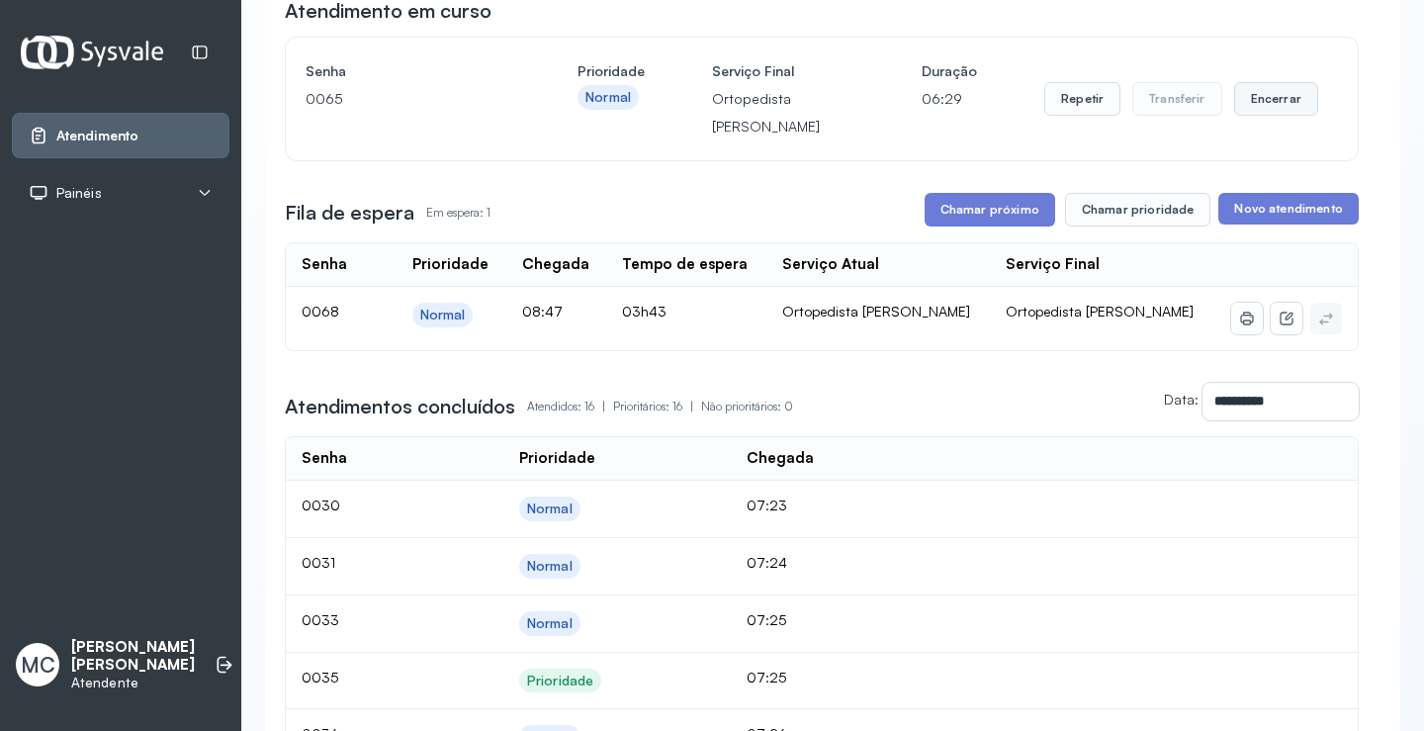
click at [1248, 115] on button "Encerrar" at bounding box center [1276, 99] width 84 height 34
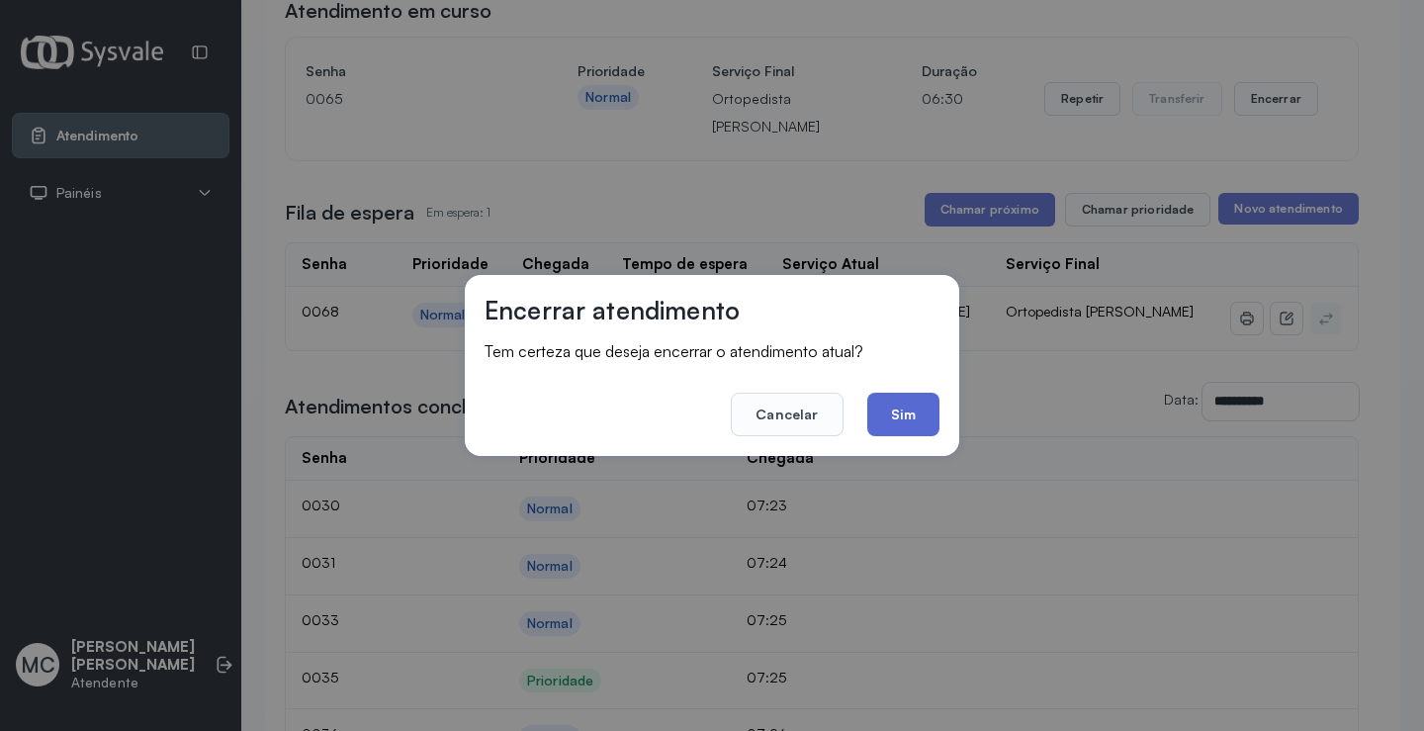
click at [890, 416] on button "Sim" at bounding box center [903, 415] width 72 height 44
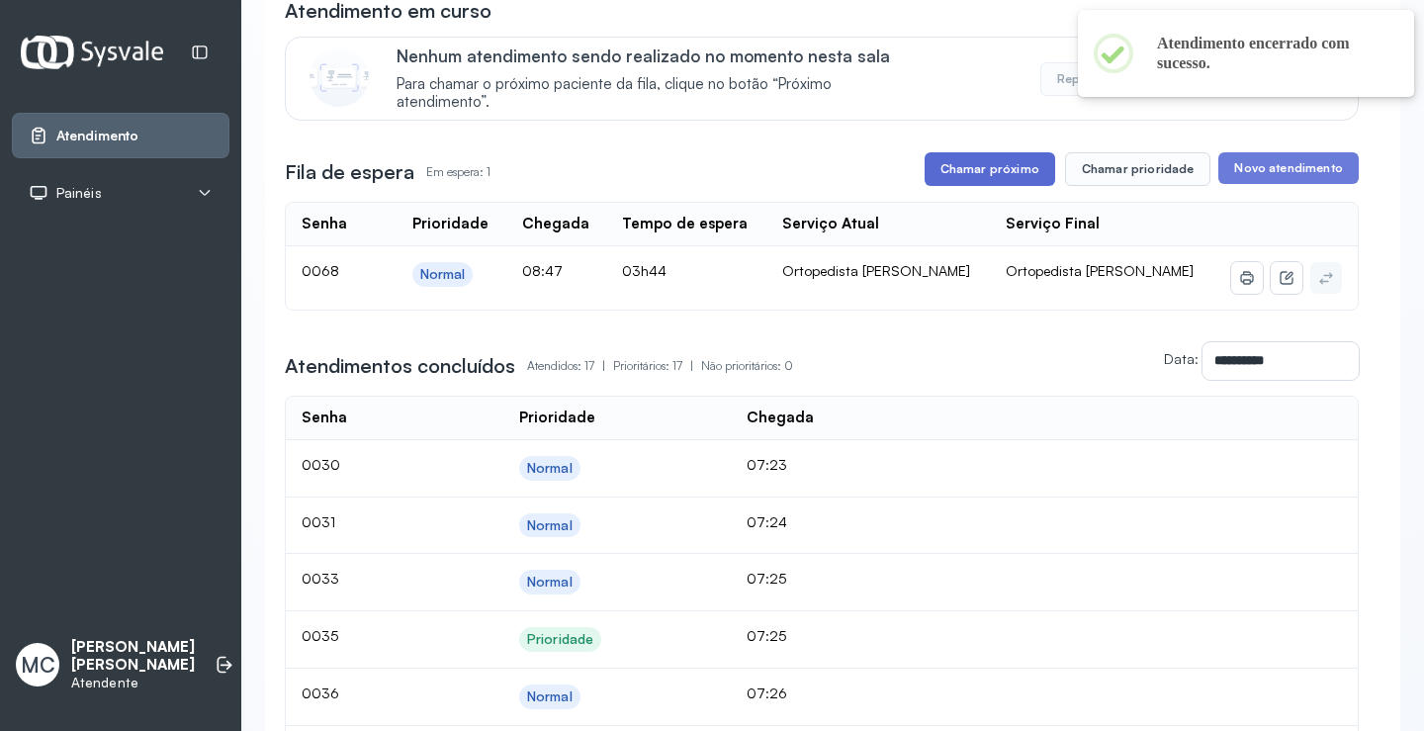
click at [981, 160] on button "Chamar próximo" at bounding box center [989, 169] width 131 height 34
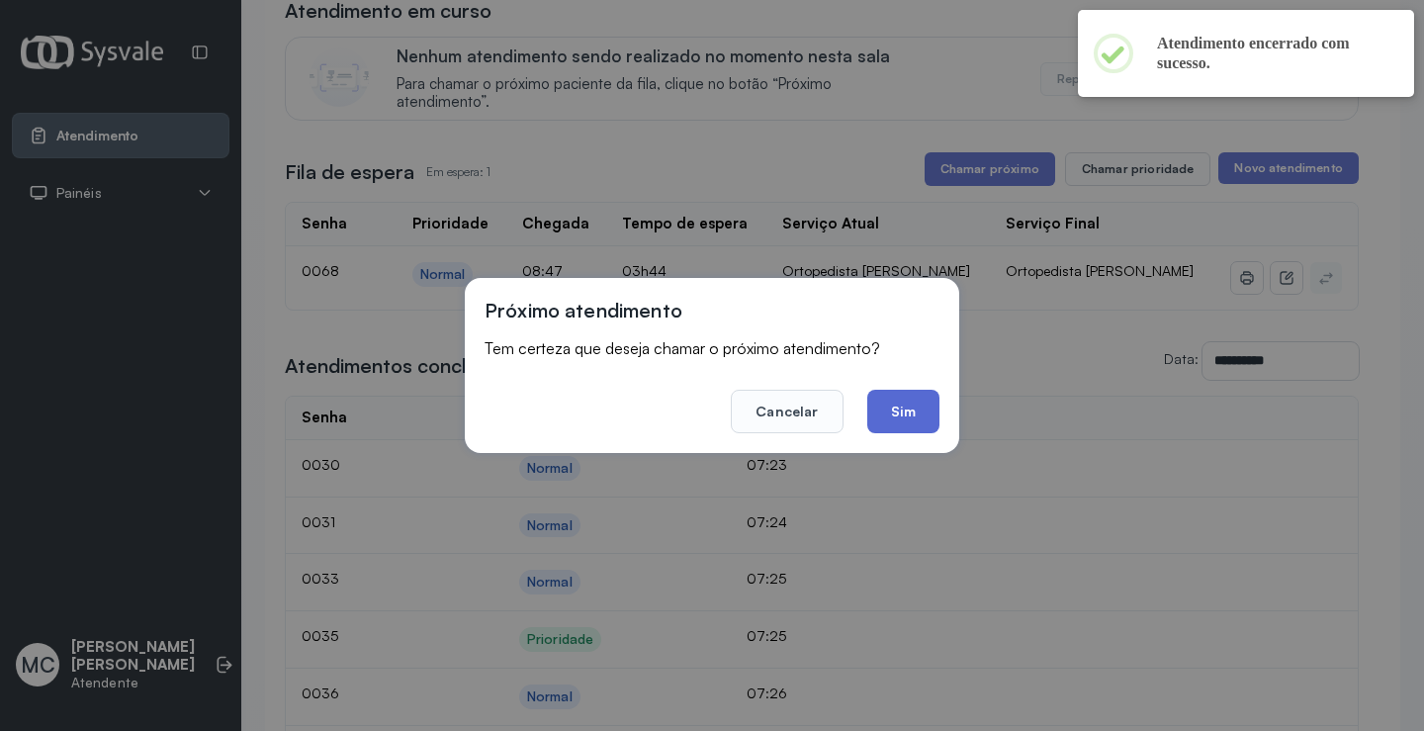
click at [922, 407] on button "Sim" at bounding box center [903, 412] width 72 height 44
